Goal: Task Accomplishment & Management: Use online tool/utility

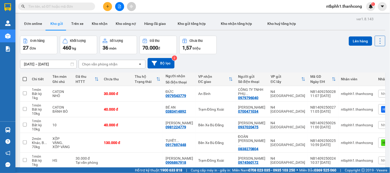
scroll to position [99, 0]
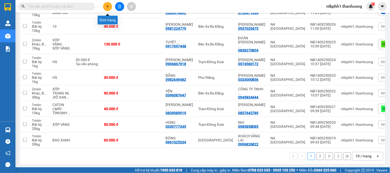
click at [105, 6] on button at bounding box center [107, 6] width 9 height 9
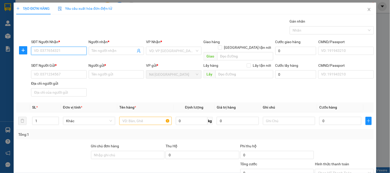
paste input "0378008020"
type input "0378008020"
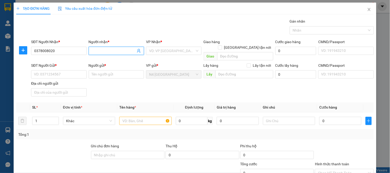
click at [114, 49] on input "Người nhận *" at bounding box center [114, 51] width 44 height 6
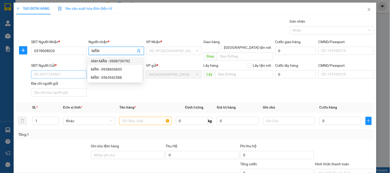
type input "MẪN"
click at [69, 70] on input "SĐT Người Gửi *" at bounding box center [58, 74] width 55 height 8
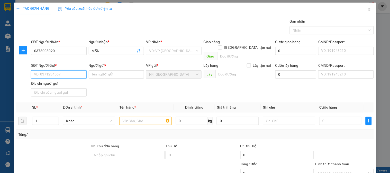
paste input "0372202750"
type input "0372202750"
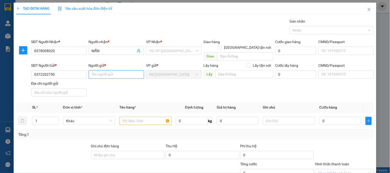
click at [109, 70] on input "Người gửi *" at bounding box center [116, 74] width 55 height 8
paste input "TRƯƠNG THÀNH NHÂN"
type input "TRƯƠNG THÀNH NHÂN"
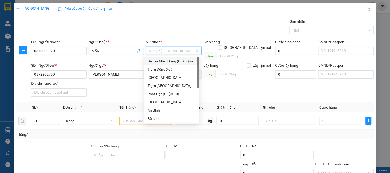
click at [171, 49] on input "search" at bounding box center [171, 51] width 45 height 8
type input "D"
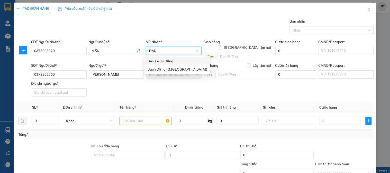
type input "ĐANG"
click at [175, 61] on div "Bến Xe Bù Đăng" at bounding box center [178, 61] width 60 height 6
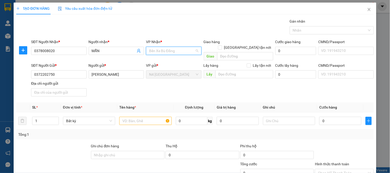
scroll to position [74, 0]
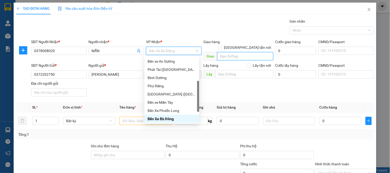
click at [228, 52] on input "search" at bounding box center [245, 56] width 56 height 8
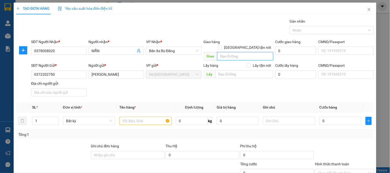
paste input "NGÃ 3 SAO BỌNG CC"
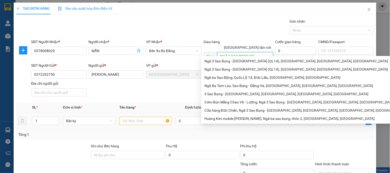
scroll to position [29, 0]
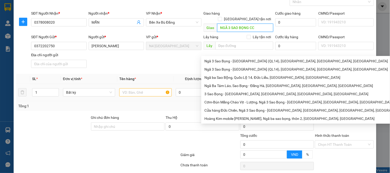
type input "NGÃ 3 SAO BỌNG CC"
click at [145, 89] on input "text" at bounding box center [145, 92] width 52 height 8
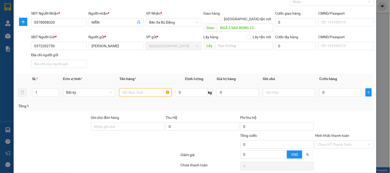
paste input "RỔ VÀNG NL"
type input "RỔ VÀNG NL"
click at [190, 89] on input "0" at bounding box center [192, 92] width 32 height 8
type input "10"
type input "40.000"
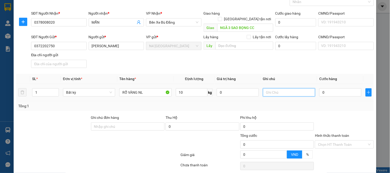
type input "40.000"
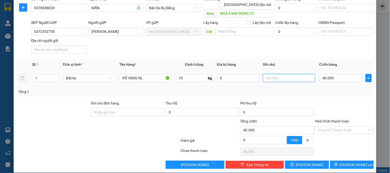
scroll to position [0, 0]
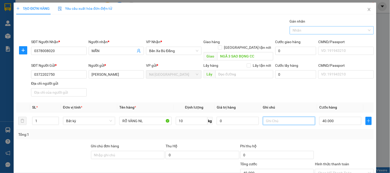
click at [350, 29] on div at bounding box center [329, 30] width 76 height 6
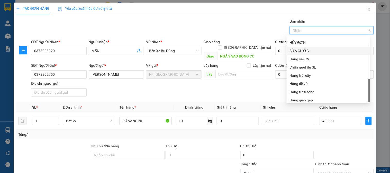
scroll to position [164, 0]
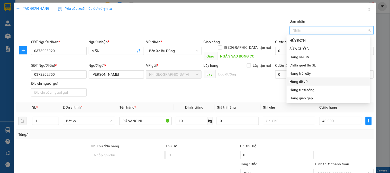
click at [315, 82] on div "Hàng dễ vỡ" at bounding box center [328, 82] width 77 height 6
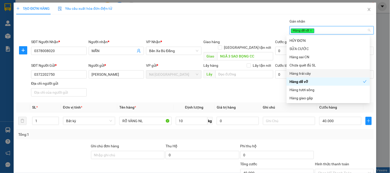
click at [326, 73] on div "Hàng trái cây" at bounding box center [328, 74] width 77 height 6
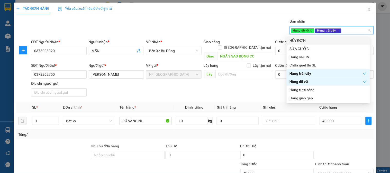
click at [310, 30] on icon "close" at bounding box center [311, 30] width 3 height 3
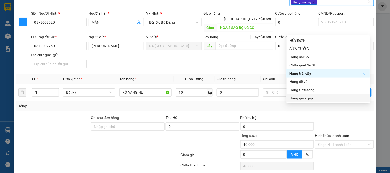
scroll to position [43, 0]
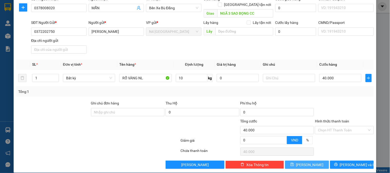
click at [307, 162] on span "[PERSON_NAME]" at bounding box center [309, 165] width 27 height 6
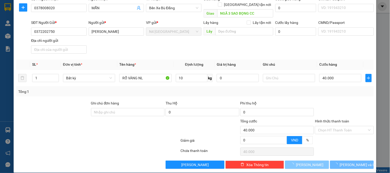
type input "0"
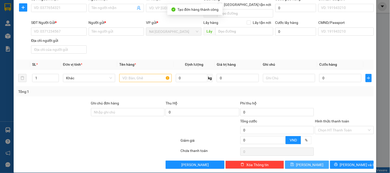
scroll to position [0, 0]
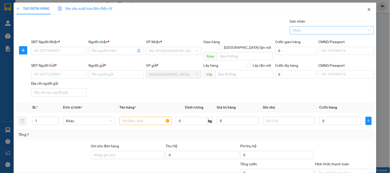
click at [367, 10] on icon "close" at bounding box center [369, 9] width 4 height 4
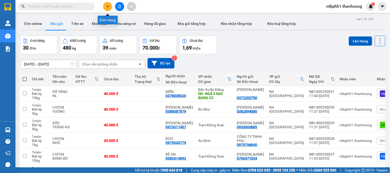
click at [107, 6] on icon "plus" at bounding box center [107, 6] width 3 height 0
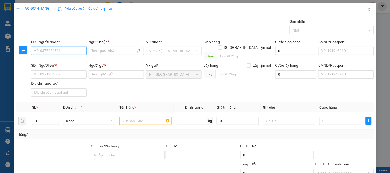
paste input "0985528414"
type input "0985528414"
click at [123, 48] on input "Người nhận *" at bounding box center [114, 51] width 44 height 6
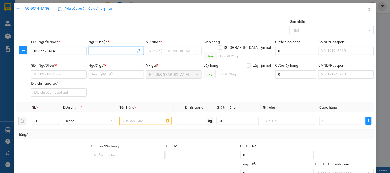
paste input "HỒNG"
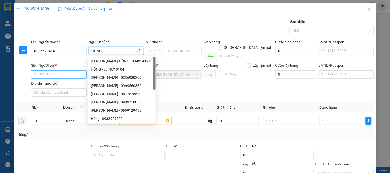
type input "HỒNG"
click at [71, 71] on input "SĐT Người Gửi *" at bounding box center [58, 74] width 55 height 8
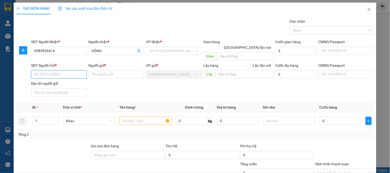
paste input "0911745859"
type input "0911745859"
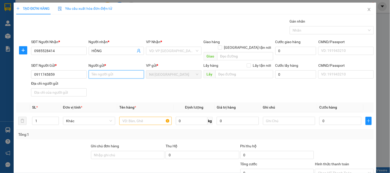
click at [119, 70] on input "Người gửi *" at bounding box center [116, 74] width 55 height 8
paste input "[PERSON_NAME]"
type input "[PERSON_NAME]"
click at [71, 88] on input "Địa chỉ người gửi" at bounding box center [58, 92] width 55 height 8
paste input "HUẾ"
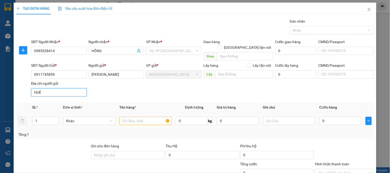
type input "HUẾ"
click at [137, 117] on input "text" at bounding box center [145, 121] width 52 height 8
paste input "NL ĐEN"
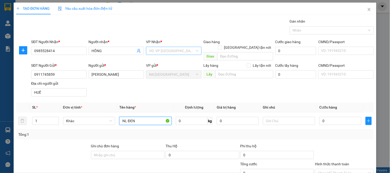
type input "NL ĐEN"
click at [163, 53] on input "search" at bounding box center [171, 51] width 45 height 8
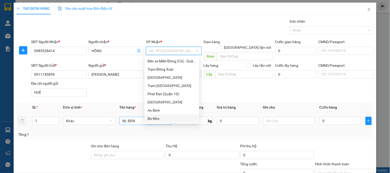
click at [153, 118] on div "Bù Nho" at bounding box center [172, 119] width 49 height 6
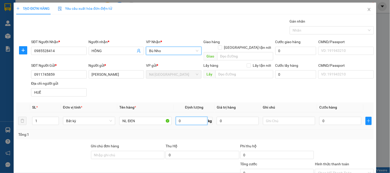
click at [191, 117] on input "0" at bounding box center [192, 121] width 32 height 8
type input "20"
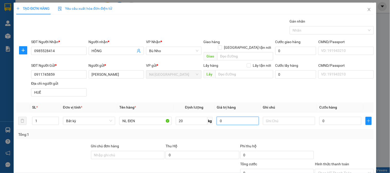
type input "50.000"
click at [366, 32] on div "Nhãn" at bounding box center [332, 30] width 84 height 8
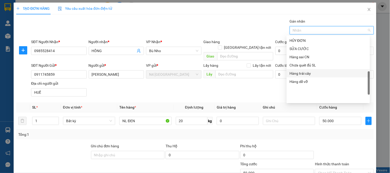
scroll to position [107, 0]
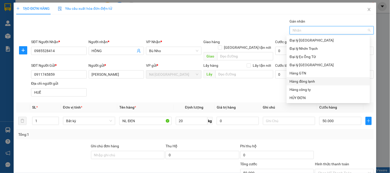
click at [308, 80] on div "Hàng đông lạnh" at bounding box center [328, 82] width 77 height 6
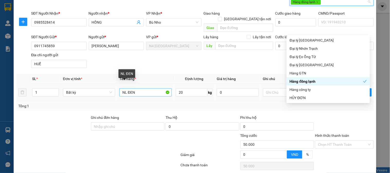
scroll to position [43, 0]
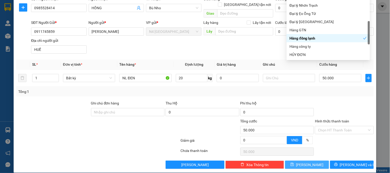
drag, startPoint x: 303, startPoint y: 160, endPoint x: 302, endPoint y: 157, distance: 3.5
click at [304, 161] on button "[PERSON_NAME]" at bounding box center [307, 165] width 44 height 8
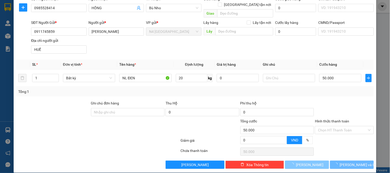
type input "0"
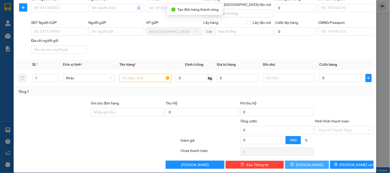
scroll to position [0, 0]
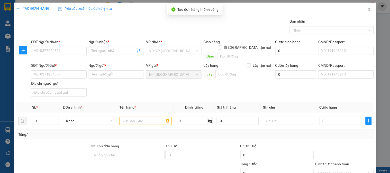
click at [368, 8] on span "Close" at bounding box center [369, 10] width 14 height 14
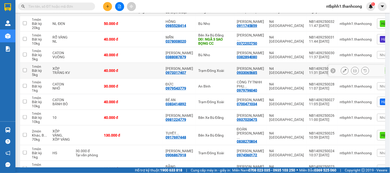
scroll to position [99, 0]
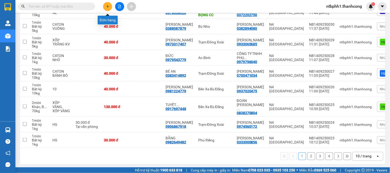
click at [105, 4] on button at bounding box center [107, 6] width 9 height 9
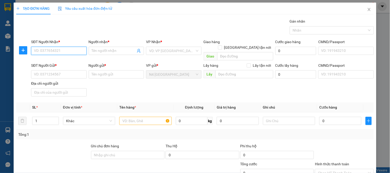
paste input "0973199299"
type input "0973199299"
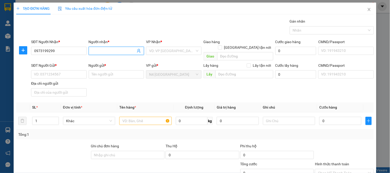
click at [104, 50] on input "Người nhận *" at bounding box center [114, 51] width 44 height 6
paste input "THUÝ"
type input "THUÝ"
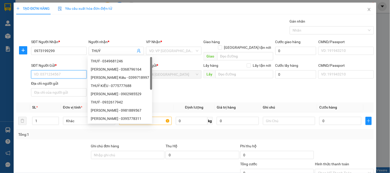
click at [68, 70] on input "SĐT Người Gửi *" at bounding box center [58, 74] width 55 height 8
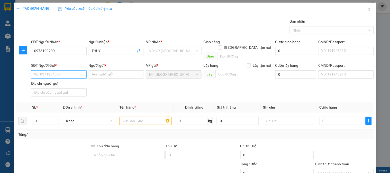
paste input "0961884063"
type input "0961884063"
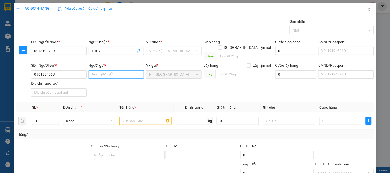
click at [116, 70] on input "Người gửi *" at bounding box center [116, 74] width 55 height 8
paste input "[PERSON_NAME]"
type input "[PERSON_NAME]"
click at [160, 50] on input "search" at bounding box center [171, 51] width 45 height 8
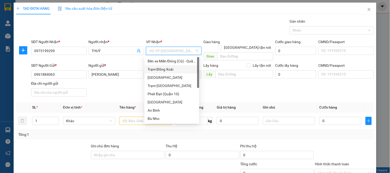
click at [172, 69] on div "Trạm Đồng Xoài" at bounding box center [172, 70] width 49 height 6
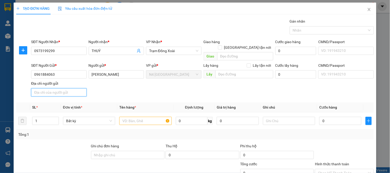
click at [48, 88] on input "Địa chỉ người gửi" at bounding box center [58, 92] width 55 height 8
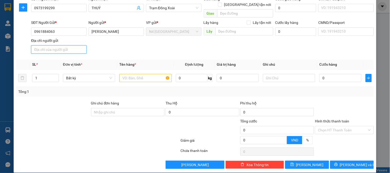
scroll to position [14, 0]
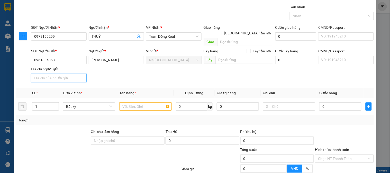
paste input "DUC HOA, HA TĨNH"
type input "DUC HOA, HA TĨNH"
click at [142, 103] on input "text" at bounding box center [145, 107] width 52 height 8
paste input "CARTON KV"
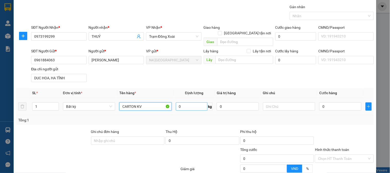
type input "CARTON KV"
click at [183, 103] on input "0" at bounding box center [192, 107] width 32 height 8
type input "10"
type input "40.000"
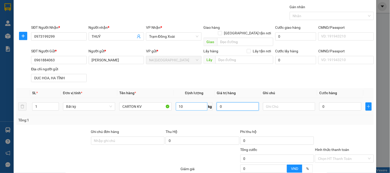
type input "40.000"
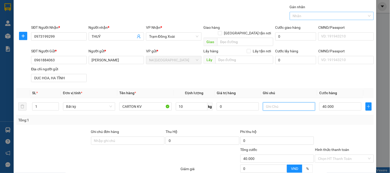
click at [364, 16] on div "Nhãn" at bounding box center [332, 16] width 84 height 8
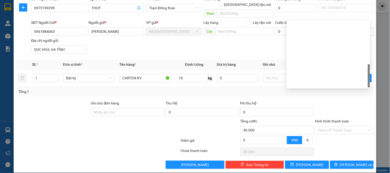
scroll to position [164, 0]
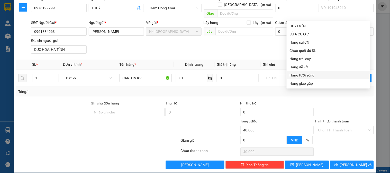
click at [308, 76] on div "Hàng tươi sống" at bounding box center [328, 75] width 77 height 6
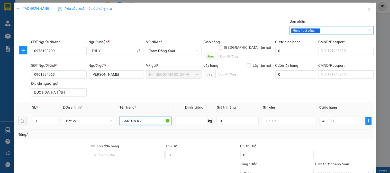
type input "CARTON KV10"
type input "0"
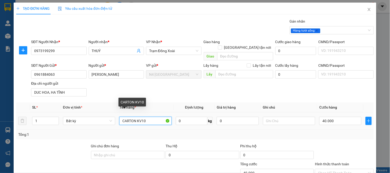
type input "0"
type input "CARTON KV30"
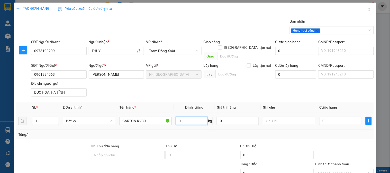
click at [184, 117] on input "0" at bounding box center [192, 121] width 32 height 8
type input "30"
type input "60.000"
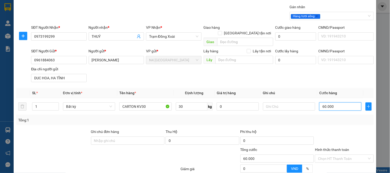
scroll to position [43, 0]
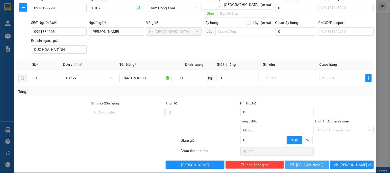
click at [305, 162] on span "[PERSON_NAME]" at bounding box center [309, 165] width 27 height 6
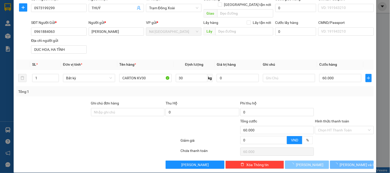
type input "0"
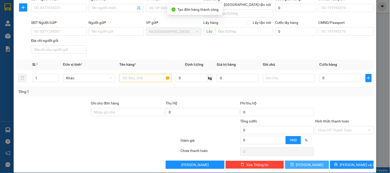
scroll to position [0, 0]
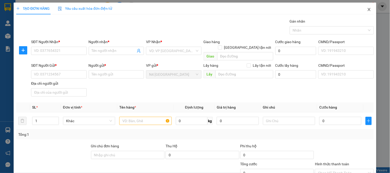
click at [367, 10] on icon "close" at bounding box center [369, 9] width 4 height 4
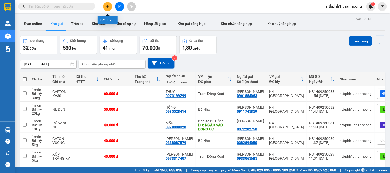
click at [111, 6] on button at bounding box center [107, 6] width 9 height 9
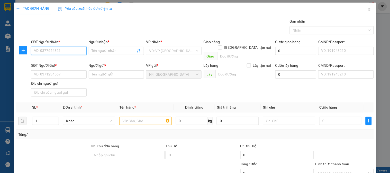
paste input "0979934243"
type input "0979934243"
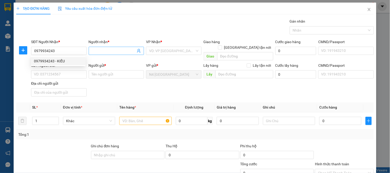
click at [101, 49] on input "Người nhận *" at bounding box center [114, 51] width 44 height 6
paste input "CHỊ [PERSON_NAME]"
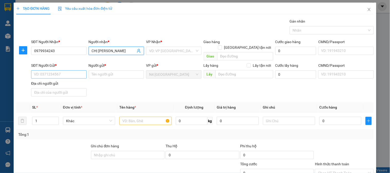
type input "CHỊ [PERSON_NAME]"
click at [67, 70] on input "SĐT Người Gửi *" at bounding box center [58, 74] width 55 height 8
paste input "0788886993"
type input "0788886993"
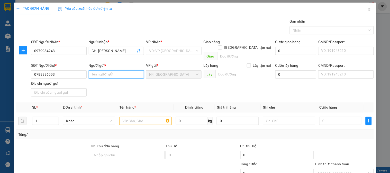
click at [101, 71] on input "Người gửi *" at bounding box center [116, 74] width 55 height 8
paste input "[PERSON_NAME]"
type input "[PERSON_NAME]"
click at [73, 88] on input "Địa chỉ người gửi" at bounding box center [58, 92] width 55 height 8
paste input "BA TRI, BẾN TRE"
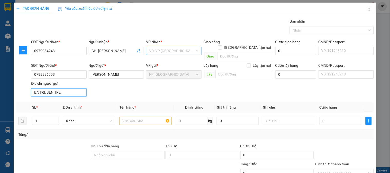
type input "BA TRI, BẾN TRE"
click at [188, 53] on input "search" at bounding box center [171, 51] width 45 height 8
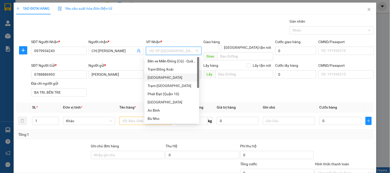
click at [174, 77] on div "[GEOGRAPHIC_DATA]" at bounding box center [172, 78] width 49 height 6
click at [167, 78] on div "[GEOGRAPHIC_DATA]" at bounding box center [172, 78] width 49 height 6
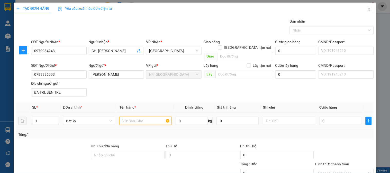
click at [144, 117] on input "text" at bounding box center [145, 121] width 52 height 8
paste input "XỐP TRANG ,CÁ CẢNH,CHẾT K ĐỀN"
type input "XỐP TRANG ,CÁ CẢNH,CHẾT K ĐỀN"
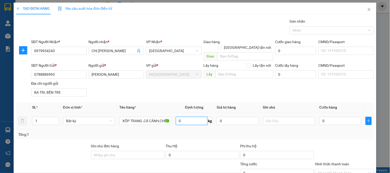
click at [185, 117] on input "0" at bounding box center [192, 121] width 32 height 8
type input "20"
type input "50.000"
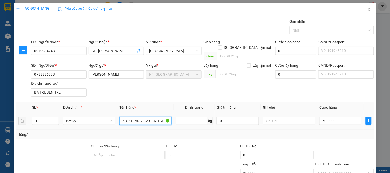
type input "XỐP TRANG ,CÁ CẢN20H,CHẾT K ĐỀN"
type input "0"
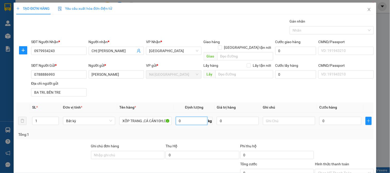
click at [189, 117] on input "0" at bounding box center [192, 121] width 32 height 8
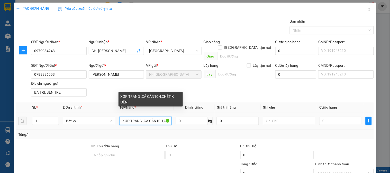
click at [159, 117] on input "XỐP TRANG ,CÁ CẢN10H,CHẾT K ĐỀN" at bounding box center [145, 121] width 52 height 8
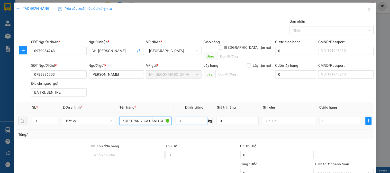
type input "XỐP TRANG ,CÁ CẢNH,CHẾT K ĐỀN"
click at [195, 118] on input "0" at bounding box center [192, 121] width 32 height 8
type input "10"
type input "40.000"
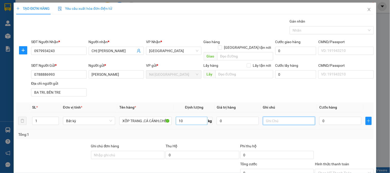
type input "40.000"
click at [364, 30] on div "Nhãn" at bounding box center [332, 30] width 84 height 8
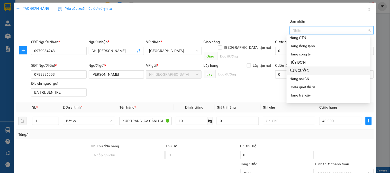
scroll to position [164, 0]
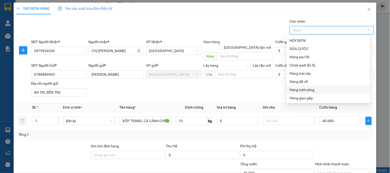
click at [318, 90] on div "Hàng tươi sống" at bounding box center [328, 90] width 77 height 6
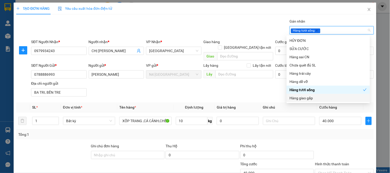
scroll to position [43, 0]
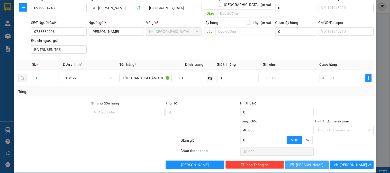
click at [309, 162] on span "[PERSON_NAME]" at bounding box center [309, 165] width 27 height 6
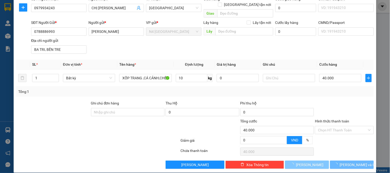
type input "0"
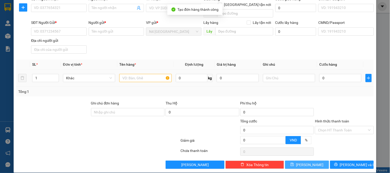
scroll to position [0, 0]
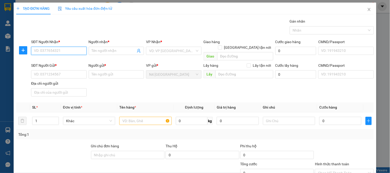
paste input "0967261024"
type input "0967261024"
click at [109, 52] on input "Người nhận *" at bounding box center [114, 51] width 44 height 6
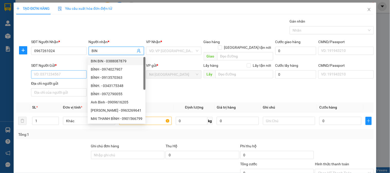
type input "BIN"
click at [48, 70] on input "SĐT Người Gửi *" at bounding box center [58, 74] width 55 height 8
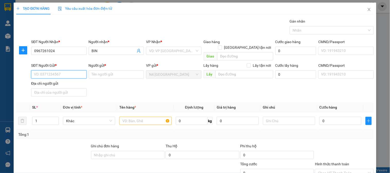
paste input "0902.539.481"
click at [49, 70] on input "0902.539.481" at bounding box center [58, 74] width 55 height 8
click at [43, 70] on input "0902.539481" at bounding box center [58, 74] width 55 height 8
type input "0902539481"
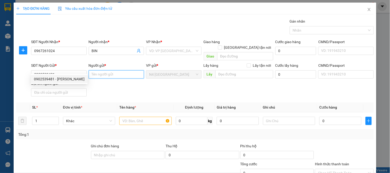
click at [105, 70] on input "Người gửi *" at bounding box center [116, 74] width 55 height 8
paste input "[PERSON_NAME]"
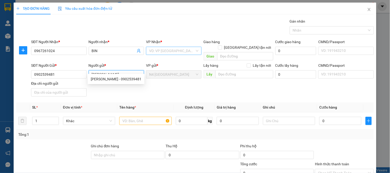
type input "[PERSON_NAME]"
click at [172, 52] on input "search" at bounding box center [171, 51] width 45 height 8
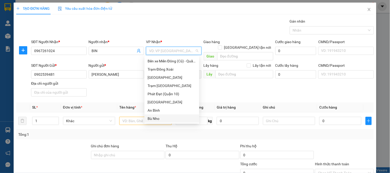
click at [165, 120] on div "Bù Nho" at bounding box center [172, 119] width 49 height 6
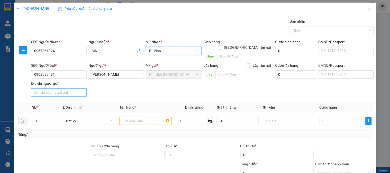
click at [60, 88] on input "Địa chỉ người gửi" at bounding box center [58, 92] width 55 height 8
paste input "QUẬN 12, TPHCM"
type input "QUẬN 12, TPHCM"
click at [146, 117] on input "text" at bounding box center [145, 121] width 52 height 8
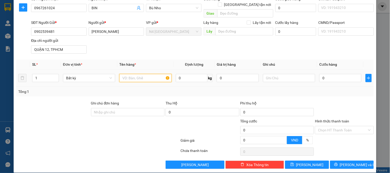
paste input "XOP TRANG KV"
type input "XOP TRANG KV"
click at [189, 74] on input "0" at bounding box center [192, 78] width 32 height 8
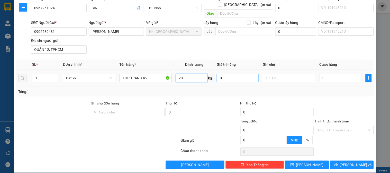
type input "20"
type input "50.000"
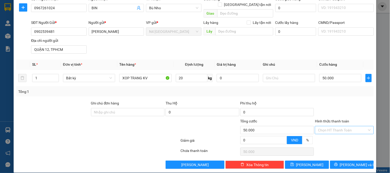
click at [338, 126] on input "Hình thức thanh toán" at bounding box center [342, 130] width 49 height 8
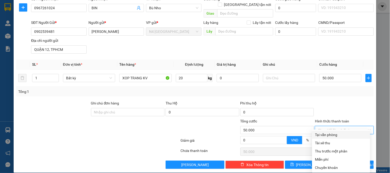
click at [350, 136] on div "Tại văn phòng" at bounding box center [341, 135] width 52 height 6
type input "0"
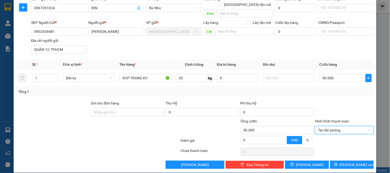
scroll to position [0, 0]
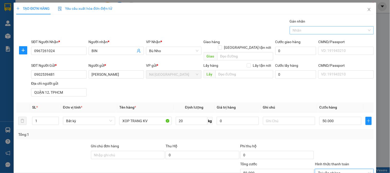
click at [351, 29] on div at bounding box center [329, 30] width 76 height 6
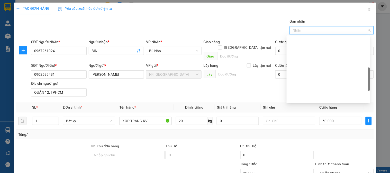
scroll to position [114, 0]
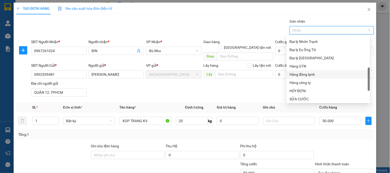
click at [310, 76] on div "Hàng đông lạnh" at bounding box center [328, 75] width 77 height 6
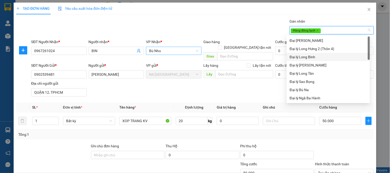
scroll to position [29, 0]
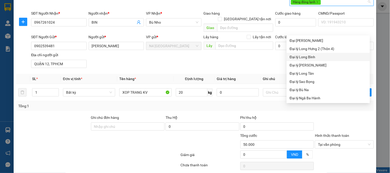
click at [61, 133] on div at bounding box center [68, 142] width 105 height 18
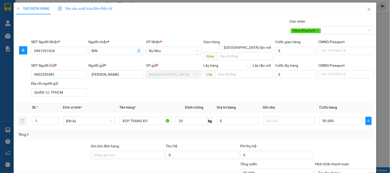
scroll to position [43, 0]
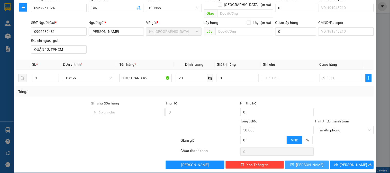
click at [307, 162] on span "[PERSON_NAME]" at bounding box center [309, 165] width 27 height 6
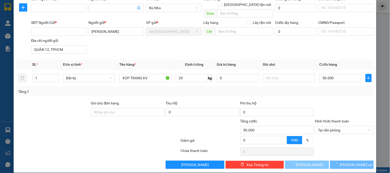
type input "0"
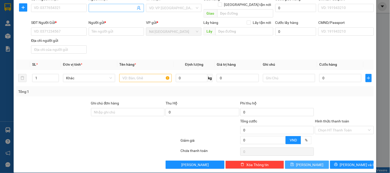
scroll to position [0, 0]
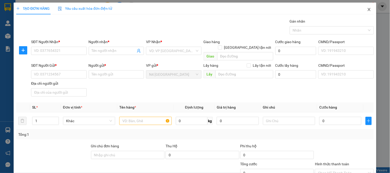
click at [367, 10] on icon "close" at bounding box center [369, 9] width 4 height 4
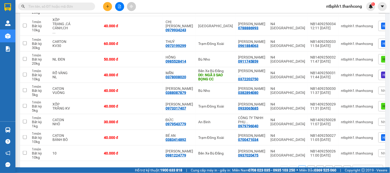
scroll to position [29, 0]
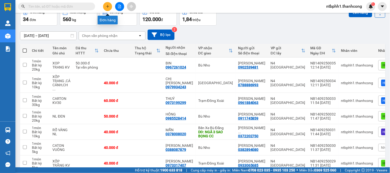
click at [104, 6] on button at bounding box center [107, 6] width 9 height 9
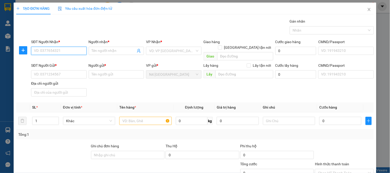
paste input "0988097361"
type input "0988097361"
click at [107, 50] on input "Người nhận *" at bounding box center [114, 51] width 44 height 6
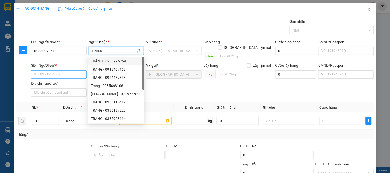
type input "TRANG"
click at [66, 70] on input "SĐT Người Gửi *" at bounding box center [58, 74] width 55 height 8
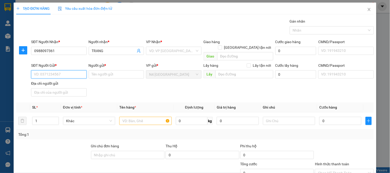
paste input "0961964799"
type input "0961964799"
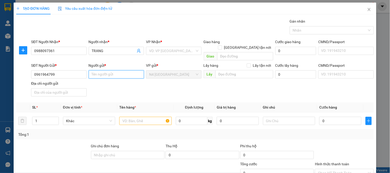
click at [95, 70] on input "Người gửi *" at bounding box center [116, 74] width 55 height 8
paste input "[PERSON_NAME]"
type input "[PERSON_NAME]"
drag, startPoint x: 67, startPoint y: 86, endPoint x: 66, endPoint y: 81, distance: 5.7
click at [67, 88] on input "Địa chỉ người gửi" at bounding box center [58, 92] width 55 height 8
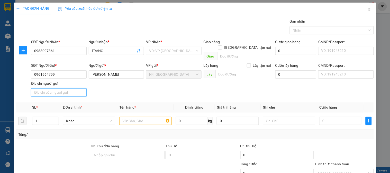
paste input "25 ĐƯỜNG 5, KDC VẠN PHÚC, HIỆP BÌNH PHƯỚC, THỦ ĐỨC, TPHCM"
type input "25 ĐƯỜNG 5, KDC VẠN PHÚC, HIỆP BÌNH PHƯỚC, THỦ ĐỨC, TPHCM"
click at [169, 52] on input "search" at bounding box center [171, 51] width 45 height 8
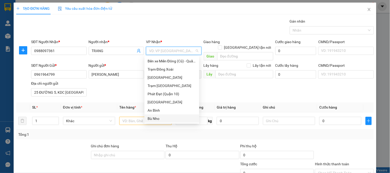
click at [163, 120] on div "Bù Nho" at bounding box center [172, 119] width 49 height 6
click at [126, 117] on input "text" at bounding box center [145, 121] width 52 height 8
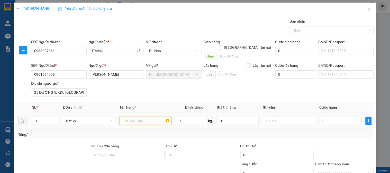
paste input "CARTON XANH, NL VÀNG XANH, NHẸ TAY MIỄN TRỪ TRÁCH NHIỆM HƯ HỎNG"
type input "CARTON XANH, NL VÀNG XANH, NHẸ TAY MIỄN TRỪ TRÁCH NHIỆM HƯ HỎNG"
click at [198, 117] on input "0" at bounding box center [192, 121] width 32 height 8
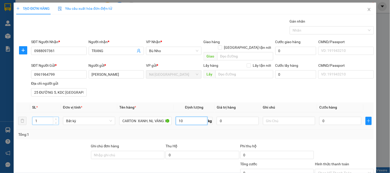
type input "10"
click at [40, 117] on input "1" at bounding box center [45, 121] width 26 height 8
type input "40.000"
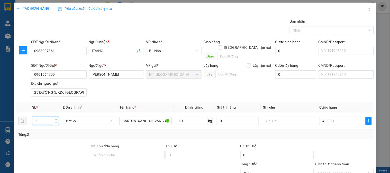
type input "2"
type input "80.000"
click at [196, 117] on input "10" at bounding box center [192, 121] width 32 height 8
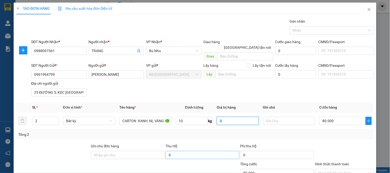
scroll to position [43, 0]
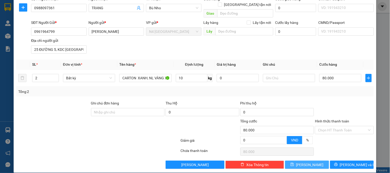
drag, startPoint x: 313, startPoint y: 158, endPoint x: 316, endPoint y: 155, distance: 4.2
click at [313, 161] on button "[PERSON_NAME]" at bounding box center [307, 165] width 44 height 8
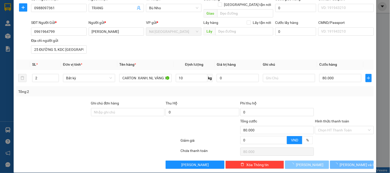
type input "1"
type input "0"
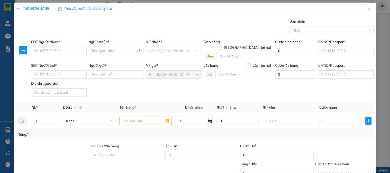
click at [367, 10] on icon "close" at bounding box center [369, 9] width 4 height 4
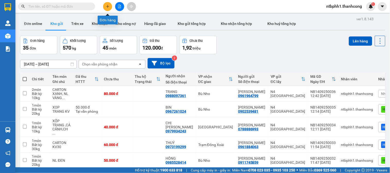
click at [107, 6] on icon "plus" at bounding box center [108, 7] width 4 height 4
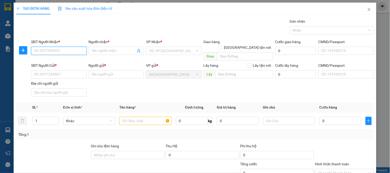
paste input "0372657728"
type input "0372657728"
click at [104, 53] on input "Người nhận *" at bounding box center [114, 51] width 44 height 6
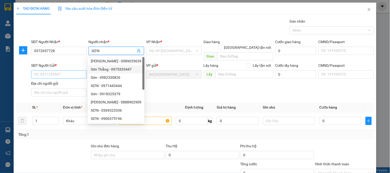
type input "SƠN"
click at [56, 70] on input "SĐT Người Gửi *" at bounding box center [58, 74] width 55 height 8
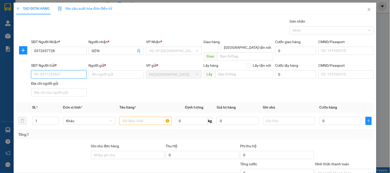
paste input "0383325384"
type input "0383325384"
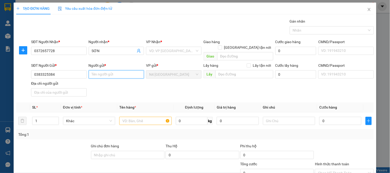
click at [95, 70] on input "Người gửi *" at bounding box center [116, 74] width 55 height 8
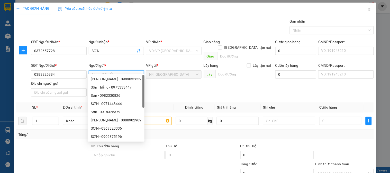
type input "D"
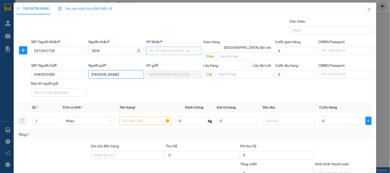
type input "[PERSON_NAME]"
click at [172, 49] on input "search" at bounding box center [171, 51] width 45 height 8
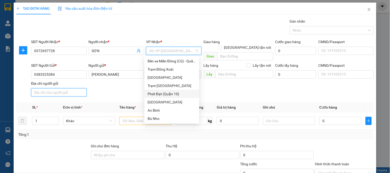
click at [66, 88] on input "Địa chỉ người gửi" at bounding box center [58, 92] width 55 height 8
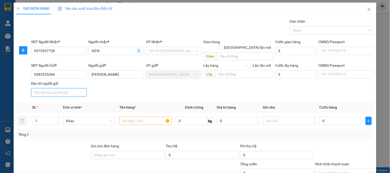
paste input "THÔN CHÁNH LIÊM, [GEOGRAPHIC_DATA], [GEOGRAPHIC_DATA], [GEOGRAPHIC_DATA]"
type input "THÔN CHÁNH LIÊM, [GEOGRAPHIC_DATA], [GEOGRAPHIC_DATA], [GEOGRAPHIC_DATA]"
click at [151, 51] on input "search" at bounding box center [171, 51] width 45 height 8
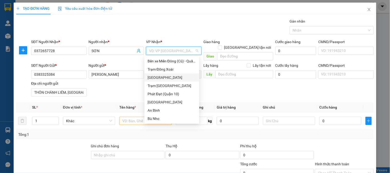
click at [163, 78] on div "[GEOGRAPHIC_DATA]" at bounding box center [172, 78] width 49 height 6
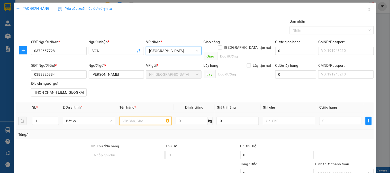
click at [138, 117] on input "text" at bounding box center [145, 121] width 52 height 8
paste input "CARTON (CK)"
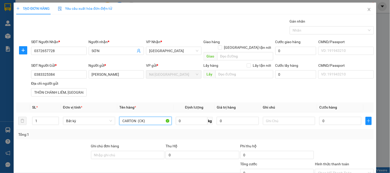
scroll to position [43, 0]
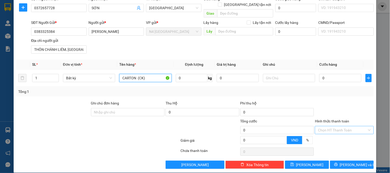
type input "CARTON (CK)"
click at [331, 126] on input "Hình thức thanh toán" at bounding box center [342, 130] width 49 height 8
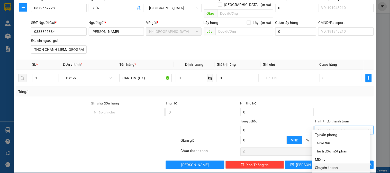
click at [336, 167] on div "Chuyển khoản" at bounding box center [341, 168] width 52 height 6
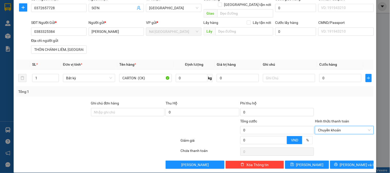
scroll to position [0, 0]
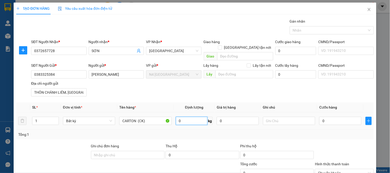
click at [189, 117] on input "0" at bounding box center [192, 121] width 32 height 8
type input "10"
type input "40.000"
type input "CARTO10N (CK)"
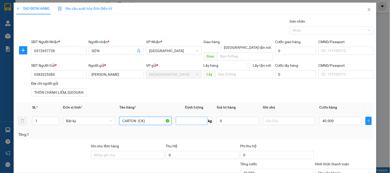
type input "0"
click at [186, 117] on input "0" at bounding box center [192, 121] width 32 height 8
click at [135, 117] on input "CARTO10N (CK)" at bounding box center [145, 121] width 52 height 8
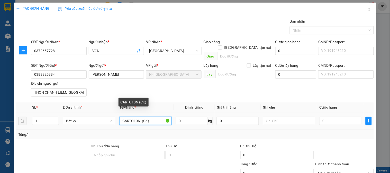
click at [135, 117] on input "CARTO10N (CK)" at bounding box center [145, 121] width 52 height 8
click at [141, 132] on div "Tổng: 1" at bounding box center [84, 135] width 133 height 6
click at [135, 117] on input "CARTO10N (CK)" at bounding box center [145, 121] width 52 height 8
type input "CARTON (CK)"
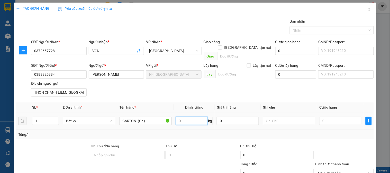
click at [187, 117] on input "0" at bounding box center [192, 121] width 32 height 8
type input "5"
type input "40.000"
type input "1"
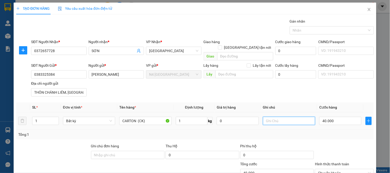
type input "30.000"
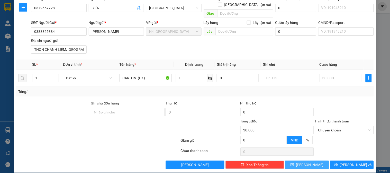
click at [294, 163] on icon "save" at bounding box center [292, 165] width 4 height 4
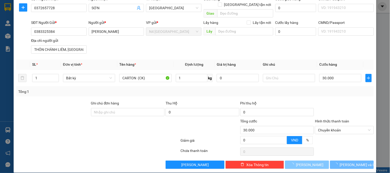
type input "0"
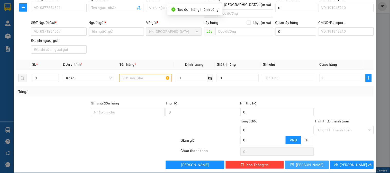
scroll to position [0, 0]
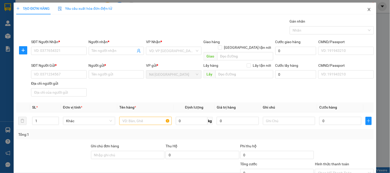
click at [367, 9] on icon "close" at bounding box center [369, 9] width 4 height 4
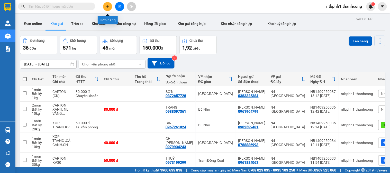
click at [108, 4] on button at bounding box center [107, 6] width 9 height 9
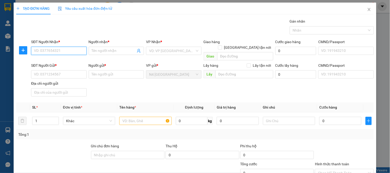
paste input "0987162844"
type input "0987162844"
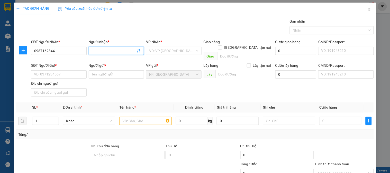
click at [120, 50] on input "Người nhận *" at bounding box center [114, 51] width 44 height 6
type input "PHƯƠNG TÚ"
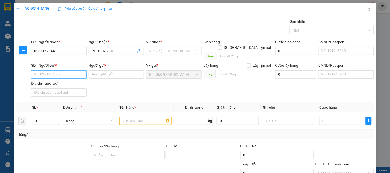
click at [49, 70] on input "SĐT Người Gửi *" at bounding box center [58, 74] width 55 height 8
paste input "0935501174"
type input "0935501174"
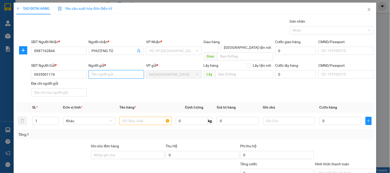
click at [93, 70] on input "Người gửi *" at bounding box center [116, 74] width 55 height 8
paste input "[PERSON_NAME]"
type input "[PERSON_NAME]"
click at [190, 49] on input "search" at bounding box center [171, 51] width 45 height 8
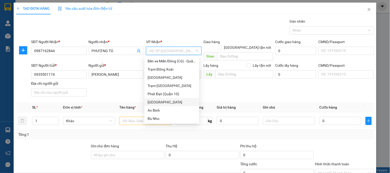
click at [166, 102] on div "[GEOGRAPHIC_DATA]" at bounding box center [172, 102] width 49 height 6
click at [129, 117] on input "text" at bounding box center [145, 121] width 52 height 8
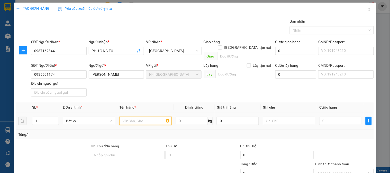
paste input "NL HỒNG"
type input "NL HỒNG"
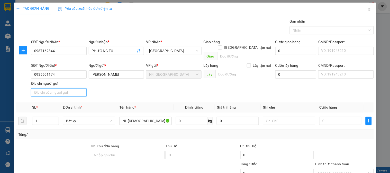
click at [54, 88] on input "Địa chỉ người gửi" at bounding box center [58, 92] width 55 height 8
paste input "HIỆP BÌNH CHÁCH ,THỦ ĐỨC,TPHCM"
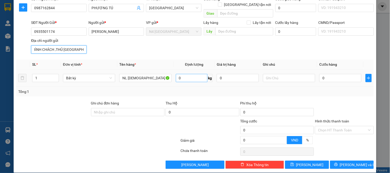
type input "HIỆP BÌNH CHÁCH ,THỦ ĐỨC,TPHCM"
click at [200, 74] on input "0" at bounding box center [192, 78] width 32 height 8
type input "1"
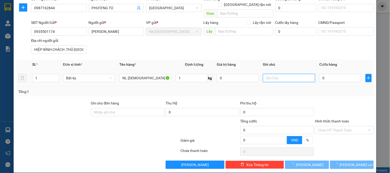
type input "30.000"
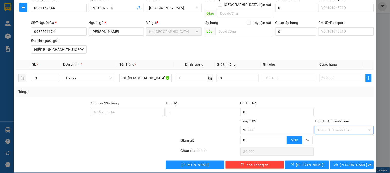
click at [361, 126] on input "Hình thức thanh toán" at bounding box center [342, 130] width 49 height 8
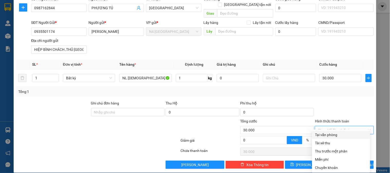
click at [343, 135] on div "Tại văn phòng" at bounding box center [341, 135] width 52 height 6
type input "0"
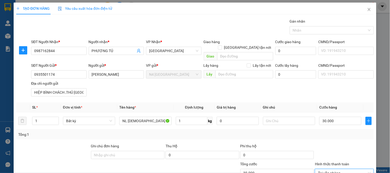
scroll to position [43, 0]
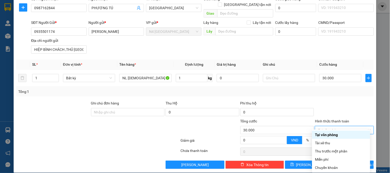
click at [95, 136] on div at bounding box center [98, 141] width 164 height 10
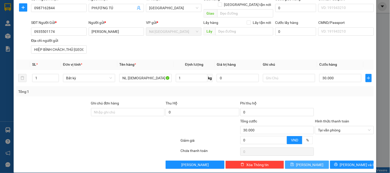
click at [304, 162] on span "[PERSON_NAME]" at bounding box center [309, 165] width 27 height 6
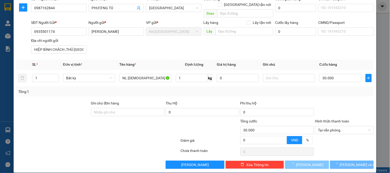
type input "0"
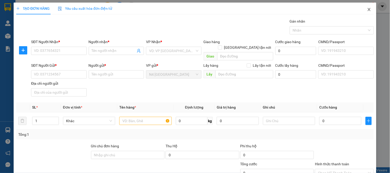
click at [368, 9] on icon "close" at bounding box center [369, 9] width 3 height 3
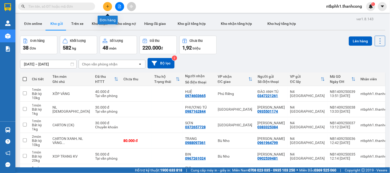
click at [107, 5] on icon "plus" at bounding box center [108, 7] width 4 height 4
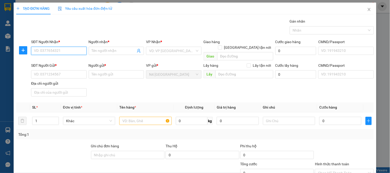
paste input "0932732951"
type input "0932732951"
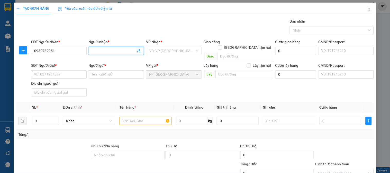
click at [104, 50] on input "Người nhận *" at bounding box center [114, 51] width 44 height 6
paste input "DUYÊN"
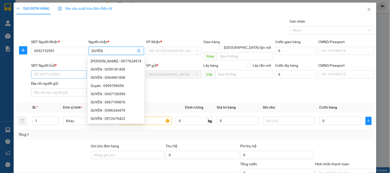
type input "DUYÊN"
click at [69, 70] on input "SĐT Người Gửi *" at bounding box center [58, 74] width 55 height 8
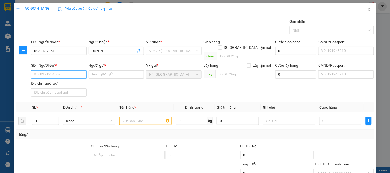
paste input "0932533678"
type input "0932533678"
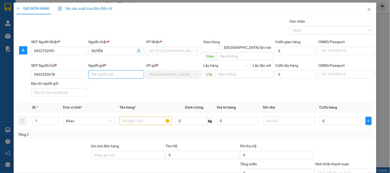
click at [114, 70] on input "Người gửi *" at bounding box center [116, 74] width 55 height 8
paste input "[PERSON_NAME]"
type input "[PERSON_NAME]"
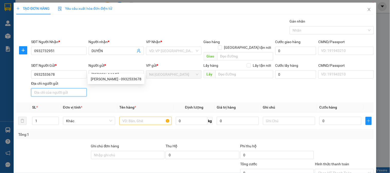
drag, startPoint x: 63, startPoint y: 87, endPoint x: 61, endPoint y: 63, distance: 23.7
click at [63, 88] on input "Địa chỉ người gửi" at bounding box center [58, 92] width 55 height 8
paste input "BÌNH SƠN, HIỆP ĐỨC, QUẢNG NAM"
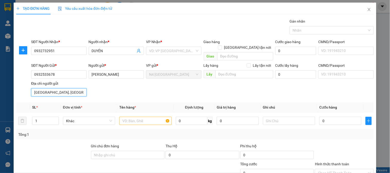
scroll to position [0, 9]
type input "BÌNH SƠN, HIỆP ĐỨC, QUẢNG NAM"
click at [172, 47] on input "search" at bounding box center [171, 51] width 45 height 8
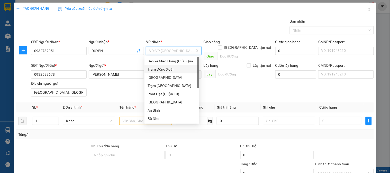
click at [174, 71] on div "Trạm Đồng Xoài" at bounding box center [172, 70] width 49 height 6
click at [167, 69] on div "Trạm Đồng Xoài" at bounding box center [172, 70] width 49 height 6
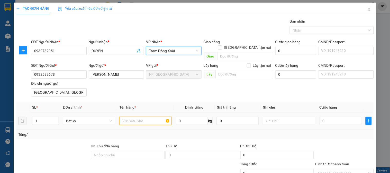
click at [130, 117] on input "text" at bounding box center [145, 121] width 52 height 8
paste input "NL ĐEN,BÁNH TRÁNG"
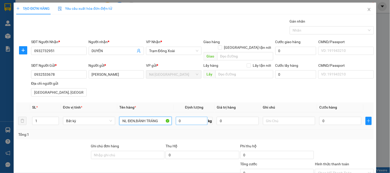
type input "NL ĐEN,BÁNH TRÁNG"
click at [192, 117] on input "0" at bounding box center [192, 121] width 32 height 8
type input "20"
type input "50.000"
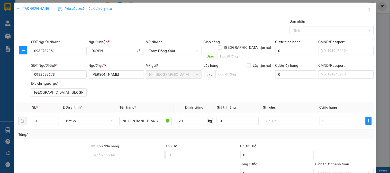
type input "50.000"
click at [342, 31] on div at bounding box center [329, 30] width 76 height 6
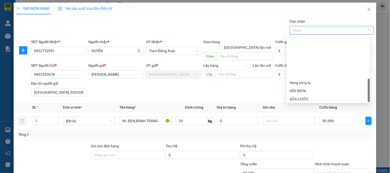
scroll to position [164, 0]
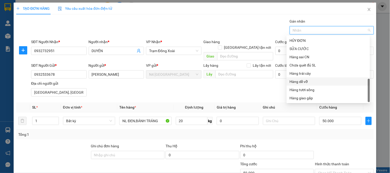
click at [235, 21] on div "Gói vận chuyển * Tiêu chuẩn Gán nhãn Nhãn" at bounding box center [202, 28] width 345 height 18
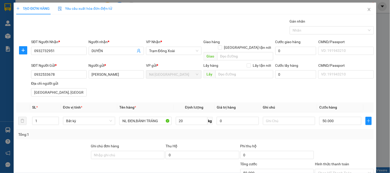
scroll to position [43, 0]
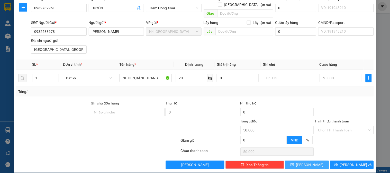
click at [294, 163] on icon "save" at bounding box center [292, 165] width 4 height 4
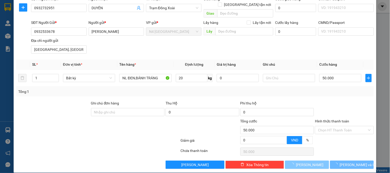
type input "0"
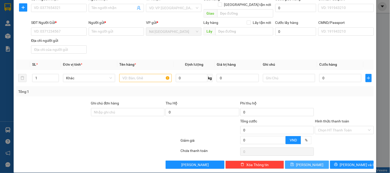
scroll to position [0, 0]
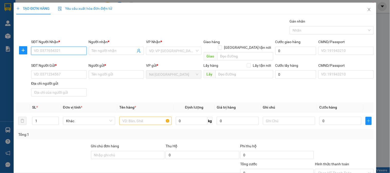
click at [56, 50] on input "SĐT Người Nhận *" at bounding box center [58, 51] width 55 height 8
paste input "0977815841"
paste input "PHƯỚC"
click at [71, 52] on input "0977815841PHƯỚC" at bounding box center [58, 51] width 55 height 8
type input "0977815841"
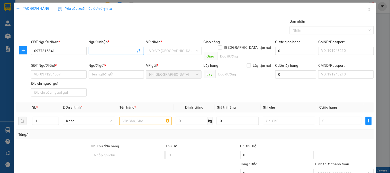
click at [105, 50] on input "Người nhận *" at bounding box center [114, 51] width 44 height 6
paste input "PHƯỚC"
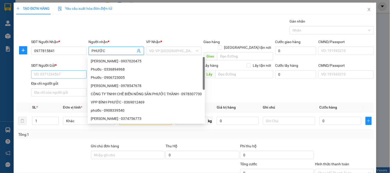
type input "PHƯỚC"
drag, startPoint x: 63, startPoint y: 70, endPoint x: 70, endPoint y: 96, distance: 27.1
click at [64, 71] on input "SĐT Người Gửi *" at bounding box center [58, 74] width 55 height 8
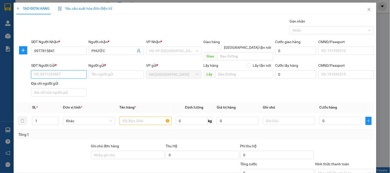
paste input "0938540594"
type input "0938540594"
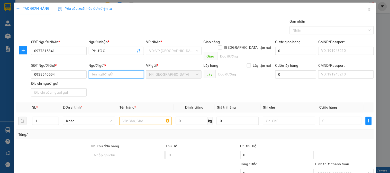
click at [96, 70] on input "Người gửi *" at bounding box center [116, 74] width 55 height 8
paste input "ĐOÀN THỊ THU NGÂN"
type input "ĐOÀN THỊ THU NGÂN"
click at [52, 88] on input "Địa chỉ người gửi" at bounding box center [58, 92] width 55 height 8
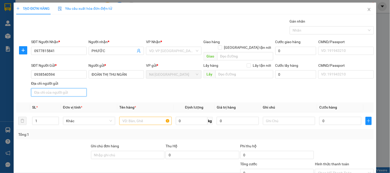
paste input "TỊNH SƠN ,SƠN TỊNH, QUÃNG NGÃI"
type input "TỊNH SƠN ,SƠN TỊNH, QUÃNG NGÃI"
click at [184, 50] on input "search" at bounding box center [171, 51] width 45 height 8
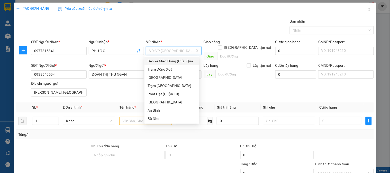
type input "D"
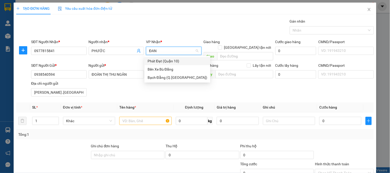
type input "ĐANG"
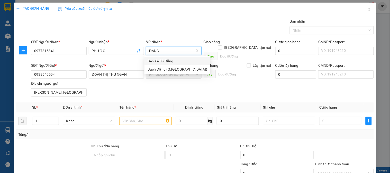
click at [166, 60] on div "Bến Xe Bù Đăng" at bounding box center [178, 61] width 60 height 6
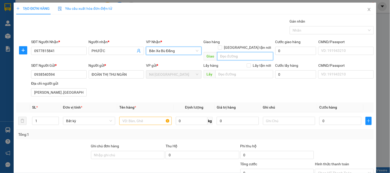
click at [226, 52] on input "search" at bounding box center [245, 56] width 56 height 8
paste input "KM 32 CR"
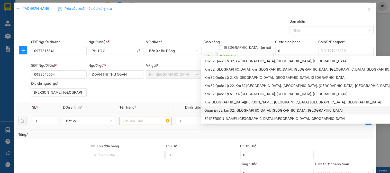
type input "KM 32 CR"
click at [124, 117] on input "text" at bounding box center [145, 121] width 52 height 8
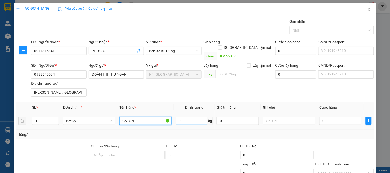
type input "CATON"
click at [182, 117] on input "0" at bounding box center [192, 121] width 32 height 8
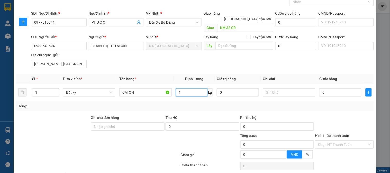
type input "1"
type input "30.000"
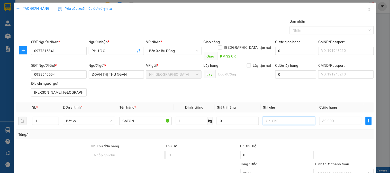
scroll to position [43, 0]
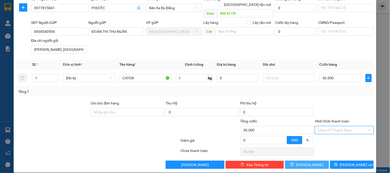
click at [352, 126] on input "Hình thức thanh toán" at bounding box center [342, 130] width 49 height 8
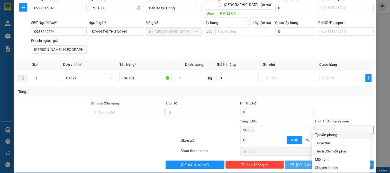
click at [337, 135] on div "Tại văn phòng" at bounding box center [341, 135] width 52 height 6
type input "0"
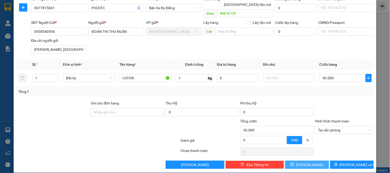
click at [294, 163] on icon "save" at bounding box center [292, 165] width 4 height 4
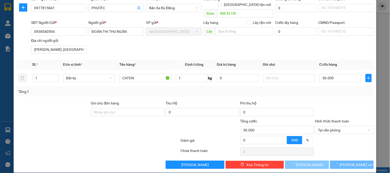
type input "0"
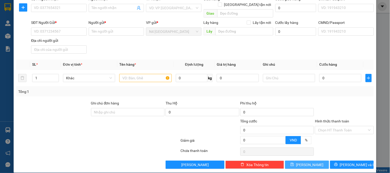
scroll to position [0, 0]
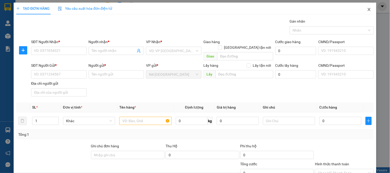
click at [368, 9] on icon "close" at bounding box center [369, 9] width 3 height 3
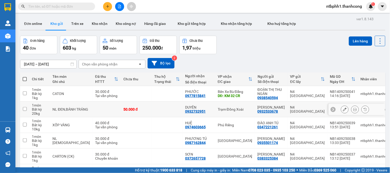
scroll to position [29, 0]
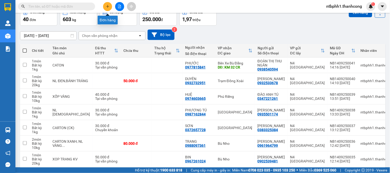
click at [107, 4] on button at bounding box center [107, 6] width 9 height 9
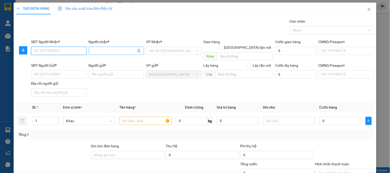
paste input "0962839903"
type input "0962839903"
click at [105, 47] on span at bounding box center [116, 51] width 55 height 8
paste input "PHƯỚC"
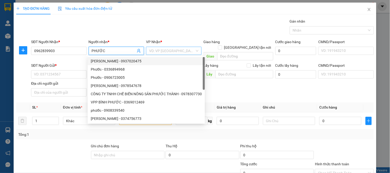
type input "PHƯỚC"
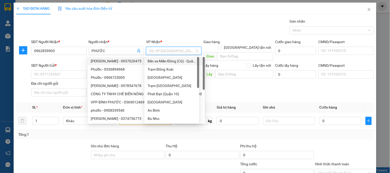
click at [164, 50] on input "search" at bounding box center [171, 51] width 45 height 8
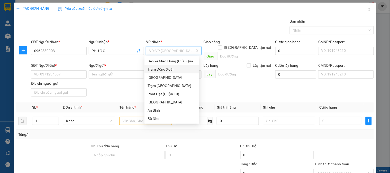
type input "D"
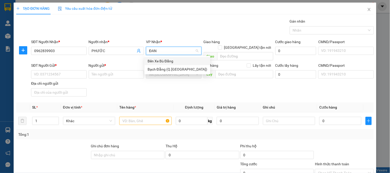
type input "ĐANG"
click at [181, 60] on div "Bến Xe Bù Đăng" at bounding box center [178, 61] width 60 height 6
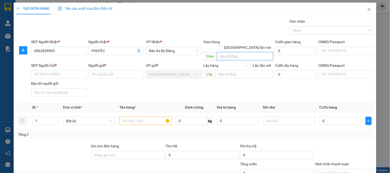
click at [225, 52] on input "search" at bounding box center [245, 56] width 56 height 8
paste input "NGÃ 3 SAO BỌNG CR"
drag, startPoint x: 186, startPoint y: 53, endPoint x: 148, endPoint y: 52, distance: 38.0
click at [149, 52] on span "Bến Xe Bù Đăng" at bounding box center [173, 51] width 49 height 8
type input "NGÃ 3 SAO BỌNG CR"
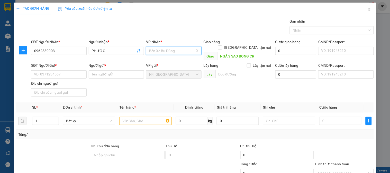
scroll to position [74, 0]
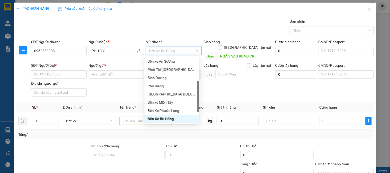
click at [178, 50] on span "Bến Xe Bù Đăng" at bounding box center [173, 51] width 49 height 8
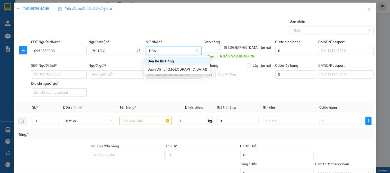
type input "DANG"
drag, startPoint x: 174, startPoint y: 62, endPoint x: 179, endPoint y: 61, distance: 4.9
click at [175, 61] on div "Bến Xe Bù Đăng" at bounding box center [178, 61] width 60 height 6
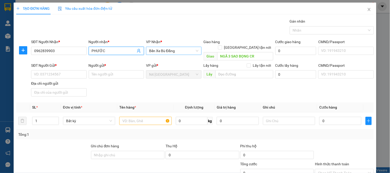
drag, startPoint x: 117, startPoint y: 51, endPoint x: 51, endPoint y: 57, distance: 66.0
click at [51, 57] on form "SĐT Người Nhận * 0962839903 Người nhận * PHƯỚC PHƯỚC VP Nhận * Bến Xe Bù Đăng G…" at bounding box center [194, 69] width 357 height 60
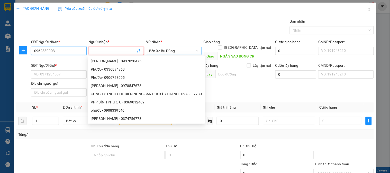
click at [60, 49] on input "0962839903" at bounding box center [58, 51] width 55 height 8
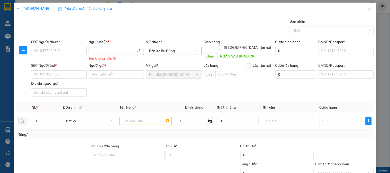
click at [100, 50] on input "Người nhận *" at bounding box center [114, 51] width 44 height 6
paste input "0979797306"
click at [112, 51] on input "0979797306" at bounding box center [114, 51] width 44 height 6
type input "0979797306"
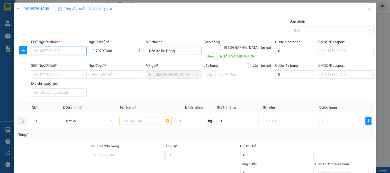
click at [69, 52] on input "SĐT Người Nhận *" at bounding box center [58, 51] width 55 height 8
paste input "0979797306"
type input "0979797306"
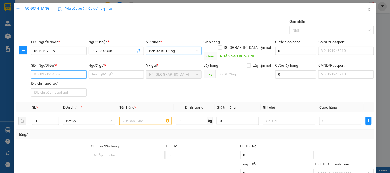
click at [65, 70] on input "SĐT Người Gửi *" at bounding box center [58, 74] width 55 height 8
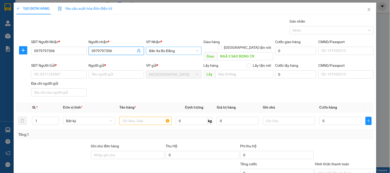
click at [112, 51] on input "0979797306" at bounding box center [114, 51] width 44 height 6
paste input "ANH ĐỨC"
type input "ANH ĐỨC"
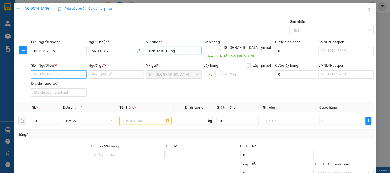
click at [74, 70] on input "SĐT Người Gửi *" at bounding box center [58, 74] width 55 height 8
paste input "0769389549"
type input "0769389549"
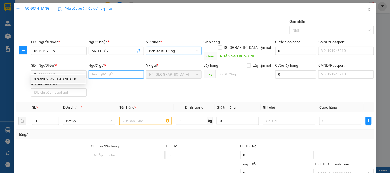
click at [111, 70] on input "Người gửi *" at bounding box center [116, 74] width 55 height 8
paste input "LAB NỤ CƯỚI"
type input "LAB NỤ CƯỚI"
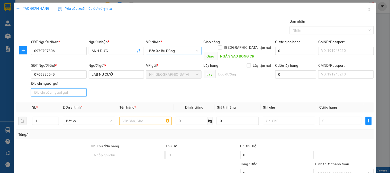
click at [58, 88] on input "Địa chỉ người gửi" at bounding box center [58, 92] width 55 height 8
paste input "BÀ CHIỂU, BÌNH THẠNH, TP HỒ CHÍ MINH"
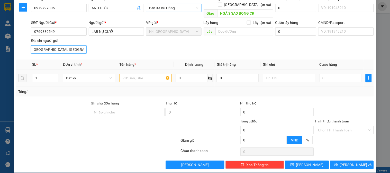
type input "BÀ CHIỂU, BÌNH THẠNH, TP HỒ CHÍ MINH"
click at [124, 74] on input "text" at bounding box center [145, 78] width 52 height 8
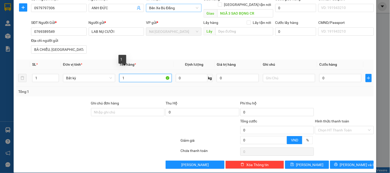
click at [139, 74] on input "1" at bounding box center [145, 78] width 52 height 8
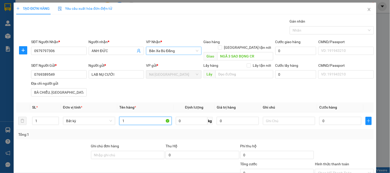
paste input "CATON ĐỎ ĐEN NHỎ"
type input "CATON ĐỎ ĐEN NHỎ"
click at [191, 117] on input "0" at bounding box center [192, 121] width 32 height 8
type input "1"
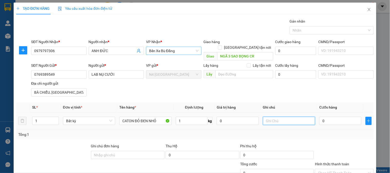
type input "30.000"
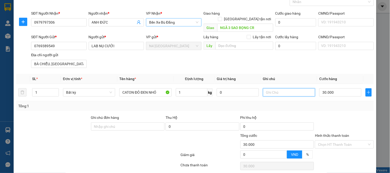
scroll to position [43, 0]
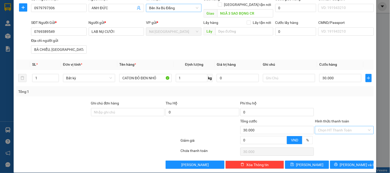
click at [346, 126] on input "Hình thức thanh toán" at bounding box center [342, 130] width 49 height 8
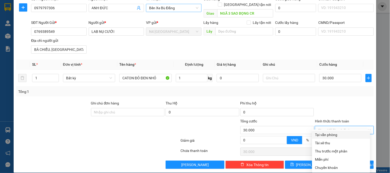
click at [334, 135] on div "Tại văn phòng" at bounding box center [341, 135] width 52 height 6
type input "0"
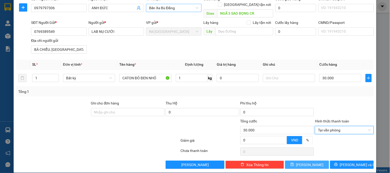
click at [300, 161] on button "[PERSON_NAME]" at bounding box center [307, 165] width 44 height 8
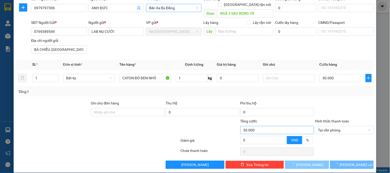
type input "0"
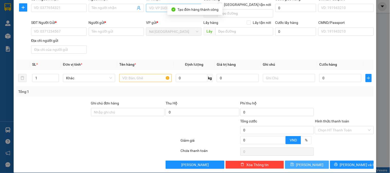
scroll to position [0, 0]
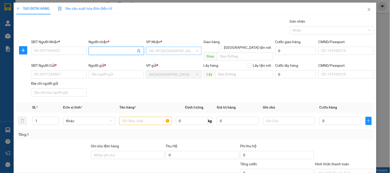
click at [101, 50] on input "Người nhận *" at bounding box center [114, 51] width 44 height 6
paste input "0979797306"
type input "0979797306"
click at [111, 50] on input "0979797306" at bounding box center [114, 51] width 44 height 6
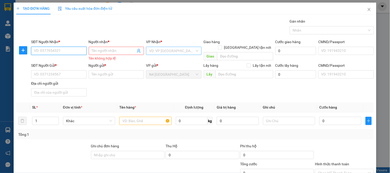
click at [52, 53] on input "SĐT Người Nhận *" at bounding box center [58, 51] width 55 height 8
paste input "0979797306"
type input "0979797306"
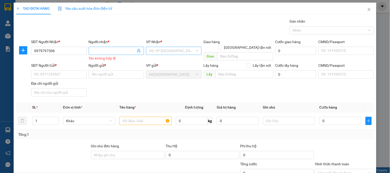
click at [89, 47] on span at bounding box center [116, 51] width 55 height 8
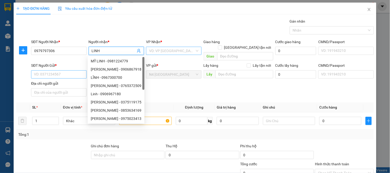
type input "LINH"
click at [44, 70] on input "SĐT Người Gửi *" at bounding box center [58, 74] width 55 height 8
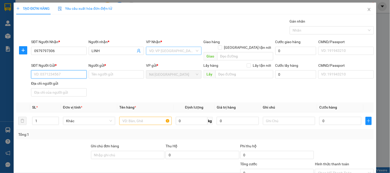
paste input "0363207307"
type input "0363207307"
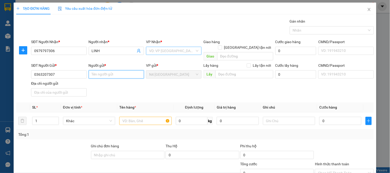
click at [115, 70] on input "Người gửi *" at bounding box center [116, 74] width 55 height 8
paste input "[PERSON_NAME]"
type input "[PERSON_NAME]"
click at [171, 51] on input "search" at bounding box center [171, 51] width 45 height 8
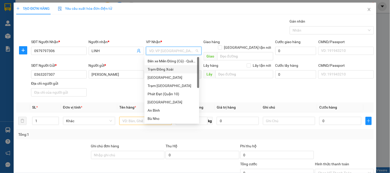
click at [172, 68] on div "Trạm Đồng Xoài" at bounding box center [172, 70] width 49 height 6
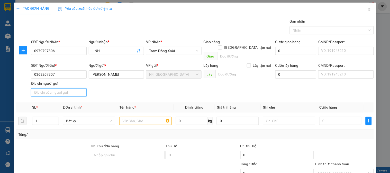
click at [61, 88] on input "Địa chỉ người gửi" at bounding box center [58, 92] width 55 height 8
paste input "QUẢNG TRẠCH ,QUẢNG NAM"
type input "QUẢNG TRẠCH ,QUẢNG NAM"
click at [152, 117] on input "text" at bounding box center [145, 121] width 52 height 8
paste input "TÚI VẢI TRANG(CK)"
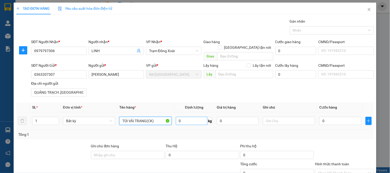
type input "TÚI VẢI TRANG(CK)"
click at [182, 117] on input "0" at bounding box center [192, 121] width 32 height 8
type input "1"
type input "30.000"
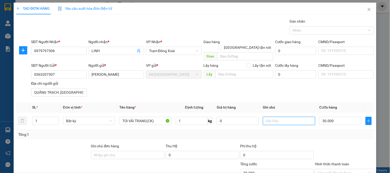
scroll to position [43, 0]
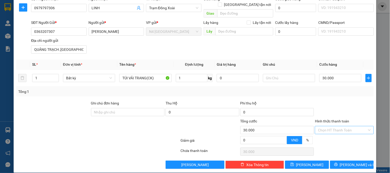
click at [362, 126] on input "Hình thức thanh toán" at bounding box center [342, 130] width 49 height 8
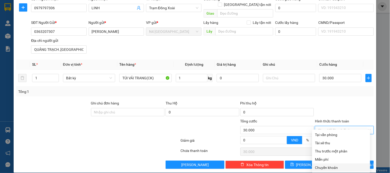
click at [334, 167] on div "Chuyển khoản" at bounding box center [341, 168] width 52 height 6
type input "0"
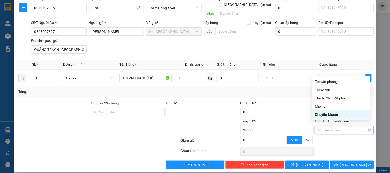
click at [350, 126] on span "Chuyển khoản" at bounding box center [344, 130] width 52 height 8
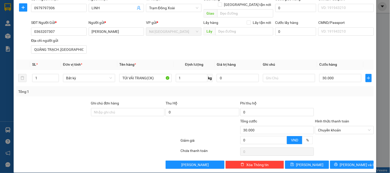
click at [83, 136] on div at bounding box center [98, 141] width 164 height 10
click at [294, 163] on icon "save" at bounding box center [292, 165] width 4 height 4
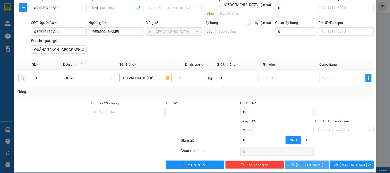
type input "0"
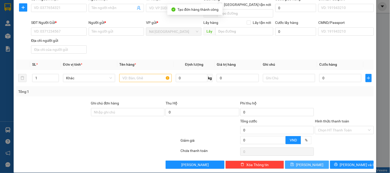
scroll to position [0, 0]
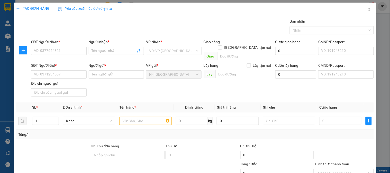
click at [367, 11] on icon "close" at bounding box center [369, 9] width 4 height 4
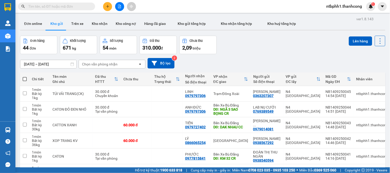
click at [108, 5] on icon "plus" at bounding box center [108, 7] width 4 height 4
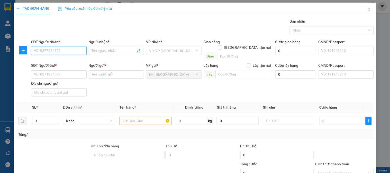
paste input "0972712048"
type input "0972712048"
click at [101, 50] on input "Người nhận *" at bounding box center [114, 51] width 44 height 6
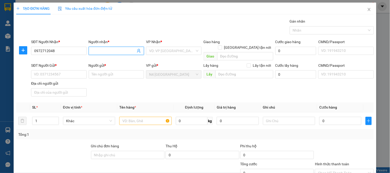
type input "N"
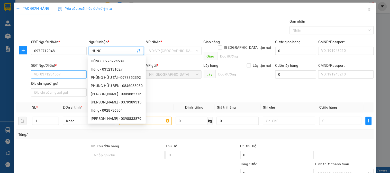
type input "HÙNG"
click at [69, 70] on input "SĐT Người Gửi *" at bounding box center [58, 74] width 55 height 8
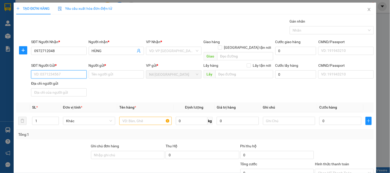
paste input "0972712048"
type input "0972712048"
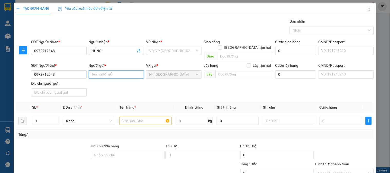
click at [110, 70] on input "Người gửi *" at bounding box center [116, 74] width 55 height 8
click at [108, 70] on input "Người gửi *" at bounding box center [116, 74] width 55 height 8
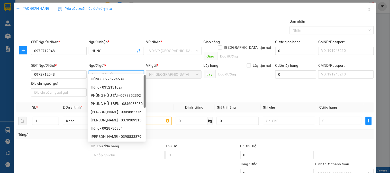
paste input "[PERSON_NAME]"
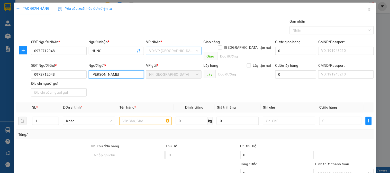
type input "[PERSON_NAME]"
click at [163, 52] on input "search" at bounding box center [171, 51] width 45 height 8
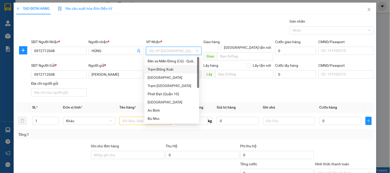
click at [174, 69] on div "Trạm Đồng Xoài" at bounding box center [172, 70] width 49 height 6
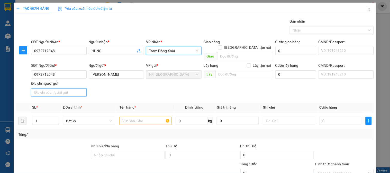
click at [61, 88] on input "Địa chỉ người gửi" at bounding box center [58, 92] width 55 height 8
click at [92, 83] on div "SĐT Người Gửi * 0972712048 Người gửi * [PERSON_NAME] VP gửi * N4 [GEOGRAPHIC_DA…" at bounding box center [202, 81] width 345 height 36
click at [66, 88] on input "Địa chỉ người gửi" at bounding box center [58, 92] width 55 height 8
paste input "[PERSON_NAME] ,HOÀ ÂN,[GEOGRAPHIC_DATA]"
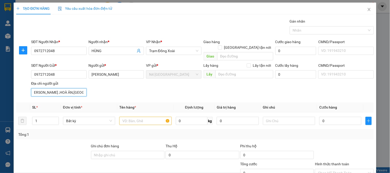
type input "[PERSON_NAME] ,HOÀ ÂN,[GEOGRAPHIC_DATA]"
click at [133, 117] on input "text" at bounding box center [145, 121] width 52 height 8
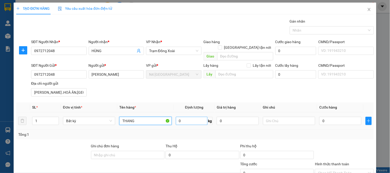
type input "THANG"
click at [187, 117] on input "0" at bounding box center [192, 121] width 32 height 8
type input "55"
type input "77.500"
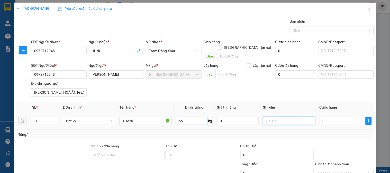
type input "77.500"
click at [184, 117] on input "55" at bounding box center [192, 121] width 32 height 8
type input "60"
type input "85.000"
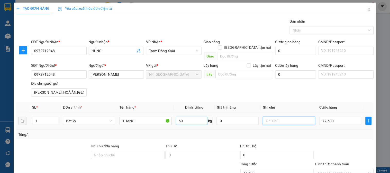
type input "85.000"
click at [184, 117] on input "60" at bounding box center [192, 121] width 32 height 8
type input "57"
type input "80.500"
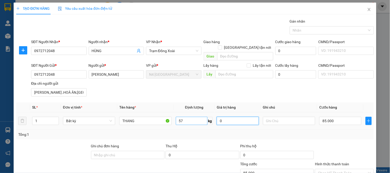
type input "80.500"
click at [184, 117] on input "57" at bounding box center [192, 121] width 32 height 8
type input "56"
type input "79.000"
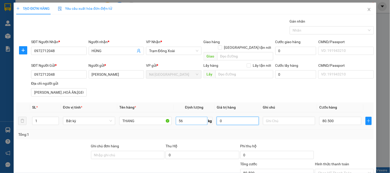
type input "79.000"
click at [182, 117] on input "56" at bounding box center [192, 121] width 32 height 8
type input "55"
type input "77.500"
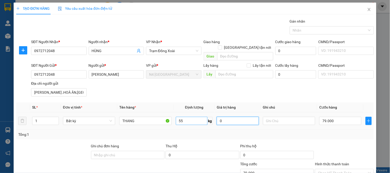
type input "77.500"
type input "57"
type input "80.500"
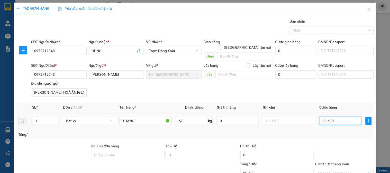
click at [325, 117] on input "80.500" at bounding box center [340, 121] width 42 height 8
type input "8"
type input "80"
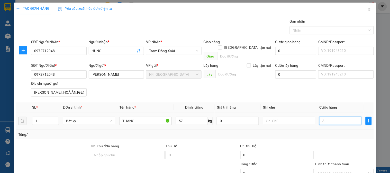
type input "80"
type input "800"
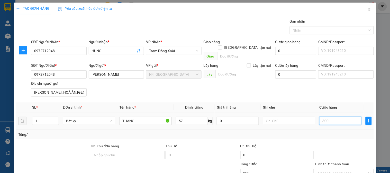
type input "8.000"
type input "80.000"
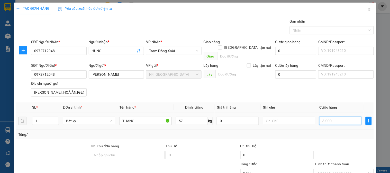
type input "80.000"
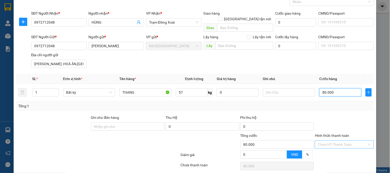
type input "80.000"
click at [358, 141] on input "Hình thức thanh toán" at bounding box center [342, 145] width 49 height 8
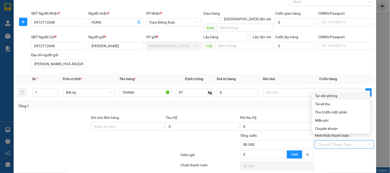
click at [336, 96] on div "Tại văn phòng" at bounding box center [341, 96] width 52 height 6
type input "0"
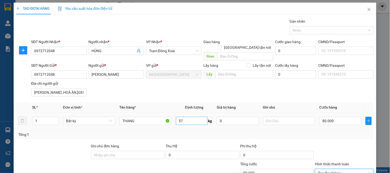
scroll to position [43, 0]
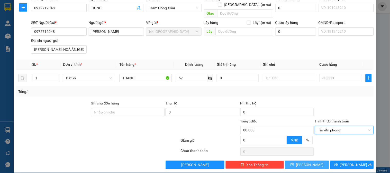
click at [310, 161] on button "[PERSON_NAME]" at bounding box center [307, 165] width 44 height 8
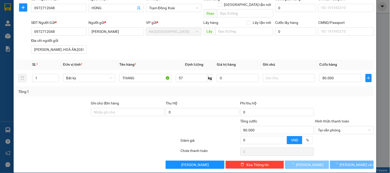
type input "0"
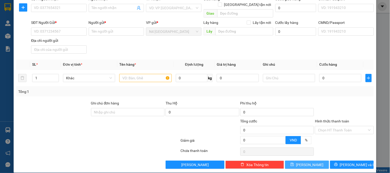
scroll to position [0, 0]
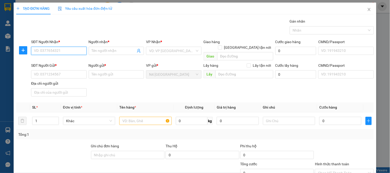
click at [60, 49] on input "SĐT Người Nhận *" at bounding box center [58, 51] width 55 height 8
paste input "0971420467"
type input "0971420467"
click at [107, 49] on input "Người nhận *" at bounding box center [114, 51] width 44 height 6
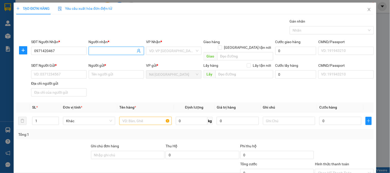
paste input "PHẠM VĂN HUYỆN"
type input "PHẠM VĂN HUYỆN"
click at [70, 70] on input "SĐT Người Gửi *" at bounding box center [58, 74] width 55 height 8
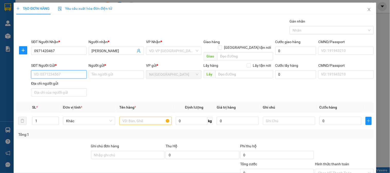
paste input "0964088257"
type input "0964088257"
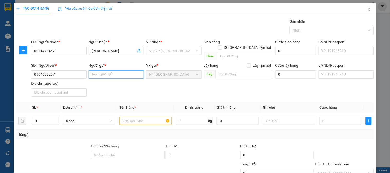
click at [98, 70] on input "Người gửi *" at bounding box center [116, 74] width 55 height 8
paste input "[PERSON_NAME]"
type input "[PERSON_NAME]"
click at [153, 51] on input "search" at bounding box center [171, 51] width 45 height 8
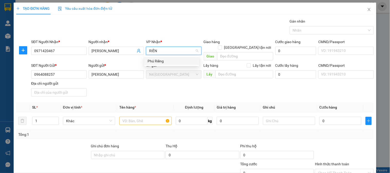
type input "RIÊNG"
click at [165, 62] on div "Phú Riềng" at bounding box center [172, 61] width 49 height 6
click at [60, 88] on input "Địa chỉ người gửi" at bounding box center [58, 92] width 55 height 8
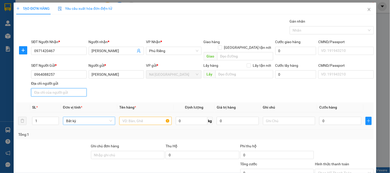
paste input "HÔNG THUẬN,GIAO THUỶ, NAM ĐỊNH"
type input "HÔNG THUẬN,GIAO THUỶ, NAM ĐỊNH"
click at [129, 117] on input "text" at bounding box center [145, 121] width 52 height 8
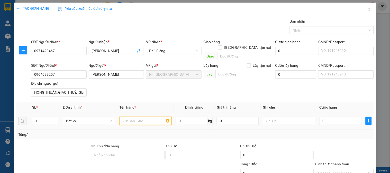
paste input "GIẤY NÂU"
type input "GIẤY NÂU"
click at [183, 117] on input "0" at bounding box center [192, 121] width 32 height 8
type input "1"
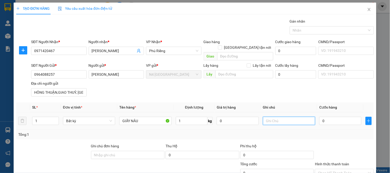
type input "30.000"
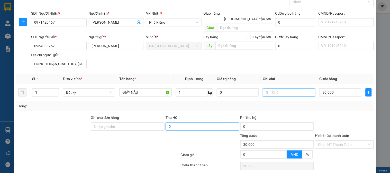
scroll to position [43, 0]
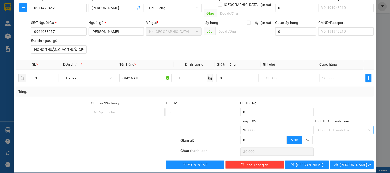
click at [346, 126] on input "Hình thức thanh toán" at bounding box center [342, 130] width 49 height 8
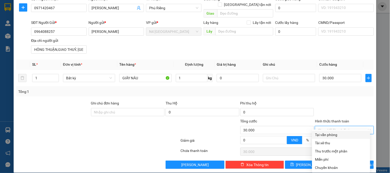
click at [329, 134] on div "Tại văn phòng" at bounding box center [341, 135] width 52 height 6
type input "0"
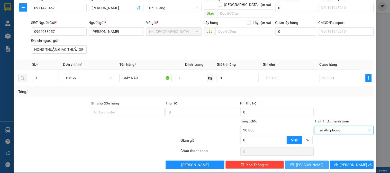
click at [308, 162] on span "[PERSON_NAME]" at bounding box center [309, 165] width 27 height 6
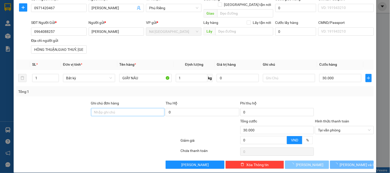
type input "0"
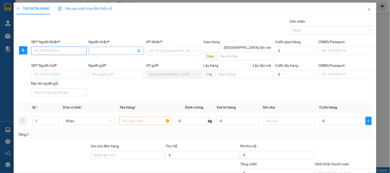
paste input "0365.013.393"
type input "0365.013.393"
click at [96, 50] on input "Người nhận *" at bounding box center [114, 51] width 44 height 6
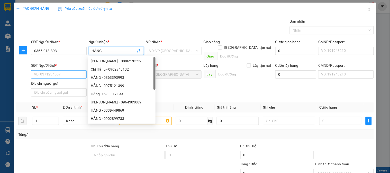
type input "HẰNG"
click at [63, 70] on input "SĐT Người Gửi *" at bounding box center [58, 74] width 55 height 8
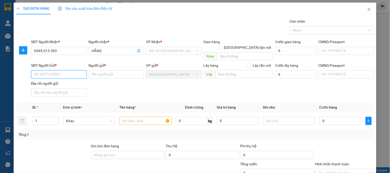
paste input "0778.222263"
type input "0778.222263"
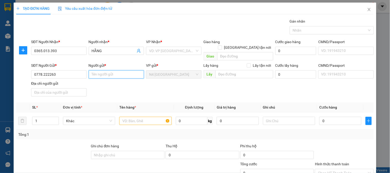
click at [103, 70] on input "Người gửi *" at bounding box center [116, 74] width 55 height 8
type input "V"
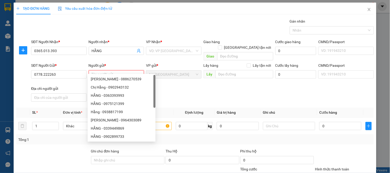
paste input "LINH [PERSON_NAME]"
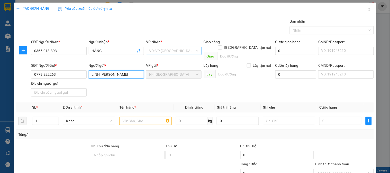
type input "LINH [PERSON_NAME]"
click at [172, 52] on input "search" at bounding box center [171, 51] width 45 height 8
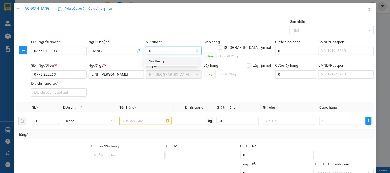
type input "RIÊN"
click at [165, 61] on div "Phú Riềng" at bounding box center [172, 61] width 49 height 6
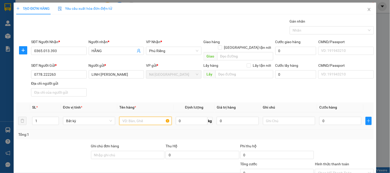
click at [142, 117] on input "text" at bounding box center [145, 121] width 52 height 8
paste input "CATTON NL"
type input "CATTON NL"
click at [188, 117] on input "0" at bounding box center [192, 121] width 32 height 8
type input "20"
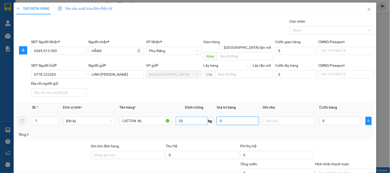
type input "50.000"
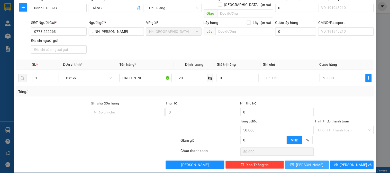
click at [306, 162] on span "[PERSON_NAME]" at bounding box center [309, 165] width 27 height 6
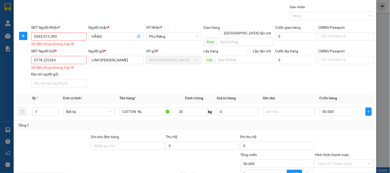
scroll to position [0, 0]
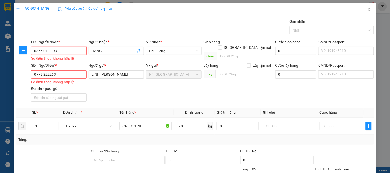
click at [65, 50] on input "0365.013.393" at bounding box center [58, 51] width 55 height 8
click at [50, 51] on input "0365.013.393" at bounding box center [58, 51] width 55 height 8
click at [42, 52] on input "0365.013393" at bounding box center [58, 51] width 55 height 8
type input "0365013393"
click at [42, 70] on input "0778.222263" at bounding box center [58, 74] width 55 height 8
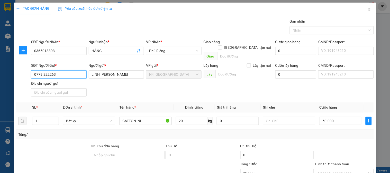
click at [42, 70] on input "0778.222263" at bounding box center [58, 74] width 55 height 8
click at [43, 70] on input "0778.222263" at bounding box center [58, 74] width 55 height 8
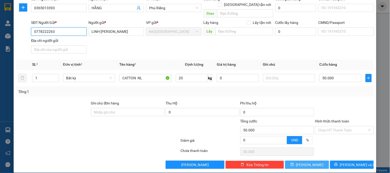
type input "0778222263"
click at [294, 163] on icon "save" at bounding box center [292, 165] width 4 height 4
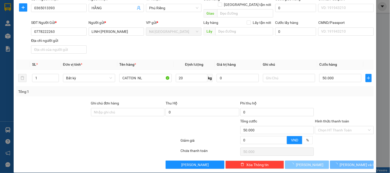
click at [294, 163] on icon "loading" at bounding box center [292, 165] width 4 height 4
type input "0"
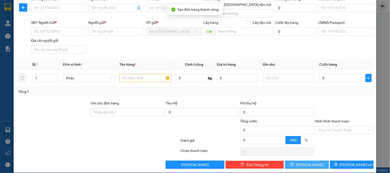
scroll to position [0, 0]
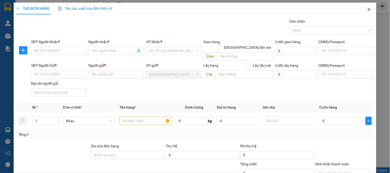
click at [367, 10] on icon "close" at bounding box center [369, 9] width 4 height 4
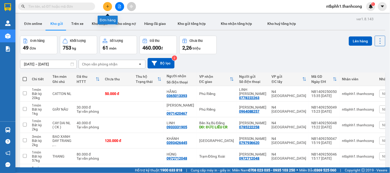
click at [106, 4] on button at bounding box center [107, 6] width 9 height 9
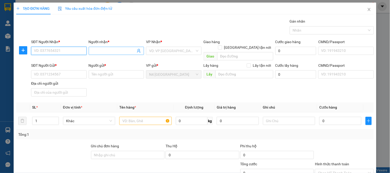
paste input "0966422250"
type input "0966422250"
click at [118, 49] on input "Người nhận *" at bounding box center [114, 51] width 44 height 6
paste input "TRUNG"
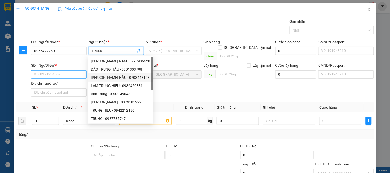
type input "TRUNG"
click at [52, 70] on input "SĐT Người Gửi *" at bounding box center [58, 74] width 55 height 8
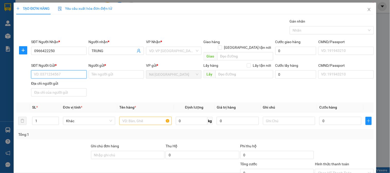
paste input "0792483551"
type input "0792483551"
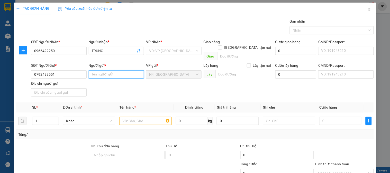
click at [94, 70] on input "Người gửi *" at bounding box center [116, 74] width 55 height 8
paste input "HUYNH BAO TOAN"
type input "HUYNH BAO TOAN"
click at [48, 88] on input "Địa chỉ người gửi" at bounding box center [58, 92] width 55 height 8
paste input "THON MY DIEN, HOA THINH, [PERSON_NAME], PHU YEN"
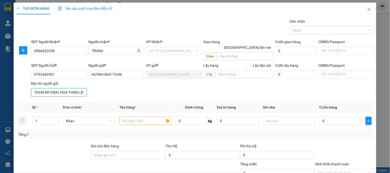
scroll to position [0, 29]
type input "THON MY DIEN, HOA THINH, [PERSON_NAME], PHU YEN"
click at [190, 47] on input "search" at bounding box center [171, 51] width 45 height 8
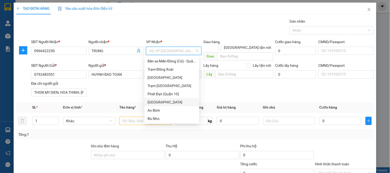
click at [158, 102] on div "[GEOGRAPHIC_DATA]" at bounding box center [172, 102] width 49 height 6
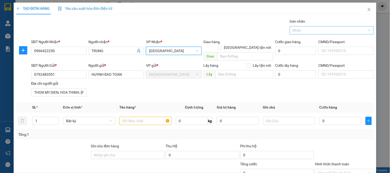
click at [294, 31] on div at bounding box center [329, 30] width 76 height 6
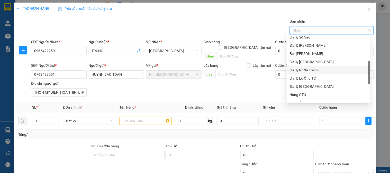
scroll to position [114, 0]
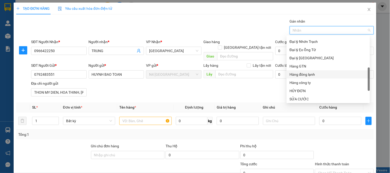
click at [300, 75] on div "Hàng đông lạnh" at bounding box center [328, 75] width 77 height 6
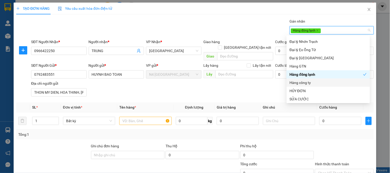
scroll to position [43, 0]
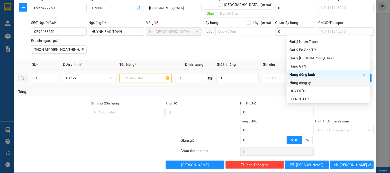
click at [134, 74] on input "text" at bounding box center [145, 78] width 52 height 8
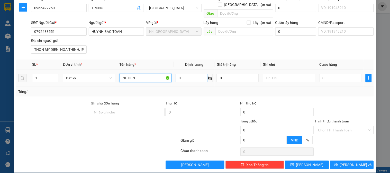
type input "NL ĐEN"
click at [196, 74] on input "0" at bounding box center [192, 78] width 32 height 8
type input "20"
type input "50.000"
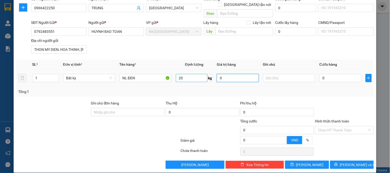
type input "50.000"
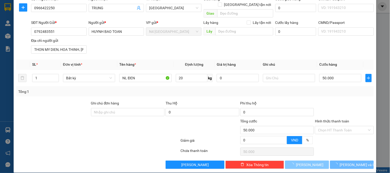
click at [310, 161] on button "[PERSON_NAME]" at bounding box center [307, 165] width 44 height 8
type input "0"
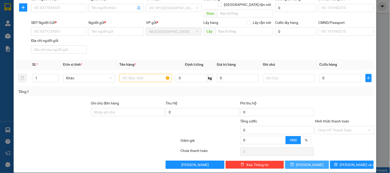
scroll to position [0, 0]
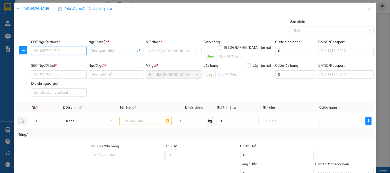
click at [69, 50] on input "SĐT Người Nhận *" at bounding box center [58, 51] width 55 height 8
paste input "0898009268"
type input "0898009268"
click at [92, 50] on input "Người nhận *" at bounding box center [114, 51] width 44 height 6
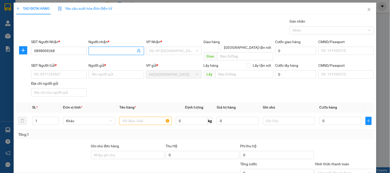
paste input "KS TÂN HẠNH"
type input "KS TÂN HẠNH"
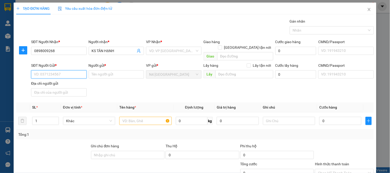
click at [62, 70] on input "SĐT Người Gửi *" at bounding box center [58, 74] width 55 height 8
paste input "0901878555"
type input "0901878555"
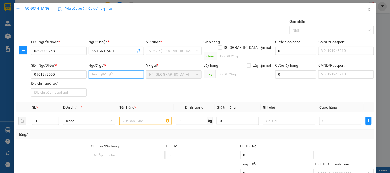
click at [114, 70] on input "Người gửi *" at bounding box center [116, 74] width 55 height 8
paste input "KHÁCH VÃNG LAI"
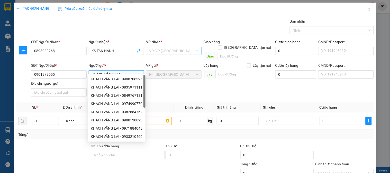
type input "KHÁCH VÃNG LAI"
click at [161, 52] on input "search" at bounding box center [171, 51] width 45 height 8
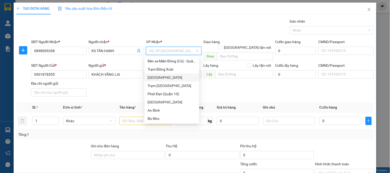
click at [178, 80] on div "[GEOGRAPHIC_DATA]" at bounding box center [172, 78] width 49 height 6
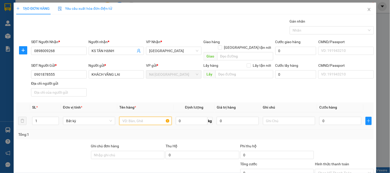
click at [148, 117] on input "text" at bounding box center [145, 121] width 52 height 8
click at [71, 88] on input "Địa chỉ người gửi" at bounding box center [58, 92] width 55 height 8
paste input "[PERSON_NAME] ,[GEOGRAPHIC_DATA] ,[GEOGRAPHIC_DATA]"
type input "[PERSON_NAME] ,[GEOGRAPHIC_DATA] ,[GEOGRAPHIC_DATA]"
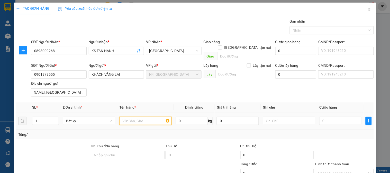
scroll to position [0, 0]
click at [130, 117] on input "text" at bounding box center [145, 121] width 52 height 8
type input "CAN TRẮNG"
click at [193, 117] on input "0" at bounding box center [192, 121] width 32 height 8
click at [191, 117] on input "03" at bounding box center [192, 121] width 32 height 8
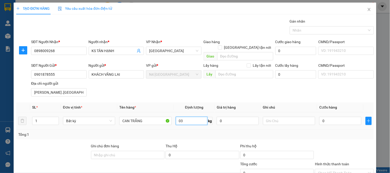
click at [191, 117] on input "03" at bounding box center [192, 121] width 32 height 8
type input "30"
click at [43, 117] on input "1" at bounding box center [45, 121] width 26 height 8
type input "60.000"
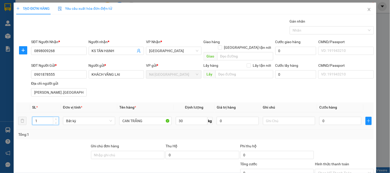
type input "60.000"
type input "4"
type input "240.000"
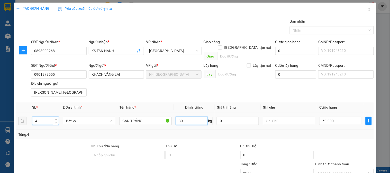
type input "240.000"
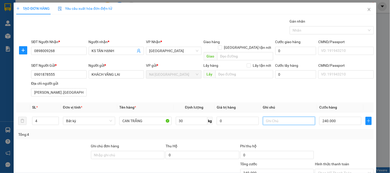
scroll to position [43, 0]
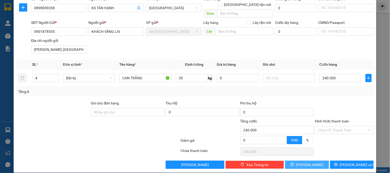
click at [294, 163] on icon "save" at bounding box center [292, 164] width 3 height 3
type input "1"
type input "0"
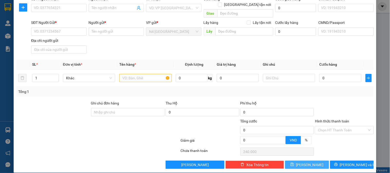
type input "0"
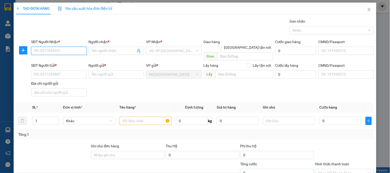
click at [58, 48] on input "SĐT Người Nhận *" at bounding box center [58, 51] width 55 height 8
paste input "0933633989"
type input "0933633989"
click at [98, 50] on input "Người nhận *" at bounding box center [114, 51] width 44 height 6
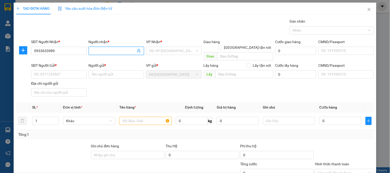
paste input "PHƯƠNG"
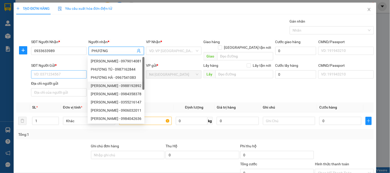
type input "PHƯƠNG"
click at [63, 70] on input "SĐT Người Gửi *" at bounding box center [58, 74] width 55 height 8
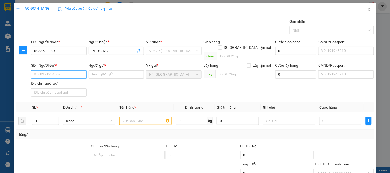
paste input "0933633989"
type input "0933633989"
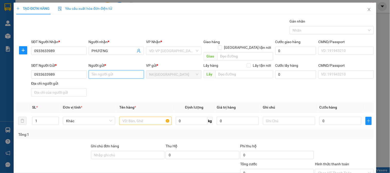
click at [106, 70] on input "Người gửi *" at bounding box center [116, 74] width 55 height 8
click at [64, 70] on input "0933633989" at bounding box center [58, 74] width 55 height 8
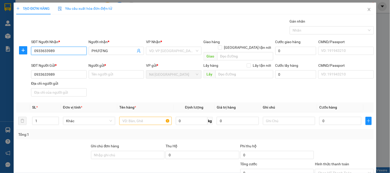
click at [68, 50] on input "0933633989" at bounding box center [58, 51] width 55 height 8
paste input "0368939469"
click at [67, 52] on input "0368939469" at bounding box center [58, 51] width 55 height 8
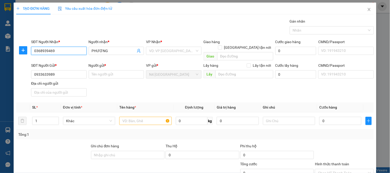
type input "0368939469"
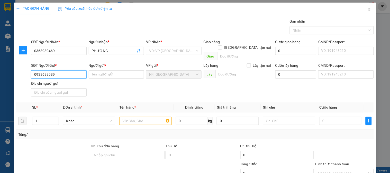
click at [56, 70] on input "0933633989" at bounding box center [58, 74] width 55 height 8
click at [112, 70] on input "Người gửi *" at bounding box center [116, 74] width 55 height 8
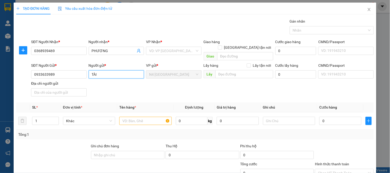
click at [106, 70] on input "TÀI" at bounding box center [116, 74] width 55 height 8
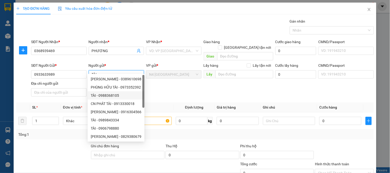
paste input "[PERSON_NAME]"
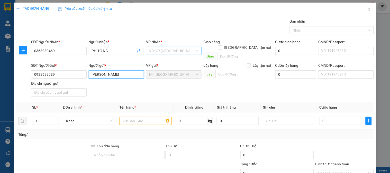
type input "[PERSON_NAME]"
click at [178, 51] on input "search" at bounding box center [171, 51] width 45 height 8
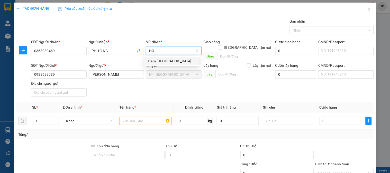
type input "HOÀ"
click at [173, 61] on div "Trạm [GEOGRAPHIC_DATA]" at bounding box center [172, 61] width 49 height 6
click at [142, 117] on input "text" at bounding box center [145, 121] width 52 height 8
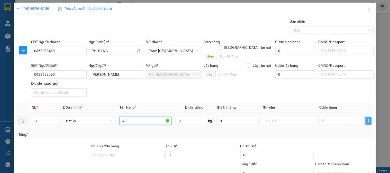
type input "40"
click at [366, 119] on icon "plus" at bounding box center [368, 121] width 4 height 4
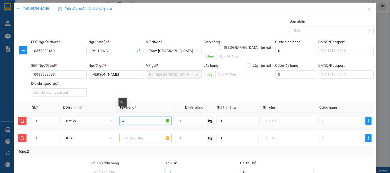
click at [135, 117] on input "40" at bounding box center [145, 121] width 52 height 8
click at [194, 117] on input "0" at bounding box center [192, 121] width 32 height 8
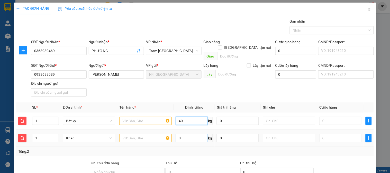
type input "40"
click at [186, 134] on input "0" at bounding box center [192, 138] width 32 height 8
type input "70.000"
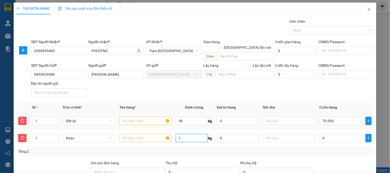
type input "1"
click at [148, 117] on input "text" at bounding box center [145, 121] width 52 height 8
click at [149, 117] on input "text" at bounding box center [145, 121] width 52 height 8
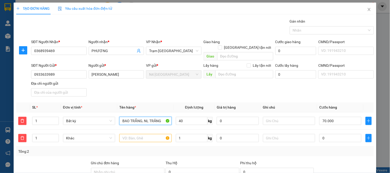
scroll to position [60, 0]
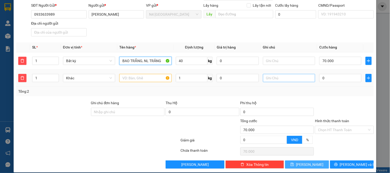
type input "BAO TRẮNG, NL TRĂNG"
click at [276, 74] on input "text" at bounding box center [289, 78] width 52 height 8
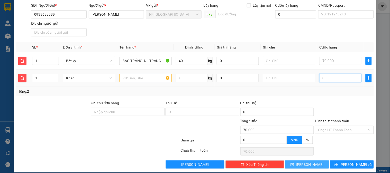
type input "70.003"
type input "3"
type input "70.030"
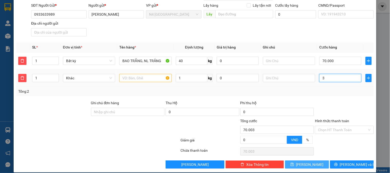
type input "30"
type input "70.300"
type input "300"
type input "73.000"
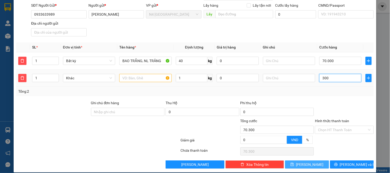
type input "73.000"
type input "3.000"
type input "100.000"
type input "30.000"
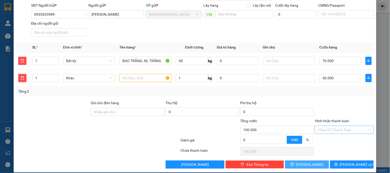
click at [350, 126] on input "Hình thức thanh toán" at bounding box center [342, 130] width 49 height 8
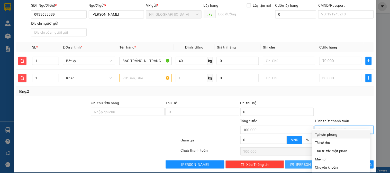
click at [330, 134] on div "Tại văn phòng" at bounding box center [341, 135] width 52 height 6
type input "0"
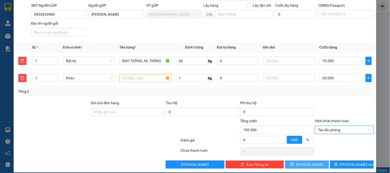
scroll to position [0, 0]
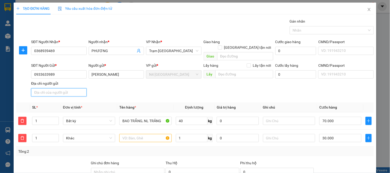
click at [68, 88] on input "Địa chỉ người gửi" at bounding box center [58, 92] width 55 height 8
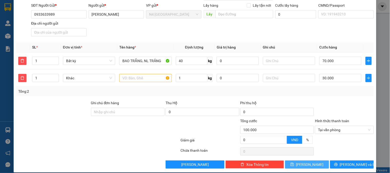
click at [307, 162] on span "[PERSON_NAME]" at bounding box center [309, 165] width 27 height 6
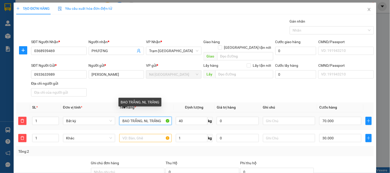
click at [142, 117] on input "BAO TRẮNG, NL TRĂNG" at bounding box center [145, 121] width 52 height 8
click at [143, 117] on input "BAO TRẮNG, NL TRĂNG" at bounding box center [145, 121] width 52 height 8
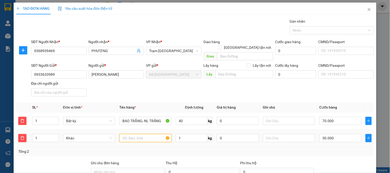
click at [153, 134] on input "text" at bounding box center [145, 138] width 52 height 8
paste input "BAO TRẮNG, NL TRĂNG"
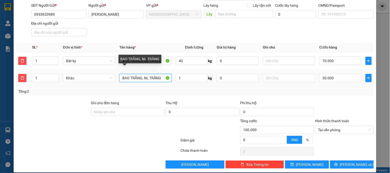
click at [141, 74] on input "BAO TRẮNG, NL TRĂNG" at bounding box center [145, 78] width 52 height 8
click at [122, 74] on input ", NL TRĂNG" at bounding box center [145, 78] width 52 height 8
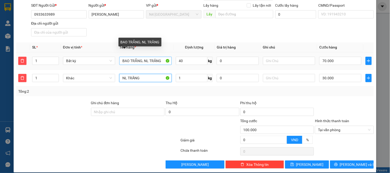
type input "NL TRĂNG"
click at [163, 57] on input "BAO TRẮNG, NL TRĂNG" at bounding box center [145, 61] width 52 height 8
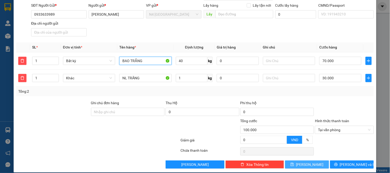
type input "BAO TRẮNG"
click at [307, 162] on span "[PERSON_NAME]" at bounding box center [309, 165] width 27 height 6
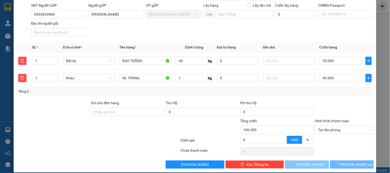
type input "0"
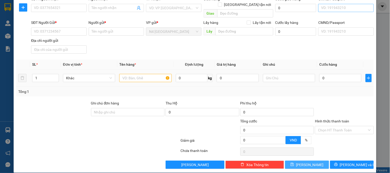
scroll to position [0, 0]
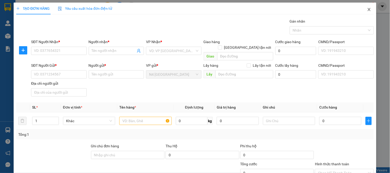
click at [367, 9] on icon "close" at bounding box center [369, 9] width 4 height 4
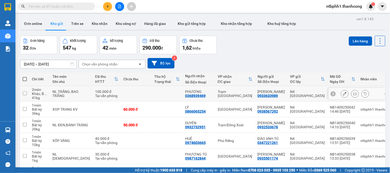
click at [26, 92] on input "checkbox" at bounding box center [25, 93] width 4 height 4
checkbox input "true"
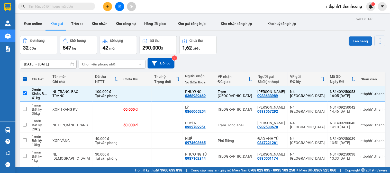
click at [355, 40] on button "Lên hàng" at bounding box center [360, 40] width 23 height 9
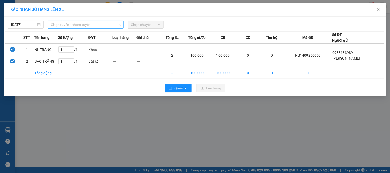
click at [117, 26] on span "Chọn tuyến - nhóm tuyến" at bounding box center [86, 25] width 70 height 8
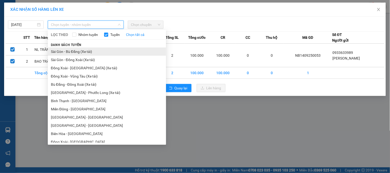
click at [101, 51] on li "Sài Gòn - Bù Đăng (Xe tải)" at bounding box center [107, 52] width 118 height 8
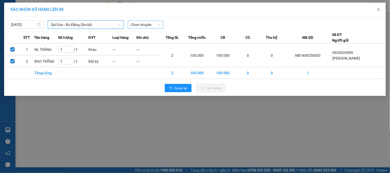
click at [159, 25] on span "Chọn chuyến" at bounding box center [146, 25] width 30 height 8
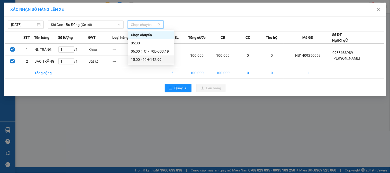
click at [162, 59] on div "15:00 - 50H-142.99" at bounding box center [151, 60] width 40 height 6
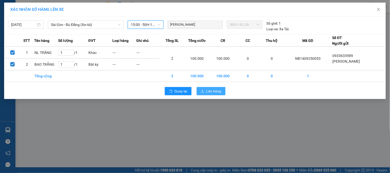
click at [212, 90] on span "Lên hàng" at bounding box center [213, 91] width 15 height 6
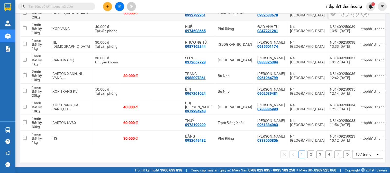
scroll to position [13, 0]
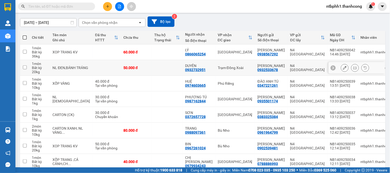
scroll to position [13, 0]
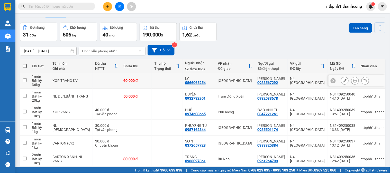
click at [185, 82] on div "0866065254" at bounding box center [195, 83] width 21 height 4
copy div "0866065254"
click at [24, 80] on input "checkbox" at bounding box center [25, 80] width 4 height 4
checkbox input "true"
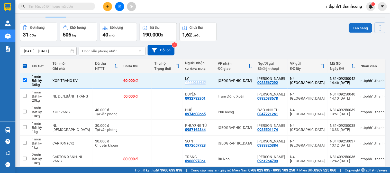
click at [353, 27] on button "Lên hàng" at bounding box center [360, 27] width 23 height 9
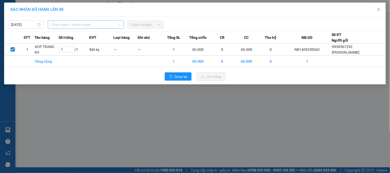
click at [116, 25] on span "Chọn tuyến - nhóm tuyến" at bounding box center [86, 25] width 70 height 8
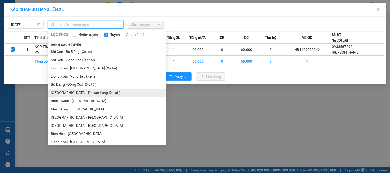
click at [122, 93] on li "Sài Gòn - Phước Long (Xe tải)" at bounding box center [107, 93] width 118 height 8
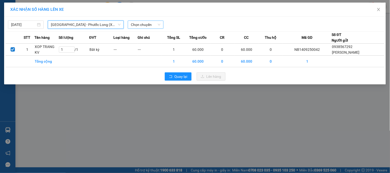
click at [149, 24] on span "Chọn chuyến" at bounding box center [146, 25] width 30 height 8
click at [154, 26] on span "Chọn chuyến" at bounding box center [146, 25] width 30 height 8
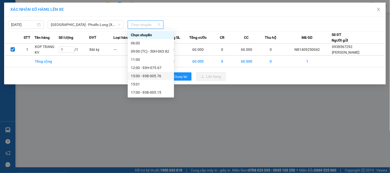
click at [161, 76] on div "15:00 - 93B-005.76" at bounding box center [151, 76] width 40 height 6
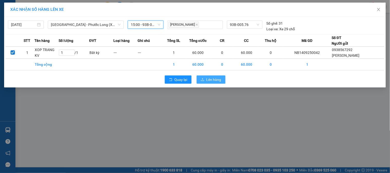
click at [218, 79] on span "Lên hàng" at bounding box center [213, 80] width 15 height 6
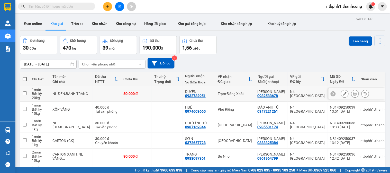
click at [185, 94] on div "0932732951" at bounding box center [195, 96] width 21 height 4
copy div "0932732951"
click at [349, 38] on button "Lên hàng" at bounding box center [360, 40] width 23 height 9
click at [25, 94] on input "checkbox" at bounding box center [25, 93] width 4 height 4
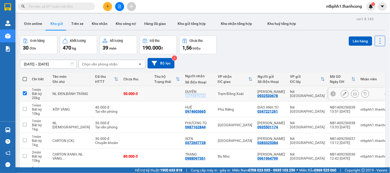
checkbox input "true"
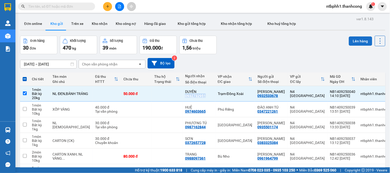
click at [352, 40] on button "Lên hàng" at bounding box center [360, 40] width 23 height 9
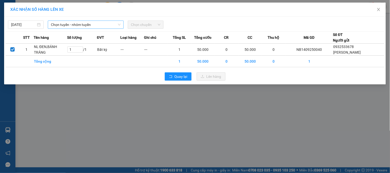
click at [119, 25] on icon "down" at bounding box center [119, 25] width 3 height 2
click at [119, 24] on icon "down" at bounding box center [119, 24] width 3 height 3
click at [115, 24] on span "Chọn tuyến - nhóm tuyến" at bounding box center [86, 25] width 70 height 8
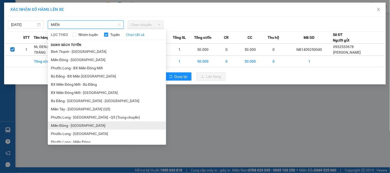
type input "MIÊN"
click at [74, 125] on li "Miền Đông - [GEOGRAPHIC_DATA]" at bounding box center [107, 126] width 118 height 8
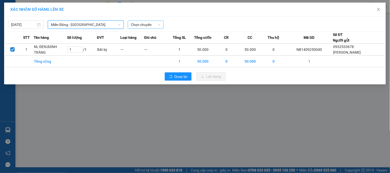
click at [143, 25] on span "Chọn chuyến" at bounding box center [146, 25] width 30 height 8
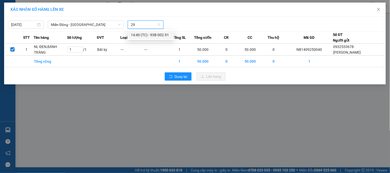
type input "291"
click at [164, 34] on div "14:40 (TC) - 93B-002.91" at bounding box center [151, 35] width 40 height 6
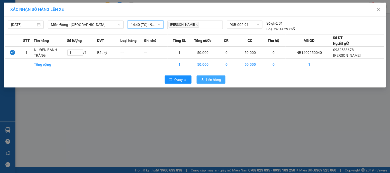
click at [203, 78] on icon "upload" at bounding box center [203, 80] width 4 height 4
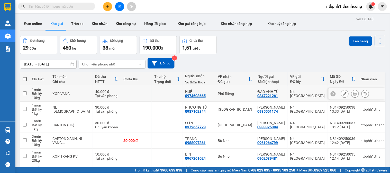
click at [185, 96] on div "0974603665" at bounding box center [195, 96] width 21 height 4
copy div "0974603665"
click at [24, 93] on input "checkbox" at bounding box center [25, 93] width 4 height 4
checkbox input "true"
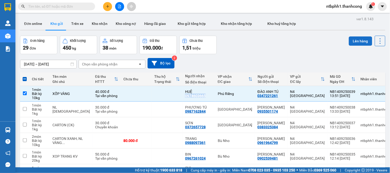
click at [359, 41] on button "Lên hàng" at bounding box center [360, 40] width 23 height 9
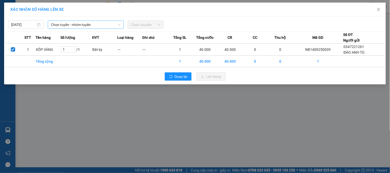
click at [107, 24] on span "Chọn tuyến - nhóm tuyến" at bounding box center [86, 25] width 70 height 8
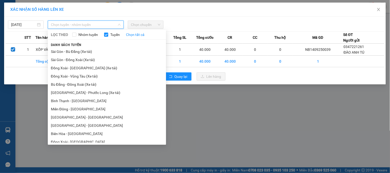
click at [150, 24] on span "Chọn chuyến" at bounding box center [146, 25] width 30 height 8
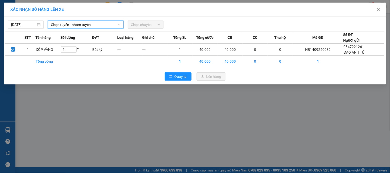
click at [152, 24] on span "Chọn chuyến" at bounding box center [146, 25] width 30 height 8
click at [87, 24] on span "Chọn tuyến - nhóm tuyến" at bounding box center [86, 25] width 70 height 8
click at [114, 25] on span "Chọn tuyến - nhóm tuyến" at bounding box center [86, 25] width 70 height 8
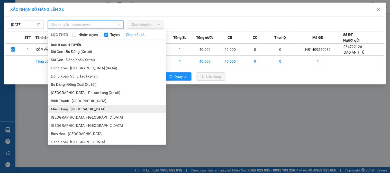
scroll to position [57, 0]
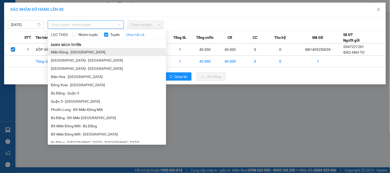
click at [70, 51] on li "Miền Đông - [GEOGRAPHIC_DATA]" at bounding box center [107, 52] width 118 height 8
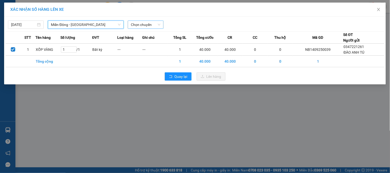
click at [158, 24] on span "Chọn chuyến" at bounding box center [146, 25] width 30 height 8
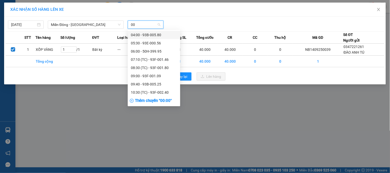
type input "009"
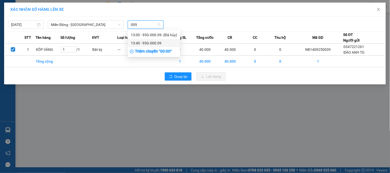
click at [148, 42] on div "13:40 - 93G-000.09" at bounding box center [154, 43] width 46 height 6
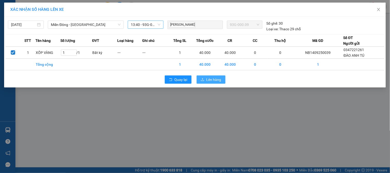
click at [216, 78] on span "Lên hàng" at bounding box center [213, 80] width 15 height 6
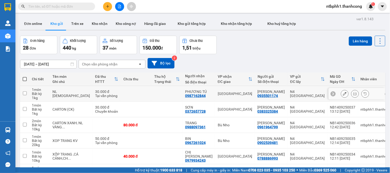
click at [185, 95] on div "0987162844" at bounding box center [195, 96] width 21 height 4
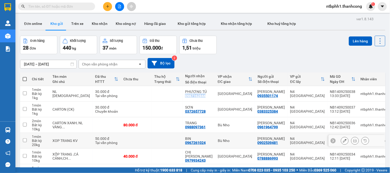
copy div "0987162844"
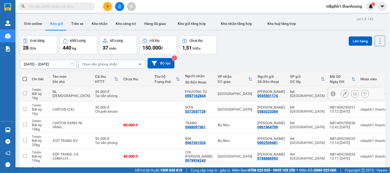
click at [22, 94] on td at bounding box center [24, 94] width 9 height 16
checkbox input "true"
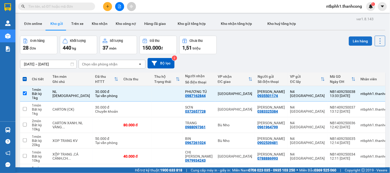
click at [350, 41] on button "Lên hàng" at bounding box center [360, 40] width 23 height 9
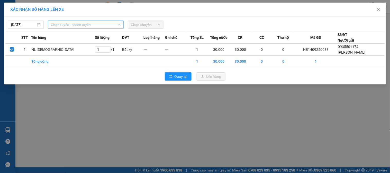
click at [94, 25] on span "Chọn tuyến - nhóm tuyến" at bounding box center [86, 25] width 70 height 8
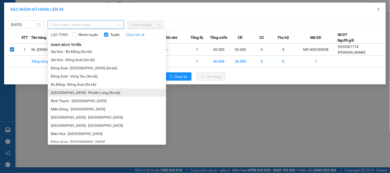
click at [80, 93] on li "Sài Gòn - Phước Long (Xe tải)" at bounding box center [107, 93] width 118 height 8
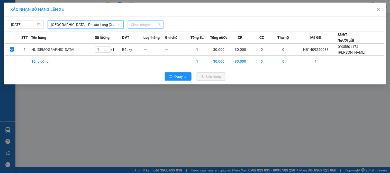
click at [153, 26] on span "Chọn chuyến" at bounding box center [146, 25] width 30 height 8
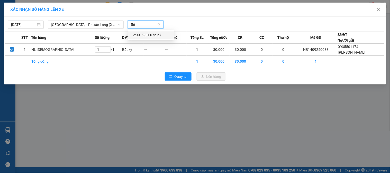
type input "567"
click at [158, 34] on div "12:00 - 93H-075.67" at bounding box center [151, 35] width 40 height 6
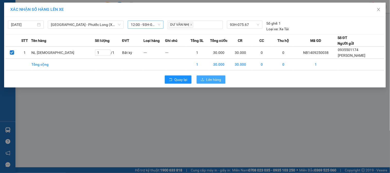
click at [206, 77] on button "Lên hàng" at bounding box center [211, 80] width 29 height 8
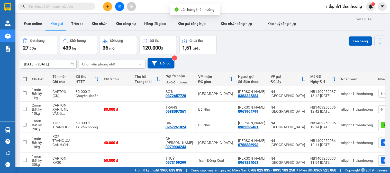
scroll to position [29, 0]
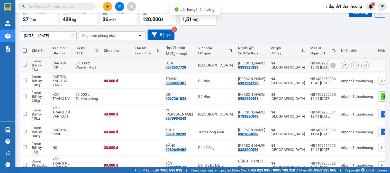
click at [173, 67] on div "0372657728" at bounding box center [176, 67] width 21 height 4
copy div "0372657728"
click at [23, 65] on input "checkbox" at bounding box center [25, 65] width 4 height 4
checkbox input "true"
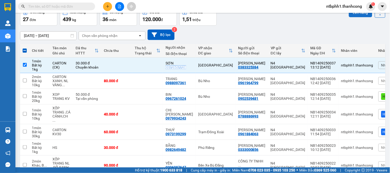
click at [363, 14] on button "Lên hàng" at bounding box center [360, 12] width 23 height 9
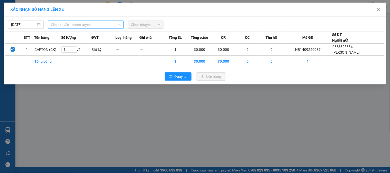
click at [119, 26] on span "Chọn tuyến - nhóm tuyến" at bounding box center [86, 25] width 70 height 8
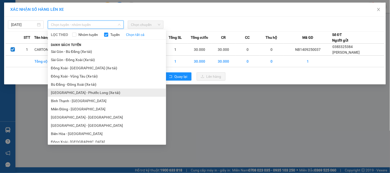
click at [131, 93] on li "[GEOGRAPHIC_DATA] - Phước Long (Xe tải)" at bounding box center [107, 93] width 118 height 8
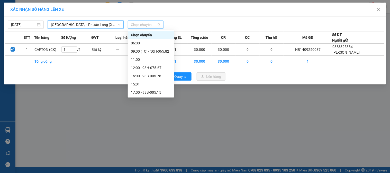
click at [148, 24] on span "Chọn chuyến" at bounding box center [146, 25] width 30 height 8
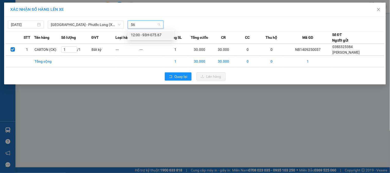
type input "567"
click at [155, 35] on div "12:00 - 93H-075.67" at bounding box center [151, 35] width 40 height 6
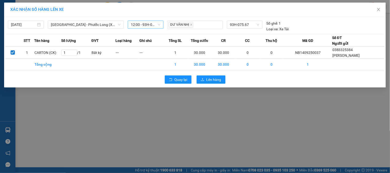
click at [155, 35] on th "Ghi chú" at bounding box center [152, 41] width 24 height 12
click at [213, 79] on span "Lên hàng" at bounding box center [213, 80] width 15 height 6
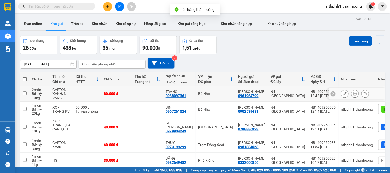
click at [177, 95] on div "0988097361" at bounding box center [176, 96] width 21 height 4
copy div "0988097361"
click at [24, 94] on input "checkbox" at bounding box center [25, 93] width 4 height 4
checkbox input "true"
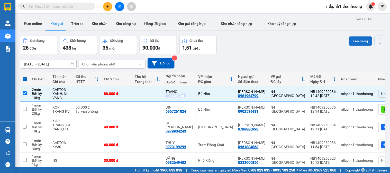
click at [354, 39] on button "Lên hàng" at bounding box center [360, 40] width 23 height 9
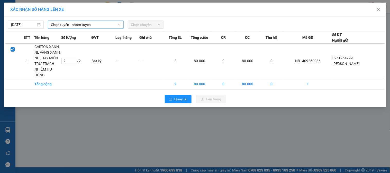
click at [120, 23] on icon "down" at bounding box center [119, 24] width 3 height 3
click at [115, 26] on span "Chọn tuyến - nhóm tuyến" at bounding box center [86, 25] width 70 height 8
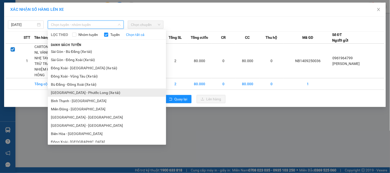
click at [115, 92] on li "[GEOGRAPHIC_DATA] - Phước Long (Xe tải)" at bounding box center [107, 93] width 118 height 8
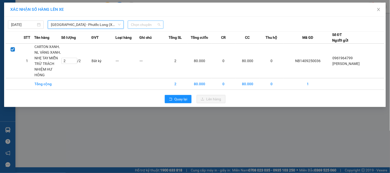
click at [152, 26] on span "Chọn chuyến" at bounding box center [146, 25] width 30 height 8
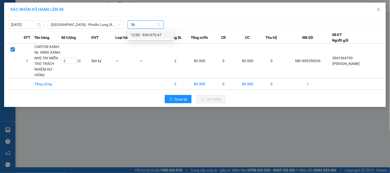
type input "567"
click at [141, 35] on div "12:00 - 93H-075.67" at bounding box center [151, 35] width 40 height 6
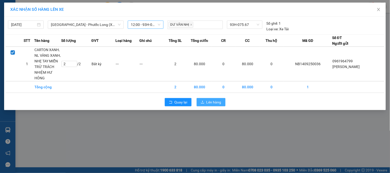
click at [205, 103] on button "Lên hàng" at bounding box center [211, 102] width 29 height 8
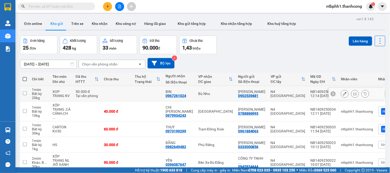
click at [179, 95] on div "0967261024" at bounding box center [176, 96] width 21 height 4
copy div "0967261024"
click at [24, 93] on input "checkbox" at bounding box center [25, 93] width 4 height 4
checkbox input "true"
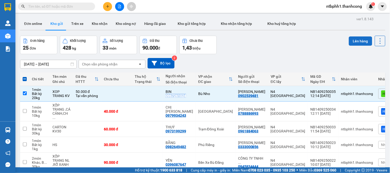
click at [358, 40] on button "Lên hàng" at bounding box center [360, 40] width 23 height 9
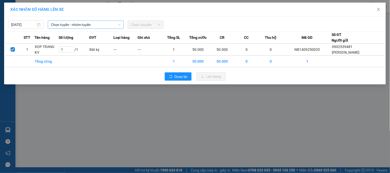
click at [103, 22] on span "Chọn tuyến - nhóm tuyến" at bounding box center [86, 25] width 70 height 8
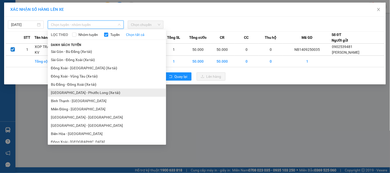
click at [86, 93] on li "[GEOGRAPHIC_DATA] - Phước Long (Xe tải)" at bounding box center [107, 93] width 118 height 8
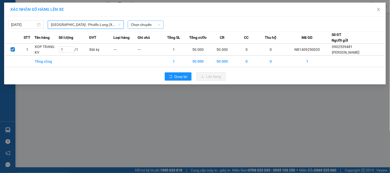
click at [148, 25] on span "Chọn chuyến" at bounding box center [146, 25] width 30 height 8
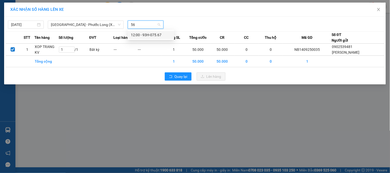
type input "567"
click at [157, 33] on div "12:00 - 93H-075.67" at bounding box center [151, 35] width 40 height 6
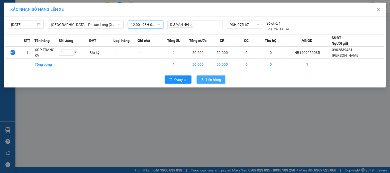
click at [205, 79] on button "Lên hàng" at bounding box center [211, 80] width 29 height 8
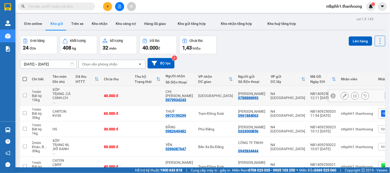
click at [177, 98] on div "0979934243" at bounding box center [176, 100] width 21 height 4
copy div "0979934243"
click at [24, 94] on input "checkbox" at bounding box center [25, 96] width 4 height 4
checkbox input "true"
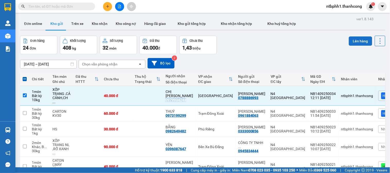
click at [350, 40] on button "Lên hàng" at bounding box center [360, 40] width 23 height 9
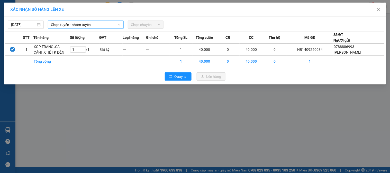
click at [106, 23] on span "Chọn tuyến - nhóm tuyến" at bounding box center [86, 25] width 70 height 8
click at [99, 24] on span "Chọn tuyến - nhóm tuyến" at bounding box center [86, 25] width 70 height 8
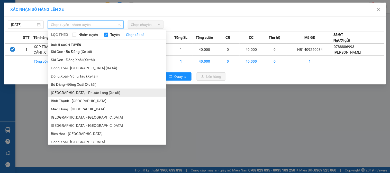
click at [90, 94] on li "[GEOGRAPHIC_DATA] - Phước Long (Xe tải)" at bounding box center [107, 93] width 118 height 8
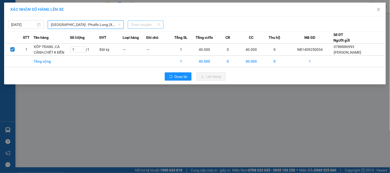
click at [143, 24] on span "Chọn chuyến" at bounding box center [146, 25] width 30 height 8
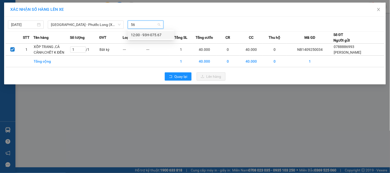
type input "567"
click at [158, 35] on div "12:00 - 93H-075.67" at bounding box center [151, 35] width 40 height 6
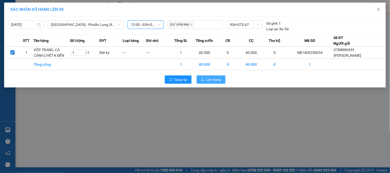
click at [211, 78] on span "Lên hàng" at bounding box center [213, 80] width 15 height 6
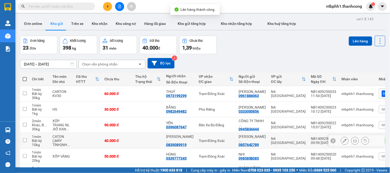
scroll to position [29, 0]
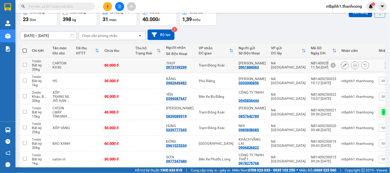
click at [181, 67] on div "0973199299" at bounding box center [176, 67] width 21 height 4
copy div "0973199299"
click at [25, 65] on input "checkbox" at bounding box center [25, 65] width 4 height 4
checkbox input "true"
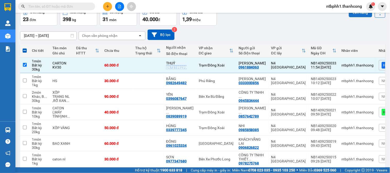
click at [355, 13] on button "Lên hàng" at bounding box center [360, 12] width 23 height 9
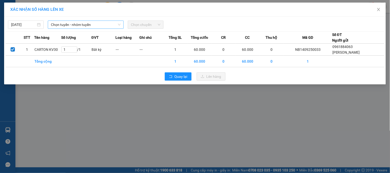
click at [97, 23] on span "Chọn tuyến - nhóm tuyến" at bounding box center [86, 25] width 70 height 8
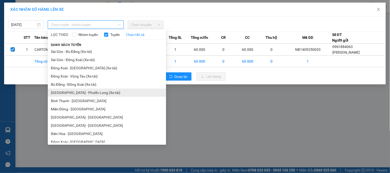
click at [93, 93] on li "[GEOGRAPHIC_DATA] - Phước Long (Xe tải)" at bounding box center [107, 93] width 118 height 8
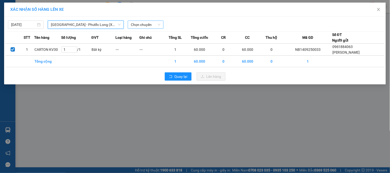
click at [144, 26] on span "Chọn chuyến" at bounding box center [146, 25] width 30 height 8
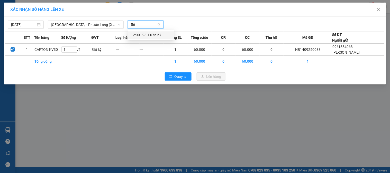
type input "567"
click at [159, 34] on div "12:00 - 93H-075.67" at bounding box center [151, 35] width 40 height 6
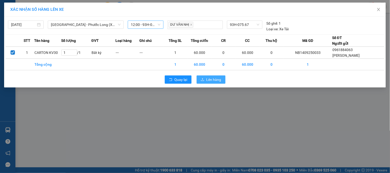
click at [204, 77] on button "Lên hàng" at bounding box center [211, 80] width 29 height 8
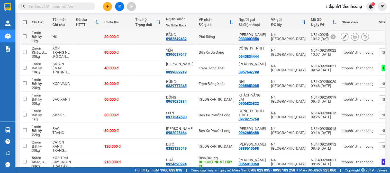
scroll to position [29, 0]
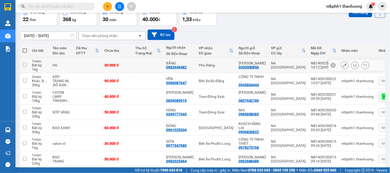
click at [179, 68] on div "0982649482" at bounding box center [176, 67] width 21 height 4
copy div "0982649482"
click at [168, 83] on div "0396087647" at bounding box center [176, 83] width 21 height 4
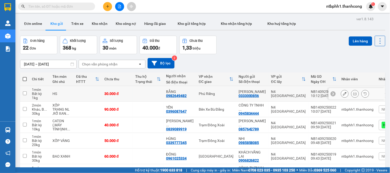
scroll to position [29, 0]
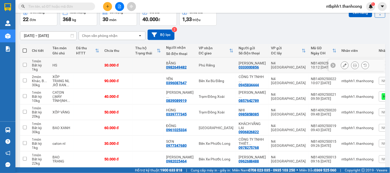
click at [173, 68] on div "0982649482" at bounding box center [176, 67] width 21 height 4
copy div "0982649482"
click at [179, 82] on div "0396087647" at bounding box center [176, 83] width 21 height 4
click at [179, 83] on div "0396087647" at bounding box center [176, 83] width 21 height 4
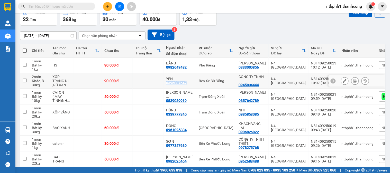
copy div "0396087647"
click at [106, 4] on button at bounding box center [107, 6] width 9 height 9
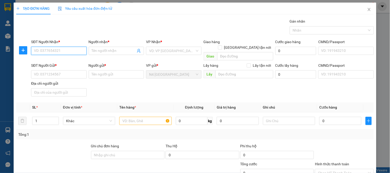
paste input "0903856956"
type input "0903856956"
click at [98, 51] on input "Người nhận *" at bounding box center [114, 51] width 44 height 6
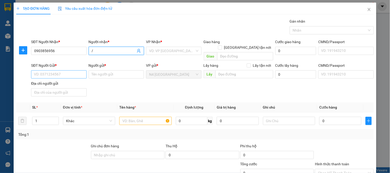
type input "/"
click at [63, 70] on input "SĐT Người Gửi *" at bounding box center [58, 74] width 55 height 8
paste input "0932067892"
type input "0932067892"
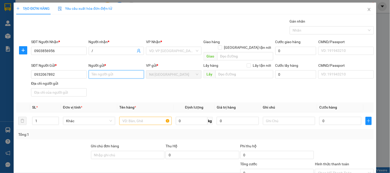
click at [100, 70] on input "Người gửi *" at bounding box center [116, 74] width 55 height 8
paste input "[PERSON_NAME]"
type input "[PERSON_NAME]"
drag, startPoint x: 43, startPoint y: 87, endPoint x: 47, endPoint y: 82, distance: 6.9
click at [43, 88] on input "Địa chỉ người gửi" at bounding box center [58, 92] width 55 height 8
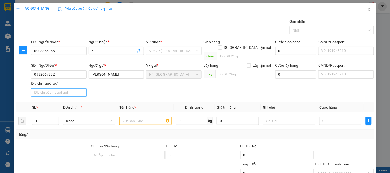
paste input "HẬU MỸ TRINH, CÁI BÈ ,TIỀN GIANG"
type input "HẬU MỸ TRINH, CÁI BÈ ,TIỀN GIANG"
click at [178, 50] on input "search" at bounding box center [171, 51] width 45 height 8
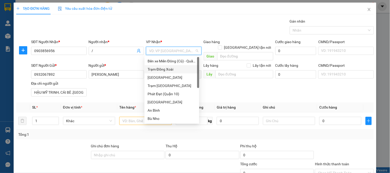
click at [173, 70] on div "Trạm Đồng Xoài" at bounding box center [172, 70] width 49 height 6
click at [173, 71] on span "N4 [GEOGRAPHIC_DATA]" at bounding box center [173, 75] width 49 height 8
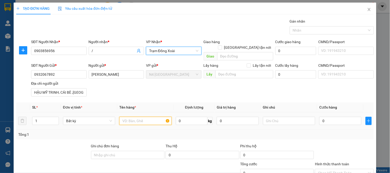
click at [135, 117] on input "text" at bounding box center [145, 121] width 52 height 8
paste input "CÂY GỖ NÂU"
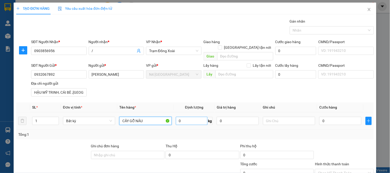
type input "CÂY GỖ NÂU"
click at [183, 117] on input "0" at bounding box center [192, 121] width 32 height 8
type input "10"
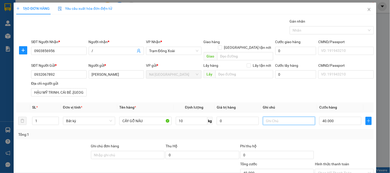
type input "40.000"
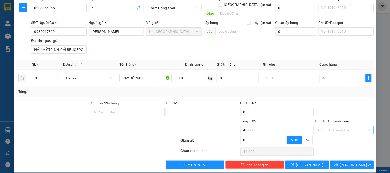
click at [359, 126] on input "Hình thức thanh toán" at bounding box center [342, 130] width 49 height 8
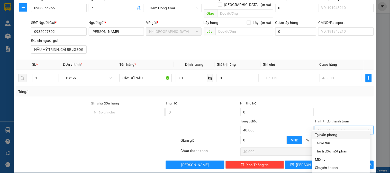
click at [332, 133] on div "Tại văn phòng" at bounding box center [341, 135] width 52 height 6
type input "0"
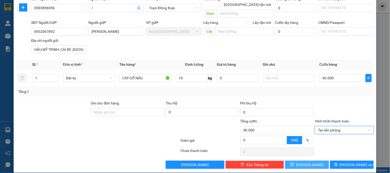
click at [305, 162] on span "[PERSON_NAME]" at bounding box center [309, 165] width 27 height 6
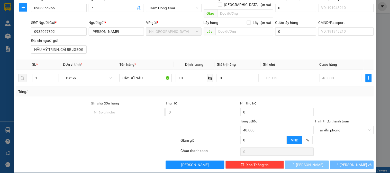
type input "0"
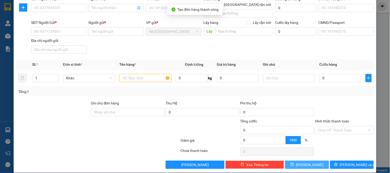
scroll to position [0, 0]
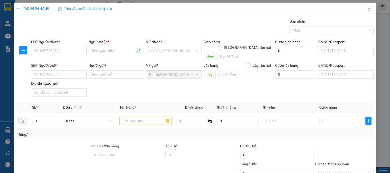
click at [367, 9] on icon "close" at bounding box center [369, 9] width 4 height 4
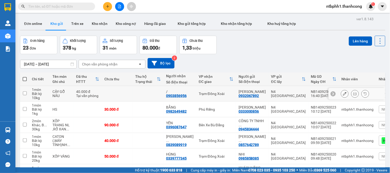
click at [177, 94] on div "0903856956" at bounding box center [176, 96] width 21 height 4
copy div "0903856956"
click at [249, 51] on div "Đơn hàng 23 đơn Khối lượng 378 kg Số lượng 31 món Đã thu 80.000 đ Chưa thu 1,33…" at bounding box center [202, 45] width 365 height 19
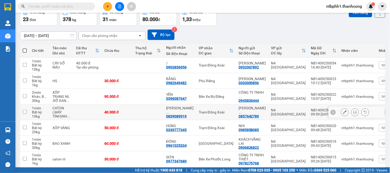
scroll to position [57, 0]
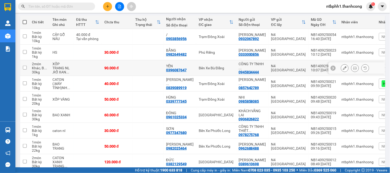
click at [175, 70] on div "0396087647" at bounding box center [176, 70] width 21 height 4
click at [176, 70] on div "0396087647" at bounding box center [176, 70] width 21 height 4
copy div "0396087647"
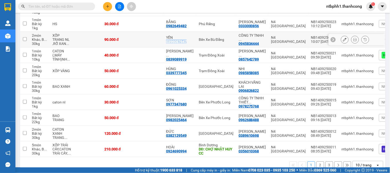
click at [181, 42] on div "0396087647" at bounding box center [176, 42] width 21 height 4
copy div "0396087647"
click at [24, 40] on input "checkbox" at bounding box center [25, 39] width 4 height 4
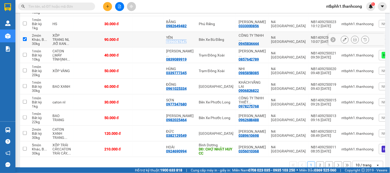
checkbox input "true"
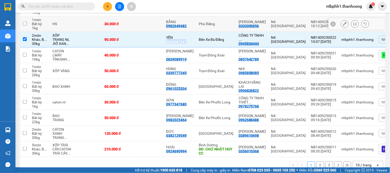
scroll to position [29, 0]
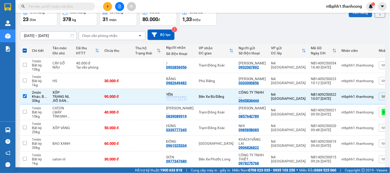
click at [349, 14] on button "Lên hàng" at bounding box center [360, 12] width 23 height 9
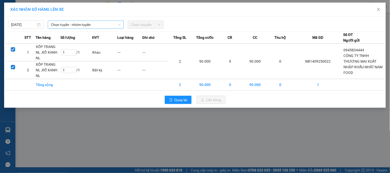
click at [112, 26] on span "Chọn tuyến - nhóm tuyến" at bounding box center [86, 25] width 70 height 8
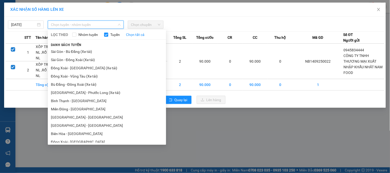
click at [79, 25] on span "Chọn tuyến - nhóm tuyến" at bounding box center [86, 25] width 70 height 8
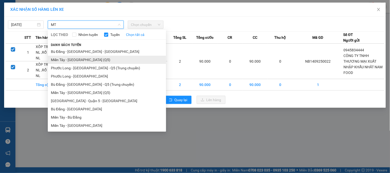
type input "MT"
click at [97, 59] on li "Miền Tây - [GEOGRAPHIC_DATA] (Q5)" at bounding box center [107, 60] width 118 height 8
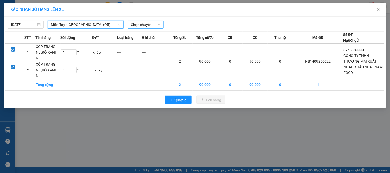
click at [142, 24] on span "Chọn chuyến" at bounding box center [146, 25] width 30 height 8
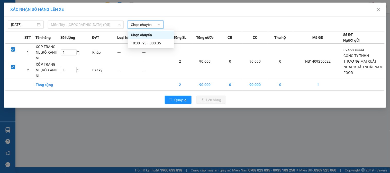
click at [102, 21] on span "Miền Tây - [GEOGRAPHIC_DATA] (Q5)" at bounding box center [86, 25] width 70 height 8
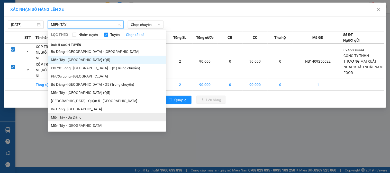
type input "MIỀN TÂY"
click at [70, 119] on li "Miền Tây - Bù Đăng" at bounding box center [107, 117] width 118 height 8
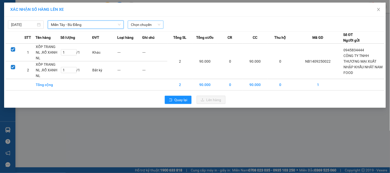
click at [154, 25] on span "Chọn chuyến" at bounding box center [146, 25] width 30 height 8
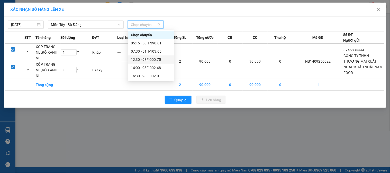
click at [161, 59] on div "12:30 - 93F-000.75" at bounding box center [151, 60] width 40 height 6
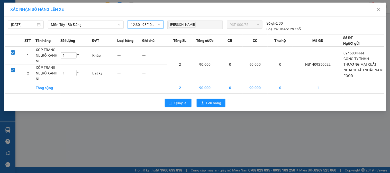
click at [161, 59] on td "---" at bounding box center [154, 56] width 25 height 18
click at [211, 100] on span "Lên hàng" at bounding box center [213, 103] width 15 height 6
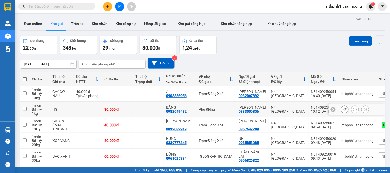
scroll to position [29, 0]
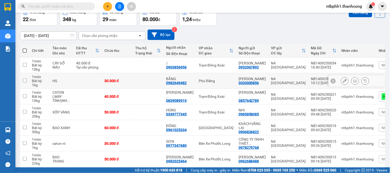
click at [179, 82] on div "0982649482" at bounding box center [176, 83] width 21 height 4
copy div "0982649482"
click at [351, 14] on button "Lên hàng" at bounding box center [360, 12] width 23 height 9
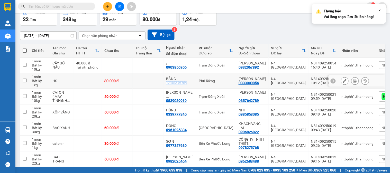
click at [26, 81] on input "checkbox" at bounding box center [25, 81] width 4 height 4
checkbox input "true"
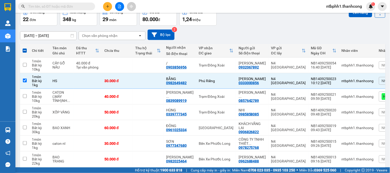
click at [276, 27] on div "12/09/2025 – 14/09/2025 Press the down arrow key to interact with the calendar …" at bounding box center [202, 35] width 365 height 18
click at [363, 16] on button "Lên hàng" at bounding box center [360, 12] width 23 height 9
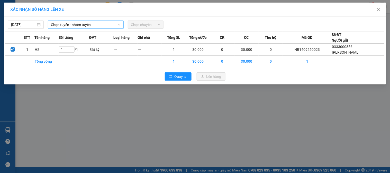
click at [115, 24] on span "Chọn tuyến - nhóm tuyến" at bounding box center [86, 25] width 70 height 8
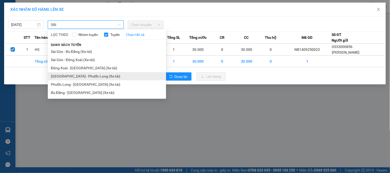
type input "SÀI"
click at [83, 76] on li "[GEOGRAPHIC_DATA] - Phước Long (Xe tải)" at bounding box center [107, 76] width 118 height 8
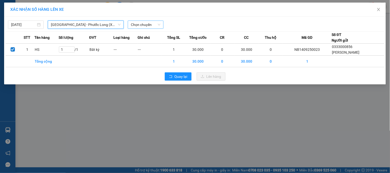
click at [149, 24] on span "Chọn chuyến" at bounding box center [146, 25] width 30 height 8
click at [147, 25] on span "Chọn chuyến" at bounding box center [146, 25] width 30 height 8
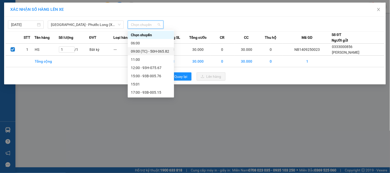
click at [165, 52] on div "09:00 (TC) - 50H-065.82" at bounding box center [151, 52] width 40 height 6
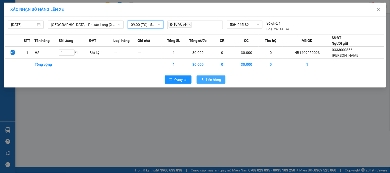
click at [208, 78] on span "Lên hàng" at bounding box center [213, 80] width 15 height 6
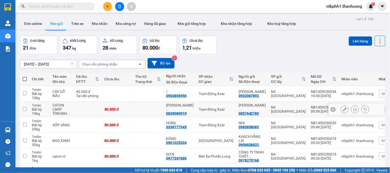
click at [178, 112] on div "0839089919" at bounding box center [176, 114] width 21 height 4
copy div "0839089919"
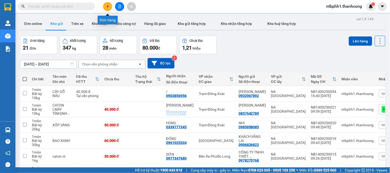
click at [104, 4] on button at bounding box center [107, 6] width 9 height 9
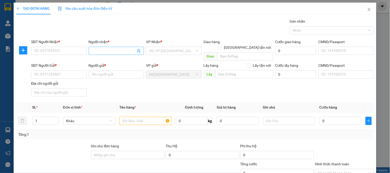
click at [120, 49] on input "Người nhận *" at bounding box center [114, 51] width 44 height 6
paste input "0989177575"
click at [47, 51] on input "SĐT Người Nhận *" at bounding box center [58, 51] width 55 height 8
click at [114, 51] on input "0989177575" at bounding box center [114, 51] width 44 height 6
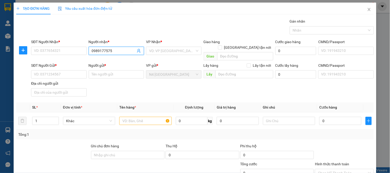
paste input "[PERSON_NAME]"
type input "[PERSON_NAME]"
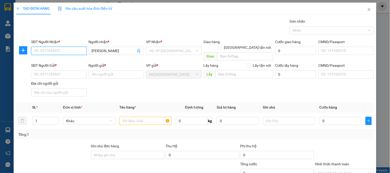
click at [69, 52] on input "SĐT Người Nhận *" at bounding box center [58, 51] width 55 height 8
paste input "0989177575"
type input "0989177575"
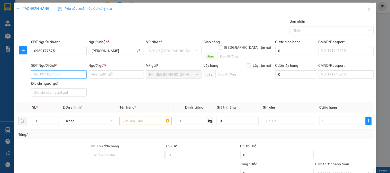
click at [71, 71] on input "SĐT Người Gửi *" at bounding box center [58, 74] width 55 height 8
paste input "0968025765"
type input "0968025765"
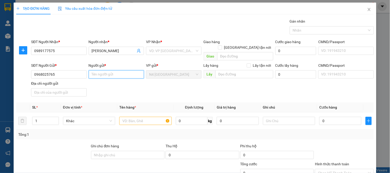
click at [97, 70] on input "Người gửi *" at bounding box center [116, 74] width 55 height 8
click at [107, 70] on input "Người gửi *" at bounding box center [116, 74] width 55 height 8
paste input "TRẦN NGUYỄN GIA HÂN"
type input "TRẦN NGUYỄN GIA HÂN"
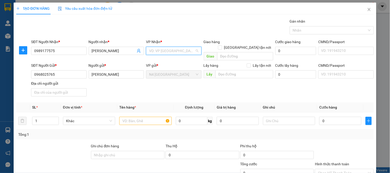
click at [174, 48] on input "search" at bounding box center [171, 51] width 45 height 8
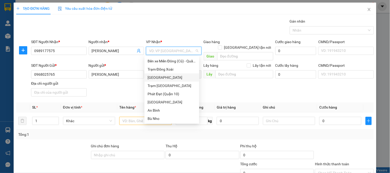
click at [163, 77] on div "[GEOGRAPHIC_DATA]" at bounding box center [172, 78] width 49 height 6
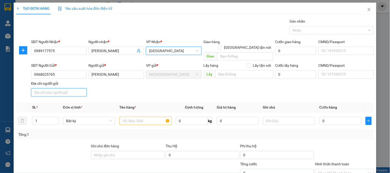
click at [57, 88] on input "Địa chỉ người gửi" at bounding box center [58, 92] width 55 height 8
paste input "NAM ĐIỀN ,NGHĨA HƯNG, NAM ĐỊNH"
type input "NAM ĐIỀN ,NGHĨA HƯNG, NAM ĐỊNH"
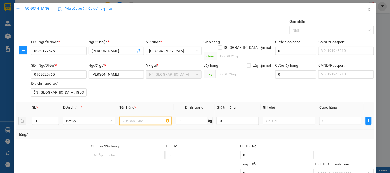
scroll to position [0, 0]
click at [129, 118] on input "text" at bounding box center [145, 121] width 52 height 8
paste input "NL TRĂNG(CK)"
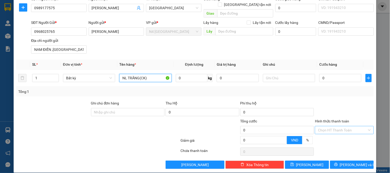
type input "NL TRĂNG(CK)"
click at [333, 126] on input "Hình thức thanh toán" at bounding box center [342, 130] width 49 height 8
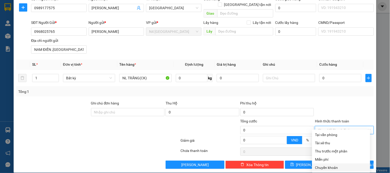
click at [333, 167] on div "Chuyển khoản" at bounding box center [341, 168] width 52 height 6
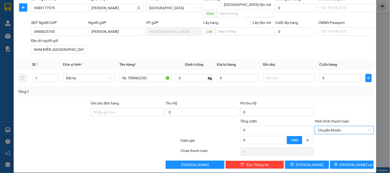
scroll to position [0, 0]
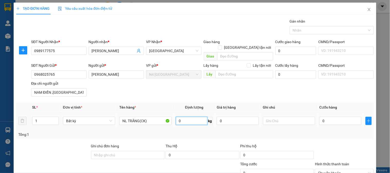
drag, startPoint x: 185, startPoint y: 116, endPoint x: 185, endPoint y: 114, distance: 2.9
click at [185, 117] on input "0" at bounding box center [192, 121] width 32 height 8
type input "1"
type input "30.000"
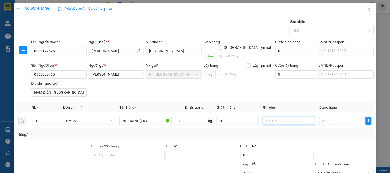
scroll to position [43, 0]
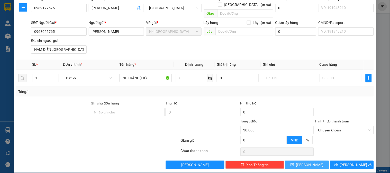
click at [310, 161] on button "Lưu" at bounding box center [307, 165] width 44 height 8
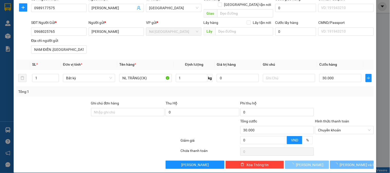
type input "0"
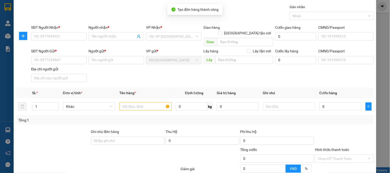
scroll to position [0, 0]
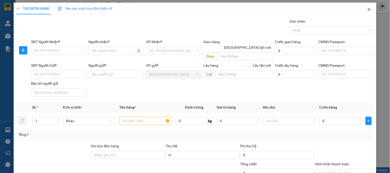
click at [368, 11] on icon "close" at bounding box center [369, 9] width 3 height 3
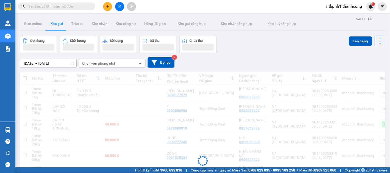
scroll to position [99, 0]
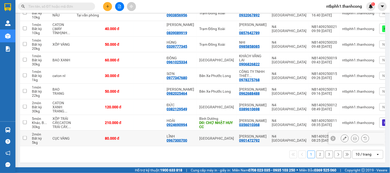
click at [172, 139] on div "0967300700" at bounding box center [177, 141] width 21 height 4
copy div "0967300700"
click at [25, 136] on input "checkbox" at bounding box center [25, 138] width 4 height 4
checkbox input "true"
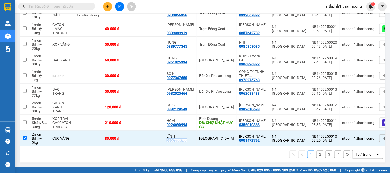
scroll to position [0, 0]
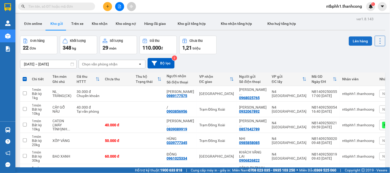
click at [361, 41] on button "Lên hàng" at bounding box center [360, 40] width 23 height 9
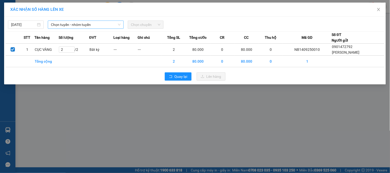
click at [86, 25] on span "Chọn tuyến - nhóm tuyến" at bounding box center [86, 25] width 70 height 8
click at [88, 23] on span "Chọn tuyến - nhóm tuyến" at bounding box center [86, 25] width 70 height 8
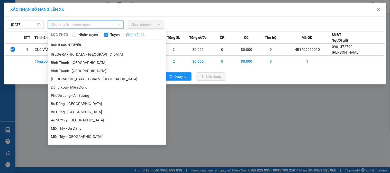
scroll to position [398, 0]
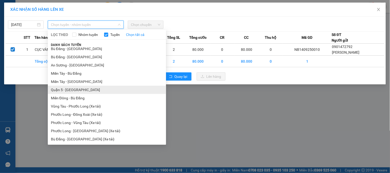
click at [90, 93] on li "Quận 5 - [GEOGRAPHIC_DATA]" at bounding box center [107, 90] width 118 height 8
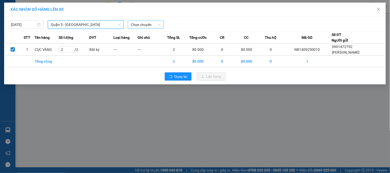
click at [155, 24] on span "Chọn chuyến" at bounding box center [146, 25] width 30 height 8
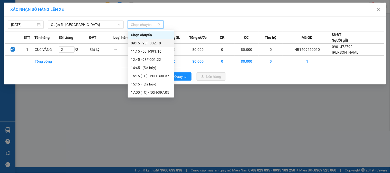
click at [152, 44] on div "09:15 - 93F-002.18" at bounding box center [151, 43] width 40 height 6
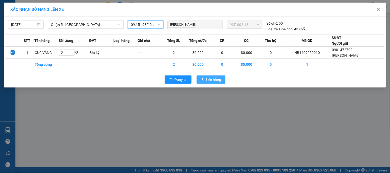
click at [217, 81] on span "Lên hàng" at bounding box center [213, 80] width 15 height 6
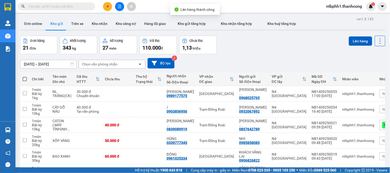
scroll to position [99, 0]
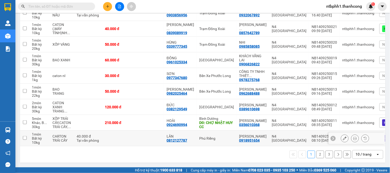
click at [170, 139] on div "0812127787" at bounding box center [177, 141] width 21 height 4
copy div "0812127787"
click at [23, 136] on input "checkbox" at bounding box center [25, 138] width 4 height 4
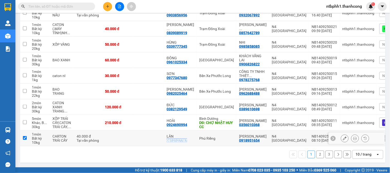
checkbox input "true"
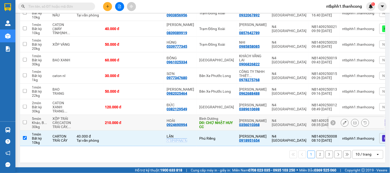
scroll to position [0, 0]
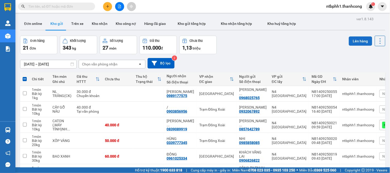
click at [353, 39] on button "Lên hàng" at bounding box center [360, 40] width 23 height 9
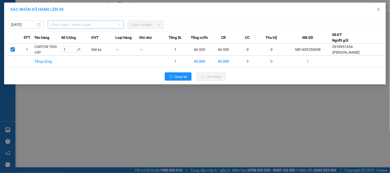
click at [97, 25] on span "Chọn tuyến - nhóm tuyến" at bounding box center [86, 25] width 70 height 8
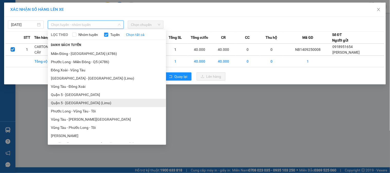
scroll to position [371, 0]
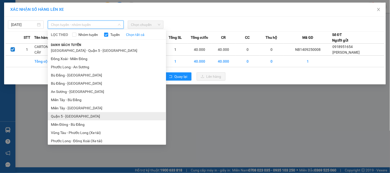
click at [77, 115] on li "Quận 5 - [GEOGRAPHIC_DATA]" at bounding box center [107, 116] width 118 height 8
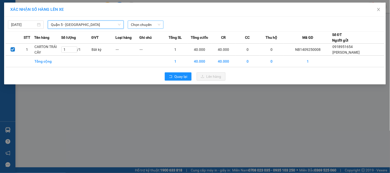
click at [145, 23] on span "Chọn chuyến" at bounding box center [146, 25] width 30 height 8
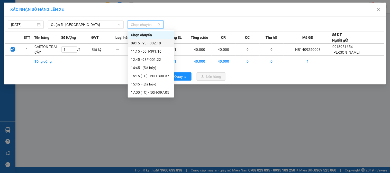
click at [150, 42] on div "09:15 - 93F-002.18" at bounding box center [151, 43] width 40 height 6
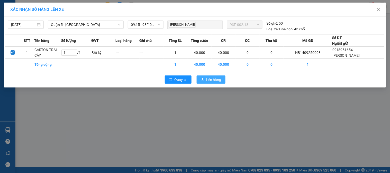
click at [201, 83] on button "Lên hàng" at bounding box center [211, 80] width 29 height 8
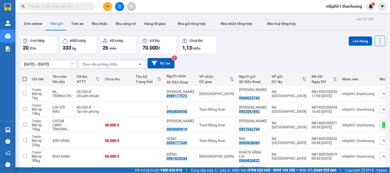
scroll to position [99, 0]
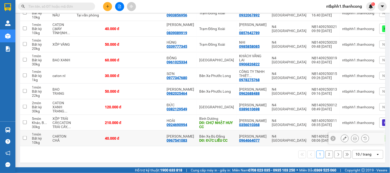
click at [176, 139] on div "0967541083" at bounding box center [177, 141] width 21 height 4
copy div "0967541083"
click at [26, 136] on input "checkbox" at bounding box center [25, 138] width 4 height 4
checkbox input "true"
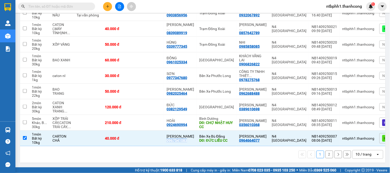
scroll to position [0, 0]
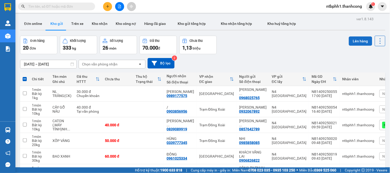
click at [352, 42] on button "Lên hàng" at bounding box center [360, 40] width 23 height 9
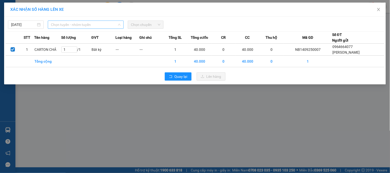
click at [74, 23] on span "Chọn tuyến - nhóm tuyến" at bounding box center [86, 25] width 70 height 8
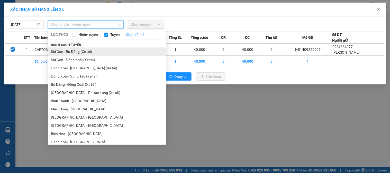
click at [91, 51] on li "Sài Gòn - Bù Đăng (Xe tải)" at bounding box center [107, 52] width 118 height 8
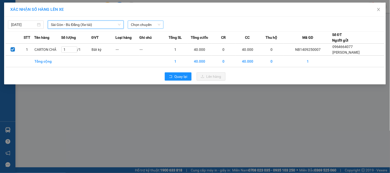
click at [155, 26] on span "Chọn chuyến" at bounding box center [146, 25] width 30 height 8
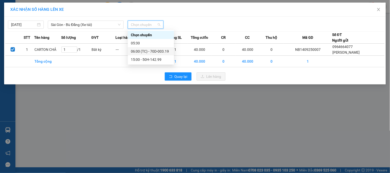
click at [153, 51] on div "06:00 (TC) - 70D-003.19" at bounding box center [151, 52] width 40 height 6
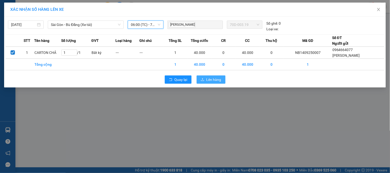
click at [207, 80] on span "Lên hàng" at bounding box center [213, 80] width 15 height 6
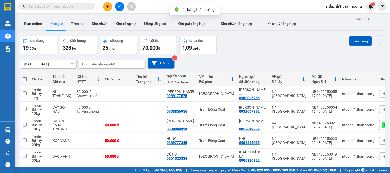
scroll to position [99, 0]
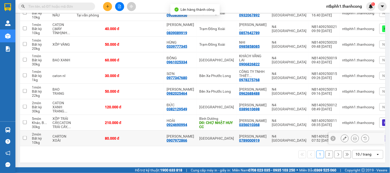
click at [176, 139] on div "0907972866" at bounding box center [177, 141] width 21 height 4
copy div "0907972866"
click at [25, 137] on input "checkbox" at bounding box center [25, 138] width 4 height 4
checkbox input "true"
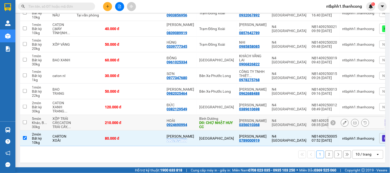
scroll to position [0, 0]
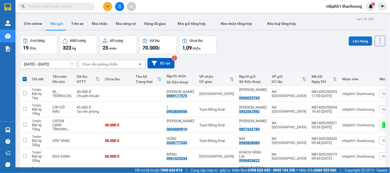
click at [355, 41] on button "Lên hàng" at bounding box center [360, 40] width 23 height 9
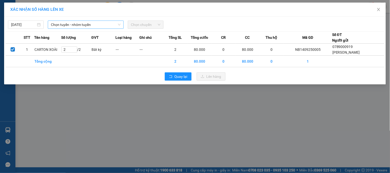
click at [83, 25] on span "Chọn tuyến - nhóm tuyến" at bounding box center [86, 25] width 70 height 8
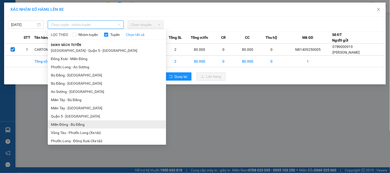
scroll to position [398, 0]
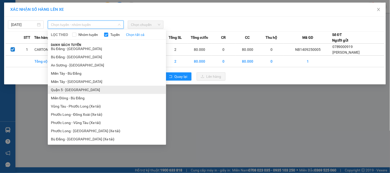
click at [86, 92] on li "Quận 5 - [GEOGRAPHIC_DATA]" at bounding box center [107, 90] width 118 height 8
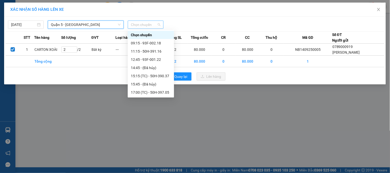
click at [144, 27] on span "Chọn chuyến" at bounding box center [146, 25] width 30 height 8
click at [145, 42] on div "09:15 - 93F-002.18" at bounding box center [151, 43] width 40 height 6
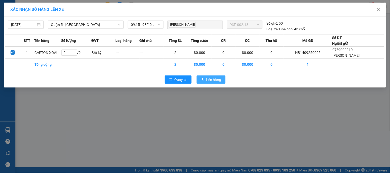
click at [217, 78] on span "Lên hàng" at bounding box center [213, 80] width 15 height 6
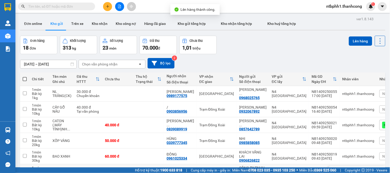
scroll to position [99, 0]
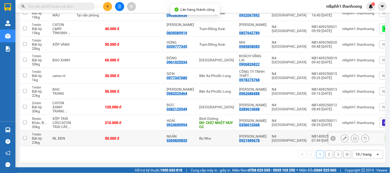
click at [178, 139] on div "0369839833" at bounding box center [177, 141] width 21 height 4
copy div "0369839833"
click at [25, 136] on input "checkbox" at bounding box center [25, 138] width 4 height 4
checkbox input "true"
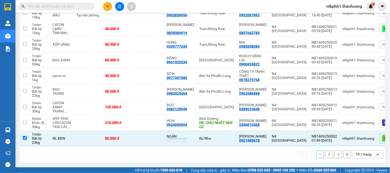
scroll to position [0, 0]
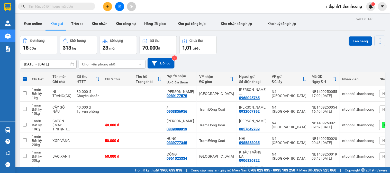
click at [364, 35] on div "ver 1.8.143 Đơn online Kho gửi Trên xe Kho nhận Kho công nợ Hàng đã giao Kho gử…" at bounding box center [202, 138] width 369 height 246
click at [359, 42] on button "Lên hàng" at bounding box center [360, 40] width 23 height 9
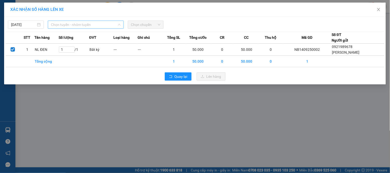
click at [85, 26] on span "Chọn tuyến - nhóm tuyến" at bounding box center [86, 25] width 70 height 8
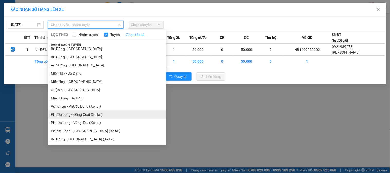
scroll to position [369, 0]
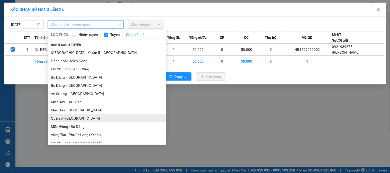
click at [84, 116] on li "Quận 5 - [GEOGRAPHIC_DATA]" at bounding box center [107, 118] width 118 height 8
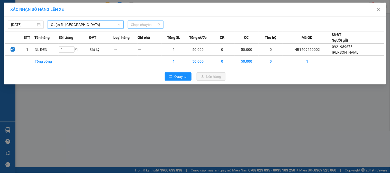
click at [155, 25] on span "Chọn chuyến" at bounding box center [146, 25] width 30 height 8
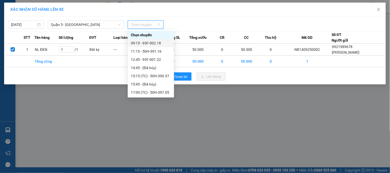
click at [158, 43] on div "09:15 - 93F-002.18" at bounding box center [151, 43] width 40 height 6
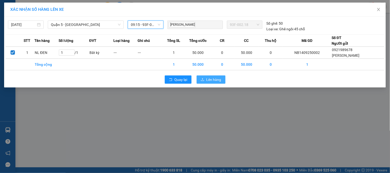
click at [216, 80] on span "Lên hàng" at bounding box center [213, 80] width 15 height 6
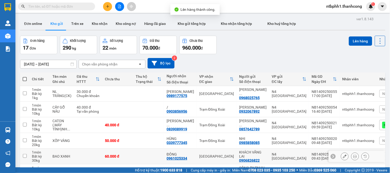
scroll to position [99, 0]
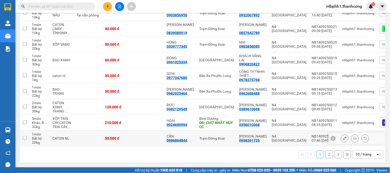
click at [180, 140] on div "0986864844" at bounding box center [177, 141] width 21 height 4
copy div "0986864844"
click at [25, 136] on input "checkbox" at bounding box center [25, 138] width 4 height 4
checkbox input "true"
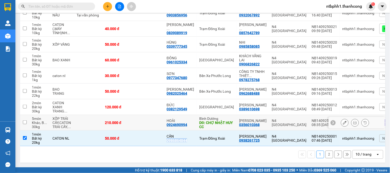
scroll to position [0, 0]
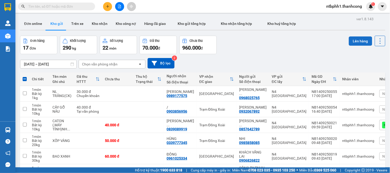
click at [354, 40] on button "Lên hàng" at bounding box center [360, 40] width 23 height 9
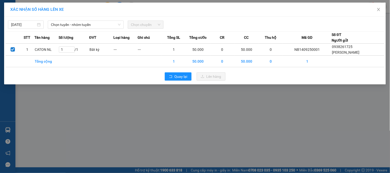
click at [81, 29] on div "[DATE] Chọn tuyến - nhóm tuyến Chọn chuyến STT Tên hàng Số lượng ĐVT Loại hàng …" at bounding box center [195, 51] width 382 height 68
click at [86, 25] on span "Chọn tuyến - nhóm tuyến" at bounding box center [86, 25] width 70 height 8
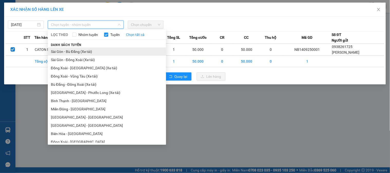
click at [88, 50] on li "Sài Gòn - Bù Đăng (Xe tải)" at bounding box center [107, 52] width 118 height 8
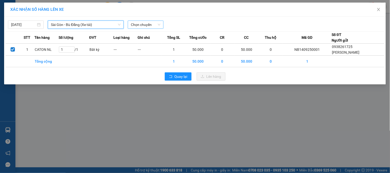
click at [137, 25] on span "Chọn chuyến" at bounding box center [146, 25] width 30 height 8
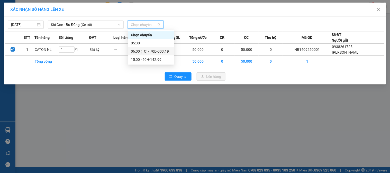
click at [148, 53] on div "06:00 (TC) - 70D-003.19" at bounding box center [151, 52] width 40 height 6
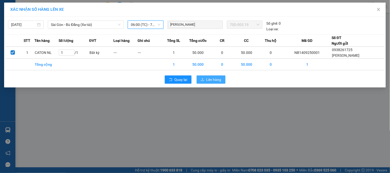
click at [220, 78] on span "Lên hàng" at bounding box center [213, 80] width 15 height 6
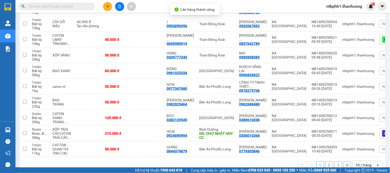
scroll to position [99, 0]
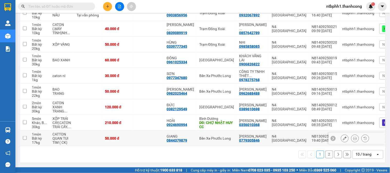
click at [168, 139] on div "0844379879" at bounding box center [177, 141] width 21 height 4
copy div "0844379879"
click at [27, 135] on td at bounding box center [24, 139] width 9 height 16
checkbox input "true"
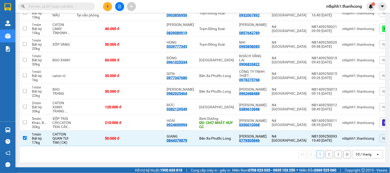
scroll to position [0, 0]
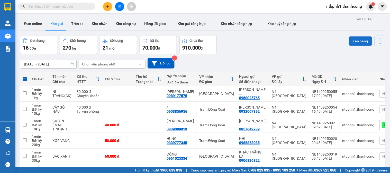
click at [357, 39] on button "Lên hàng" at bounding box center [360, 40] width 23 height 9
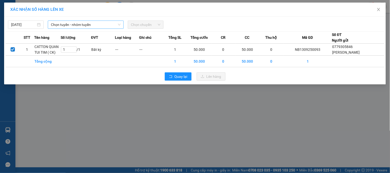
click at [64, 23] on span "Chọn tuyến - nhóm tuyến" at bounding box center [86, 25] width 70 height 8
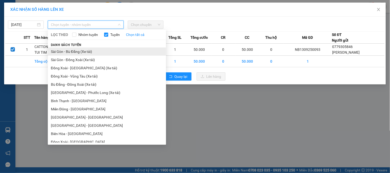
click at [81, 53] on li "Sài Gòn - Bù Đăng (Xe tải)" at bounding box center [107, 52] width 118 height 8
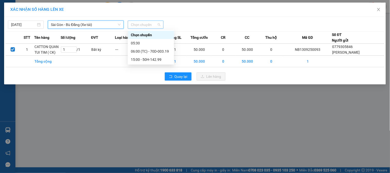
click at [146, 23] on span "Chọn chuyến" at bounding box center [146, 25] width 30 height 8
click at [145, 52] on div "06:00 (TC) - 70D-003.19" at bounding box center [151, 52] width 40 height 6
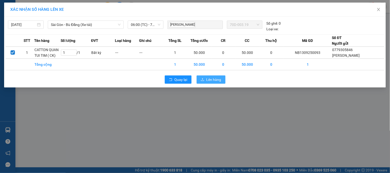
click at [219, 78] on span "Lên hàng" at bounding box center [213, 80] width 15 height 6
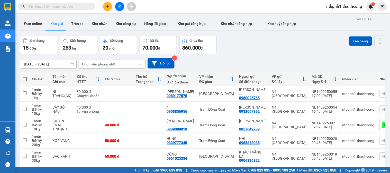
scroll to position [99, 0]
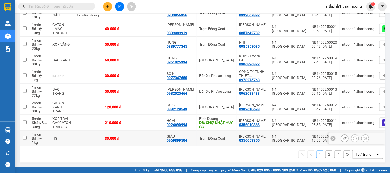
click at [172, 139] on div "0969899504" at bounding box center [177, 141] width 21 height 4
copy div "0969899504"
click at [181, 139] on div "0969899504" at bounding box center [177, 141] width 21 height 4
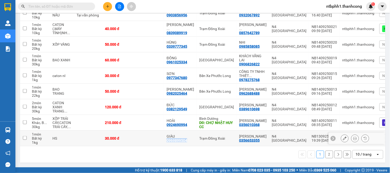
click at [181, 139] on div "0969899504" at bounding box center [177, 141] width 21 height 4
click at [24, 137] on input "checkbox" at bounding box center [25, 138] width 4 height 4
checkbox input "true"
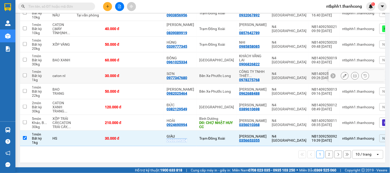
scroll to position [0, 0]
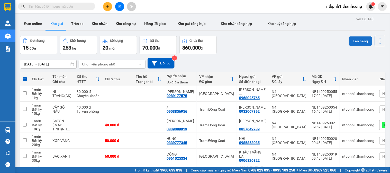
click at [352, 41] on button "Lên hàng" at bounding box center [360, 40] width 23 height 9
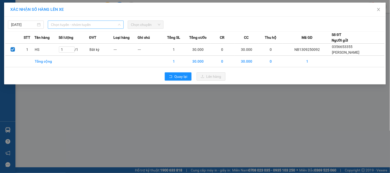
click at [76, 25] on span "Chọn tuyến - nhóm tuyến" at bounding box center [86, 25] width 70 height 8
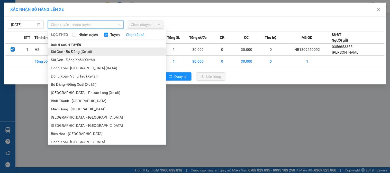
click at [80, 51] on li "Sài Gòn - Bù Đăng (Xe tải)" at bounding box center [107, 52] width 118 height 8
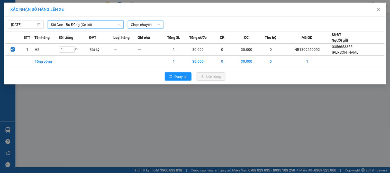
click at [154, 24] on span "Chọn chuyến" at bounding box center [146, 25] width 30 height 8
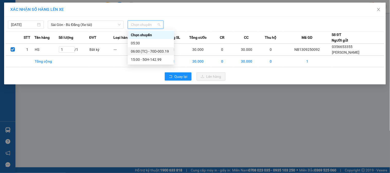
click at [157, 51] on div "06:00 (TC) - 70D-003.19" at bounding box center [151, 52] width 40 height 6
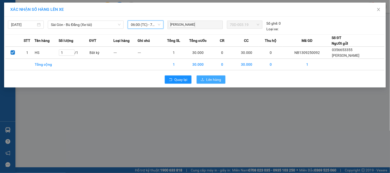
click at [204, 79] on icon "upload" at bounding box center [203, 80] width 4 height 4
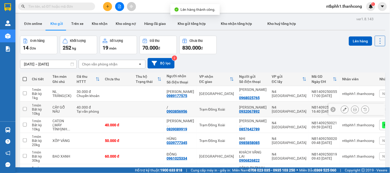
scroll to position [99, 0]
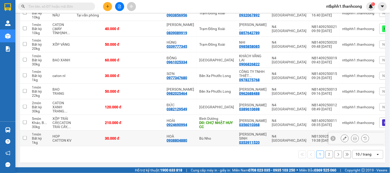
click at [181, 139] on div "0938804880" at bounding box center [177, 141] width 21 height 4
copy div "0938804880"
click at [24, 136] on input "checkbox" at bounding box center [25, 138] width 4 height 4
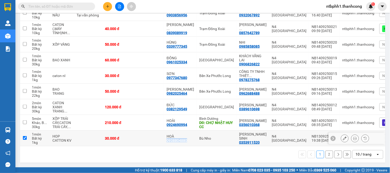
checkbox input "true"
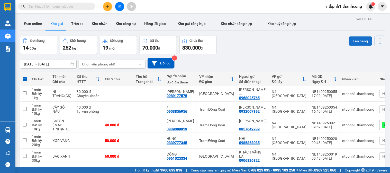
click at [355, 36] on button "Lên hàng" at bounding box center [360, 40] width 23 height 9
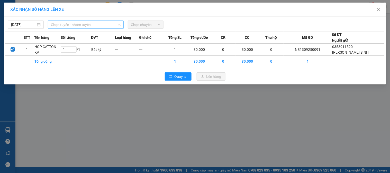
click at [70, 24] on span "Chọn tuyến - nhóm tuyến" at bounding box center [86, 25] width 70 height 8
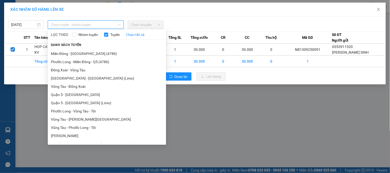
scroll to position [398, 0]
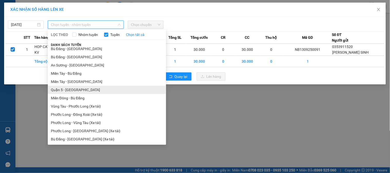
click at [83, 90] on li "Quận 5 - [GEOGRAPHIC_DATA]" at bounding box center [107, 90] width 118 height 8
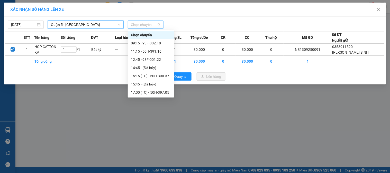
click at [139, 22] on span "Chọn chuyến" at bounding box center [146, 25] width 30 height 8
click at [142, 42] on div "09:15 - 93F-002.18" at bounding box center [151, 43] width 40 height 6
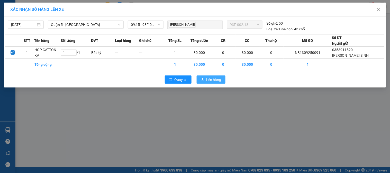
click at [210, 78] on span "Lên hàng" at bounding box center [213, 80] width 15 height 6
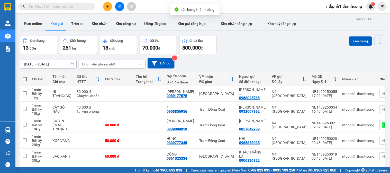
scroll to position [99, 0]
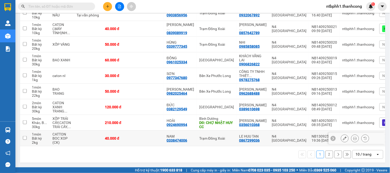
click at [180, 139] on div "0338474006" at bounding box center [177, 141] width 21 height 4
click at [26, 138] on input "checkbox" at bounding box center [25, 138] width 4 height 4
checkbox input "true"
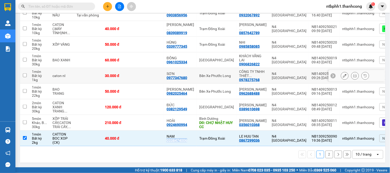
scroll to position [0, 0]
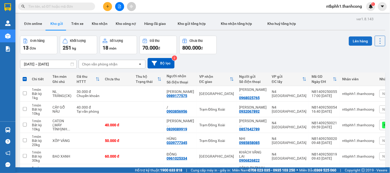
click at [350, 39] on button "Lên hàng" at bounding box center [360, 40] width 23 height 9
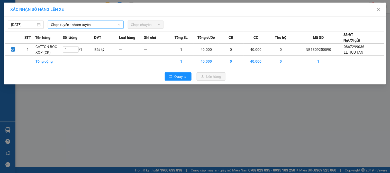
click at [99, 28] on span "Chọn tuyến - nhóm tuyến" at bounding box center [86, 25] width 70 height 8
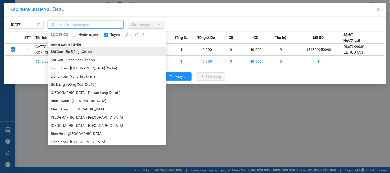
click at [98, 49] on li "Sài Gòn - Bù Đăng (Xe tải)" at bounding box center [107, 52] width 118 height 8
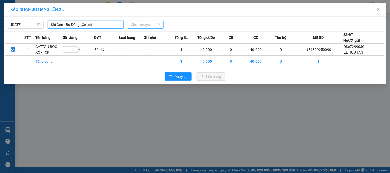
click at [139, 25] on span "Chọn chuyến" at bounding box center [146, 25] width 30 height 8
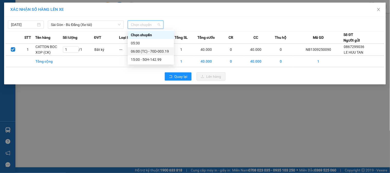
drag, startPoint x: 142, startPoint y: 48, endPoint x: 144, endPoint y: 51, distance: 3.9
click at [144, 51] on div "06:00 (TC) - 70D-003.19" at bounding box center [151, 51] width 46 height 8
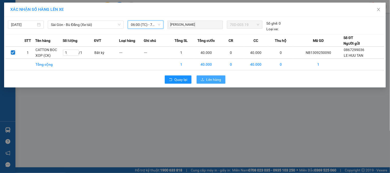
click at [214, 82] on span "Lên hàng" at bounding box center [213, 80] width 15 height 6
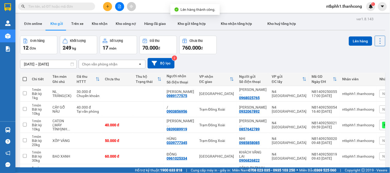
scroll to position [99, 0]
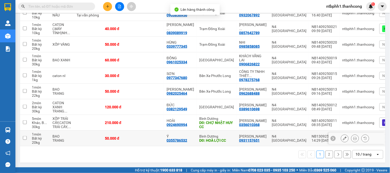
click at [178, 139] on div "0355786532" at bounding box center [177, 141] width 21 height 4
click at [24, 138] on input "checkbox" at bounding box center [25, 138] width 4 height 4
checkbox input "true"
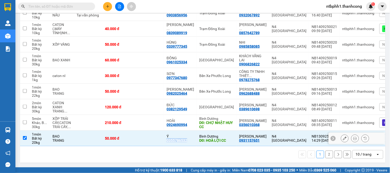
scroll to position [0, 0]
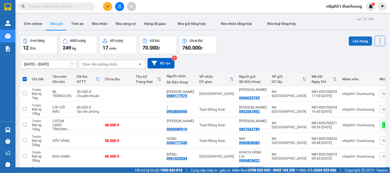
click at [358, 39] on button "Lên hàng" at bounding box center [360, 40] width 23 height 9
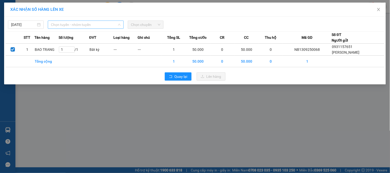
click at [86, 24] on span "Chọn tuyến - nhóm tuyến" at bounding box center [86, 25] width 70 height 8
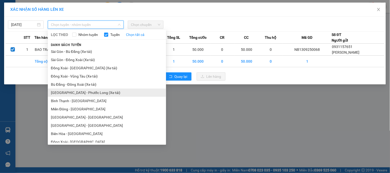
drag, startPoint x: 93, startPoint y: 92, endPoint x: 101, endPoint y: 71, distance: 22.3
click at [93, 93] on li "[GEOGRAPHIC_DATA] - Phước Long (Xe tải)" at bounding box center [107, 93] width 118 height 8
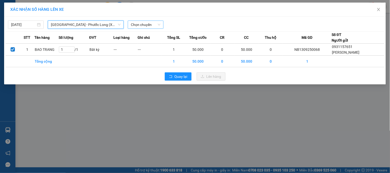
click at [135, 24] on span "Chọn chuyến" at bounding box center [146, 25] width 30 height 8
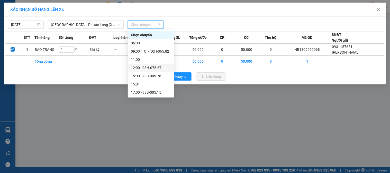
click at [151, 69] on div "12:00 - 93H-075.67" at bounding box center [151, 68] width 40 height 6
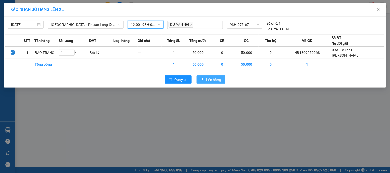
click at [205, 81] on button "Lên hàng" at bounding box center [211, 80] width 29 height 8
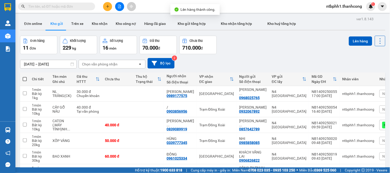
scroll to position [99, 0]
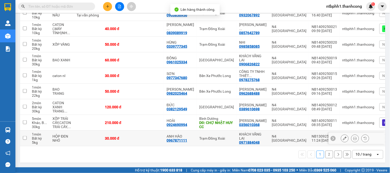
click at [172, 139] on div "0967871111" at bounding box center [177, 141] width 21 height 4
click at [26, 136] on input "checkbox" at bounding box center [25, 138] width 4 height 4
checkbox input "true"
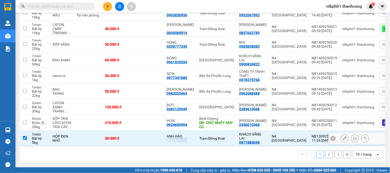
scroll to position [0, 0]
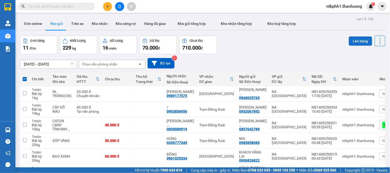
click at [353, 41] on button "Lên hàng" at bounding box center [360, 40] width 23 height 9
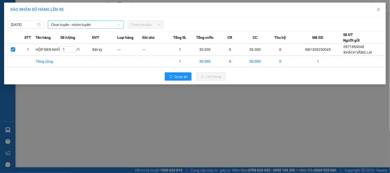
click at [78, 26] on span "Chọn tuyến - nhóm tuyến" at bounding box center [86, 25] width 70 height 8
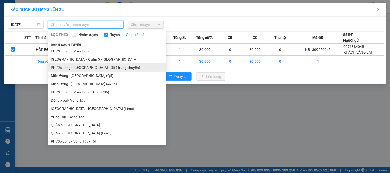
scroll to position [169, 0]
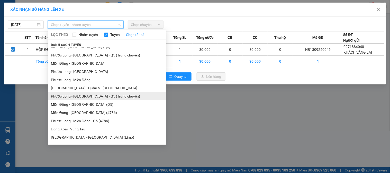
click at [83, 64] on li "Miền Đông - [GEOGRAPHIC_DATA]" at bounding box center [107, 63] width 118 height 8
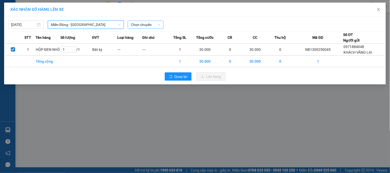
click at [150, 25] on span "Chọn chuyến" at bounding box center [146, 25] width 30 height 8
click at [147, 26] on span "Chọn chuyến" at bounding box center [146, 25] width 30 height 8
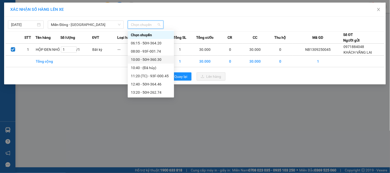
click at [157, 60] on div "10:00 - 50H-360.30" at bounding box center [151, 60] width 40 height 6
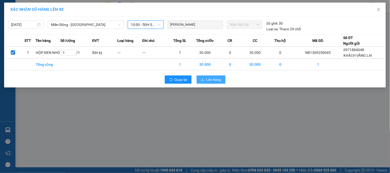
click at [215, 81] on span "Lên hàng" at bounding box center [213, 80] width 15 height 6
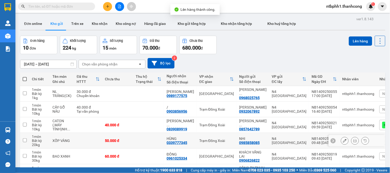
scroll to position [99, 0]
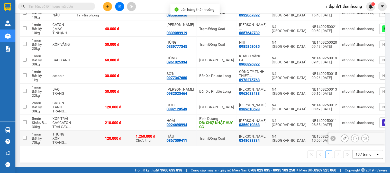
click at [178, 139] on div "0867509411" at bounding box center [177, 141] width 21 height 4
click at [24, 136] on input "checkbox" at bounding box center [25, 138] width 4 height 4
checkbox input "true"
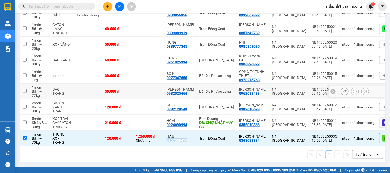
scroll to position [0, 0]
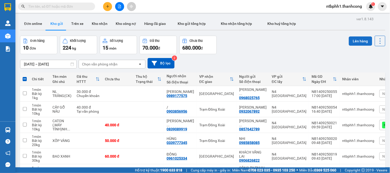
click at [354, 41] on button "Lên hàng" at bounding box center [360, 40] width 23 height 9
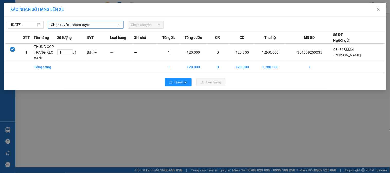
click at [102, 26] on span "Chọn tuyến - nhóm tuyến" at bounding box center [86, 25] width 70 height 8
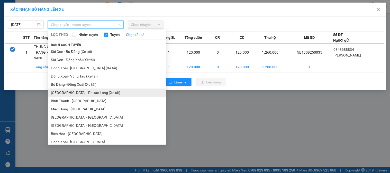
click at [87, 93] on li "[GEOGRAPHIC_DATA] - Phước Long (Xe tải)" at bounding box center [107, 93] width 118 height 8
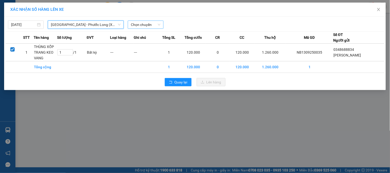
click at [137, 23] on span "Chọn chuyến" at bounding box center [146, 25] width 30 height 8
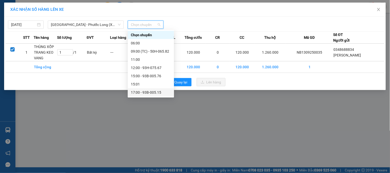
click at [153, 90] on div "17:00 - 93B-005.15" at bounding box center [151, 93] width 40 height 6
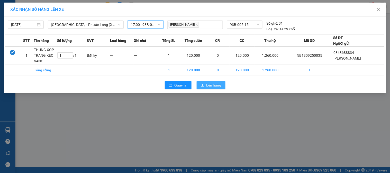
click at [211, 84] on span "Lên hàng" at bounding box center [213, 85] width 15 height 6
